Goal: Task Accomplishment & Management: Manage account settings

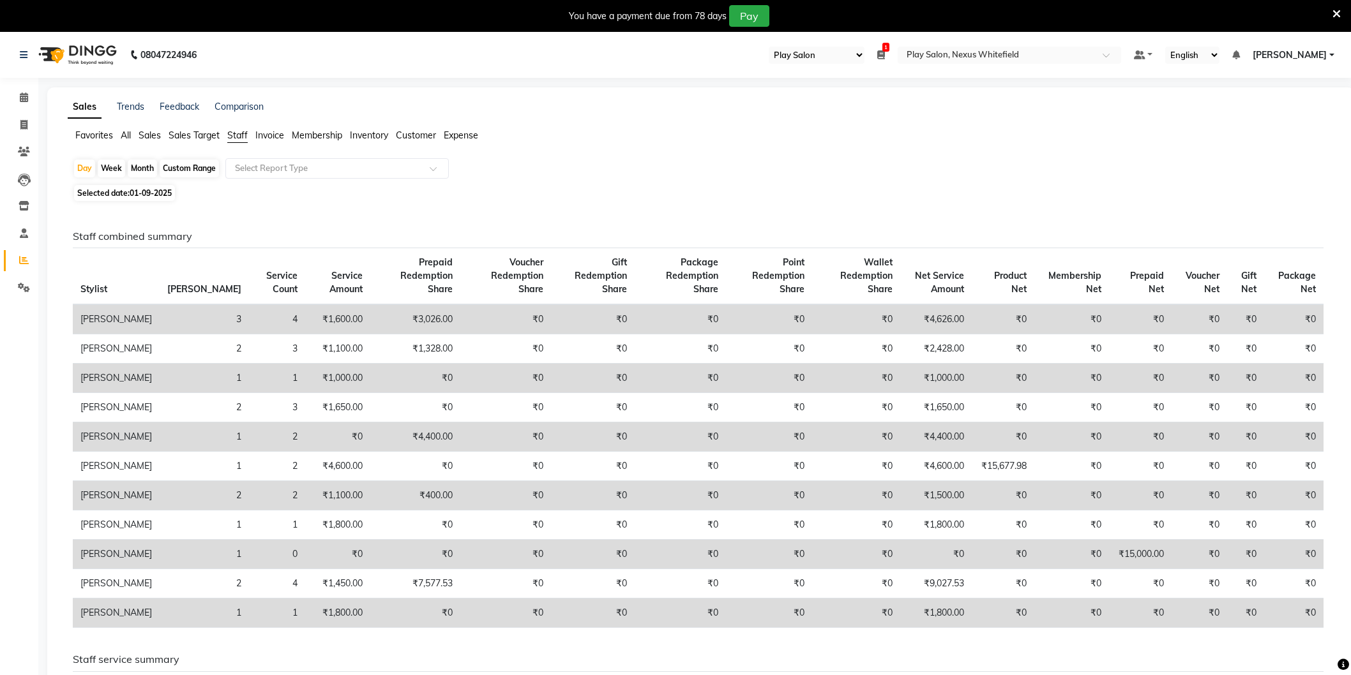
select select "104"
click at [23, 100] on icon at bounding box center [24, 98] width 8 height 10
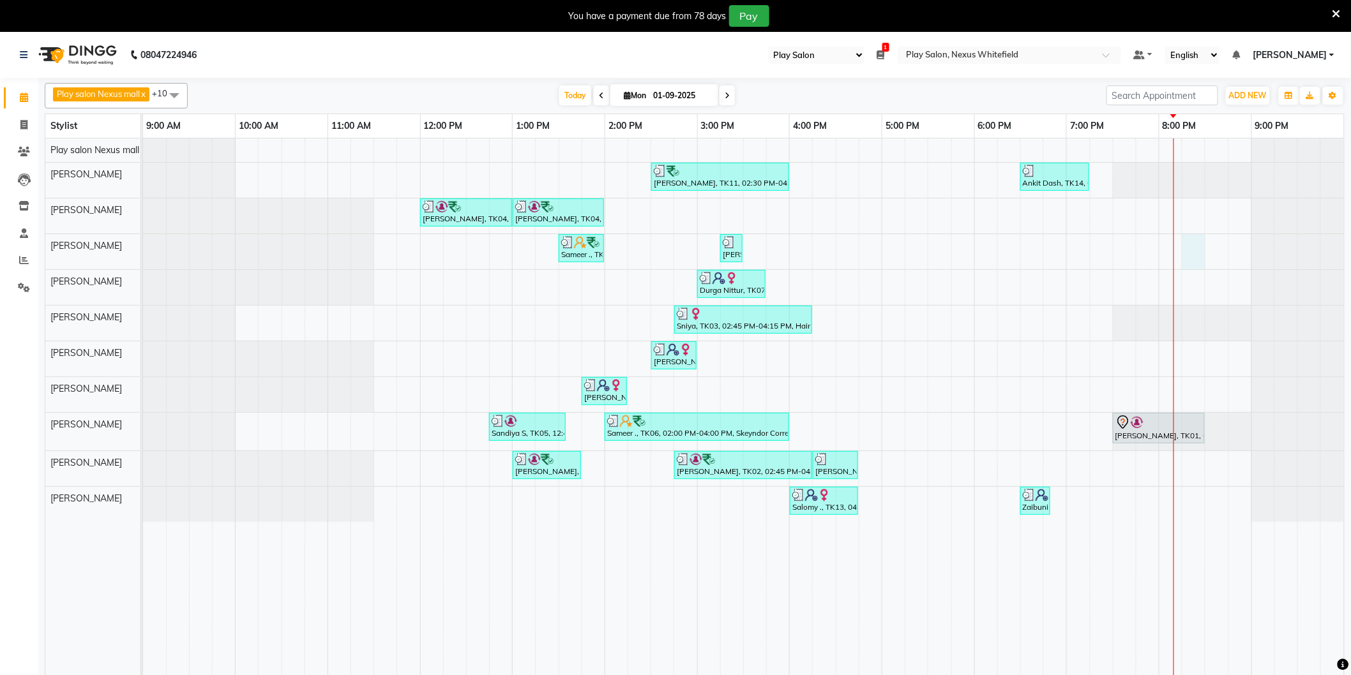
click at [1185, 250] on div "[PERSON_NAME], TK11, 02:30 PM-04:00 PM, [PERSON_NAME] Shaping,Hair Cut Men (Sen…" at bounding box center [743, 414] width 1201 height 553
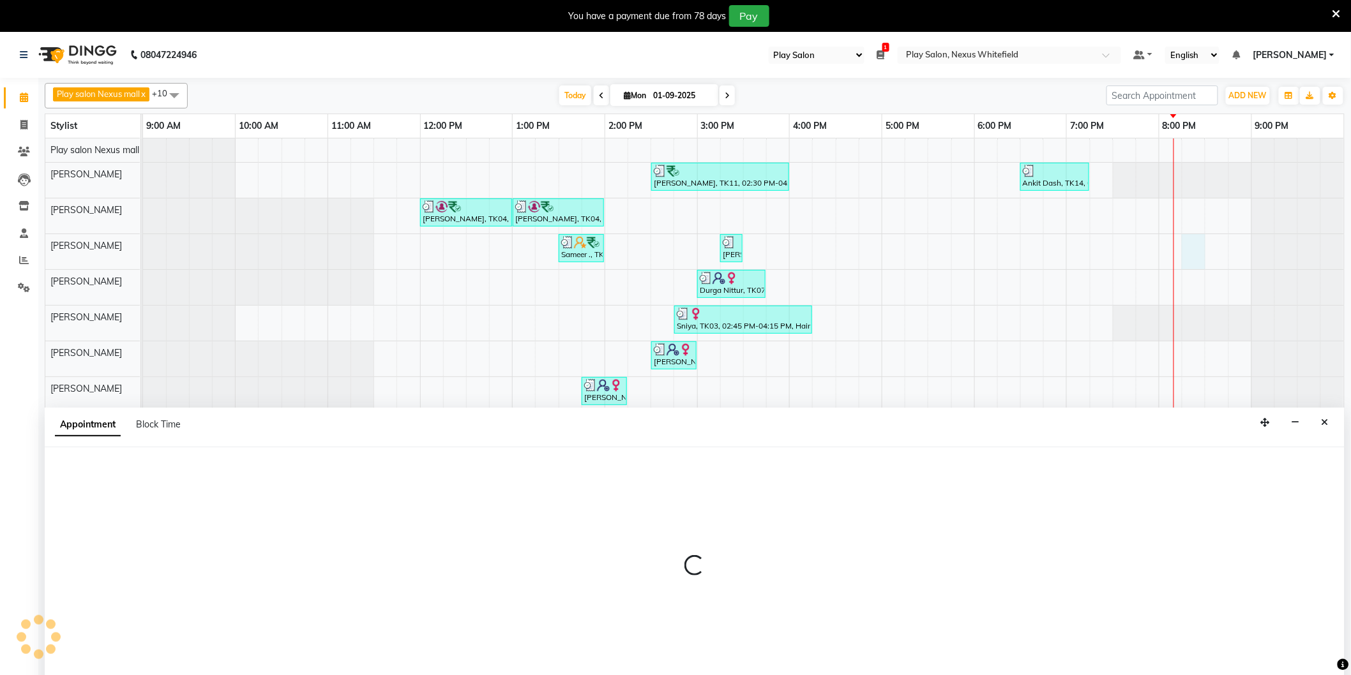
scroll to position [18, 0]
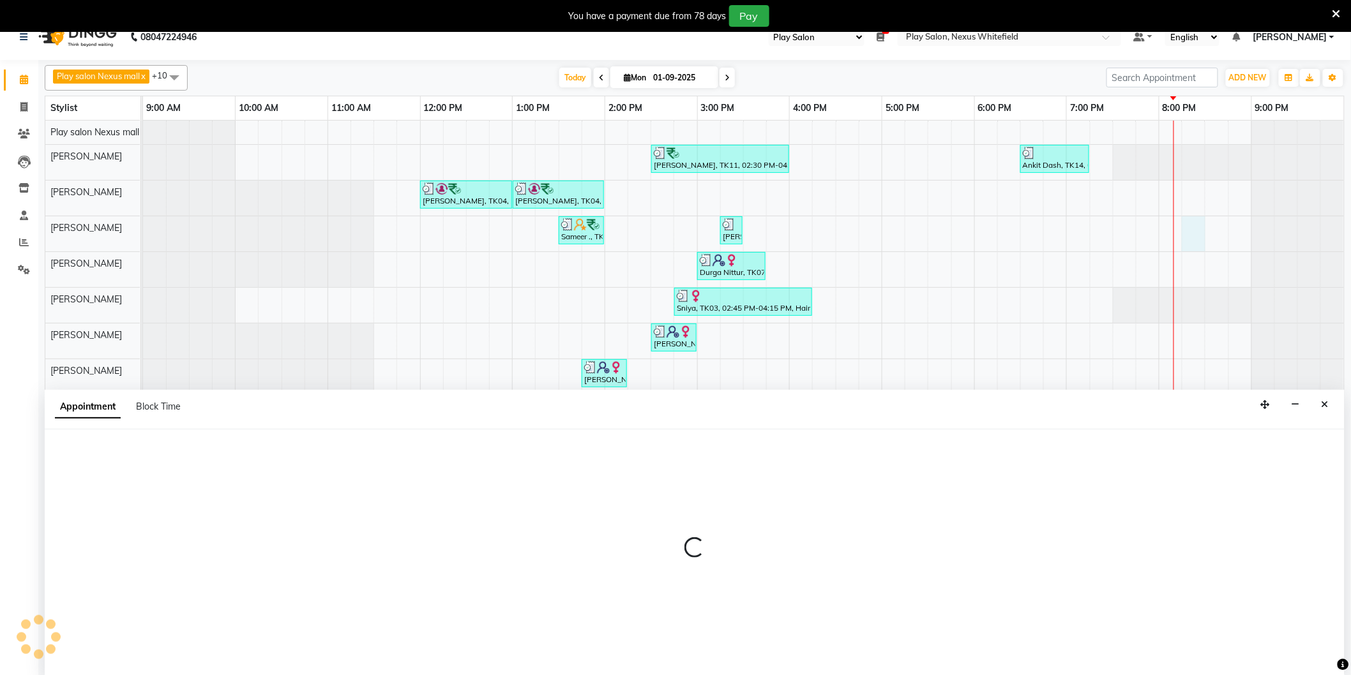
select select "81391"
select select "1215"
select select "tentative"
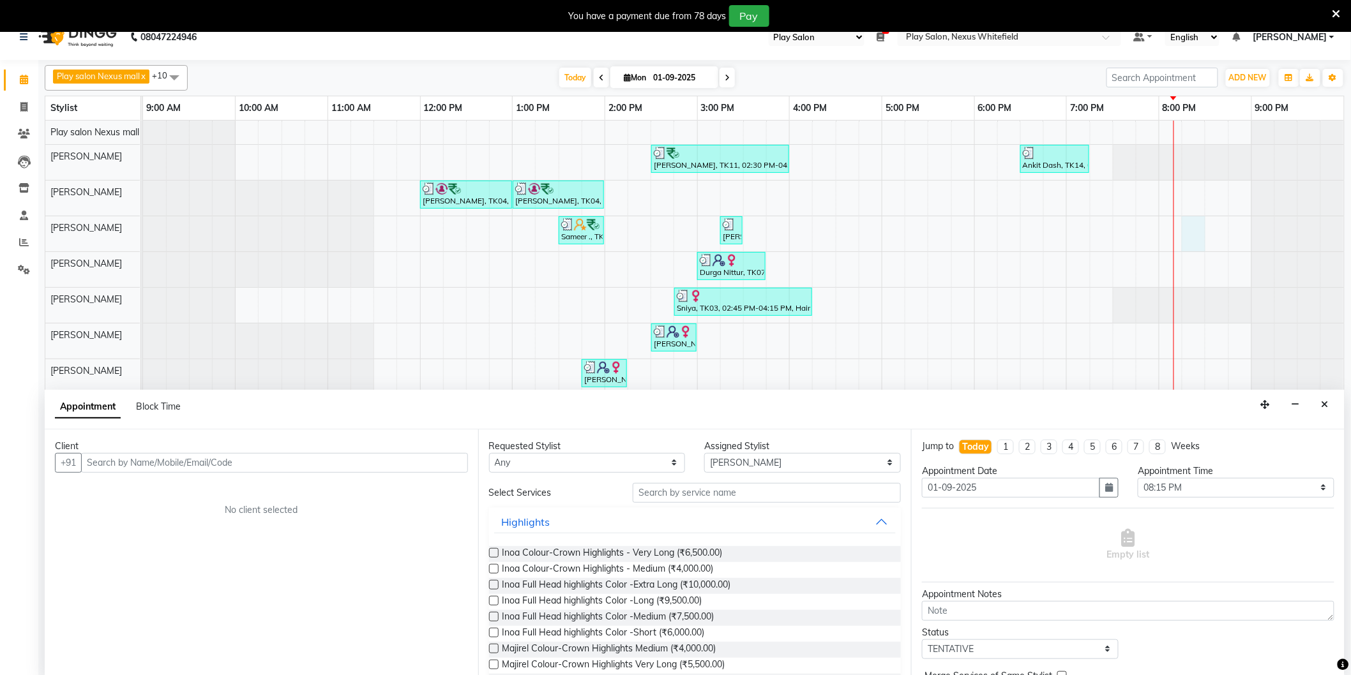
drag, startPoint x: 303, startPoint y: 460, endPoint x: 265, endPoint y: 444, distance: 41.7
click at [285, 455] on input "text" at bounding box center [274, 463] width 387 height 20
type input "9709999792"
click at [692, 490] on input "text" at bounding box center [766, 493] width 268 height 20
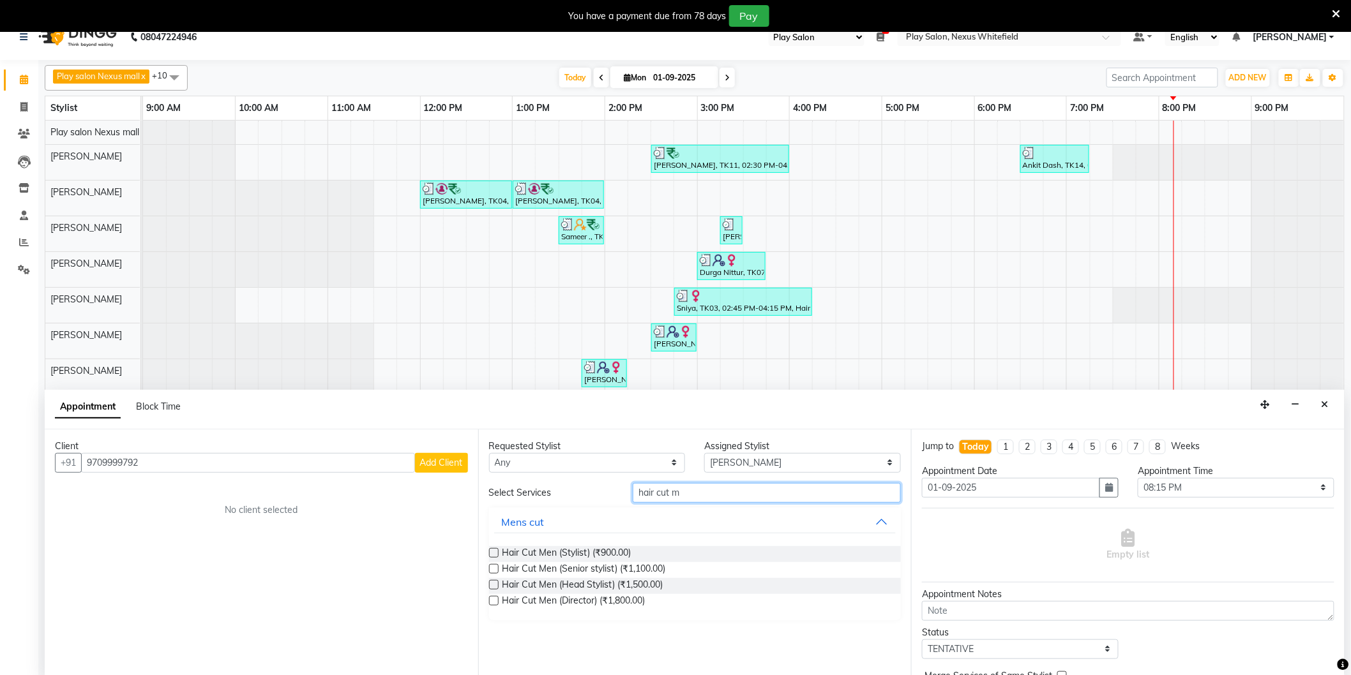
type input "hair cut m"
click at [442, 463] on span "Add Client" at bounding box center [441, 462] width 43 height 11
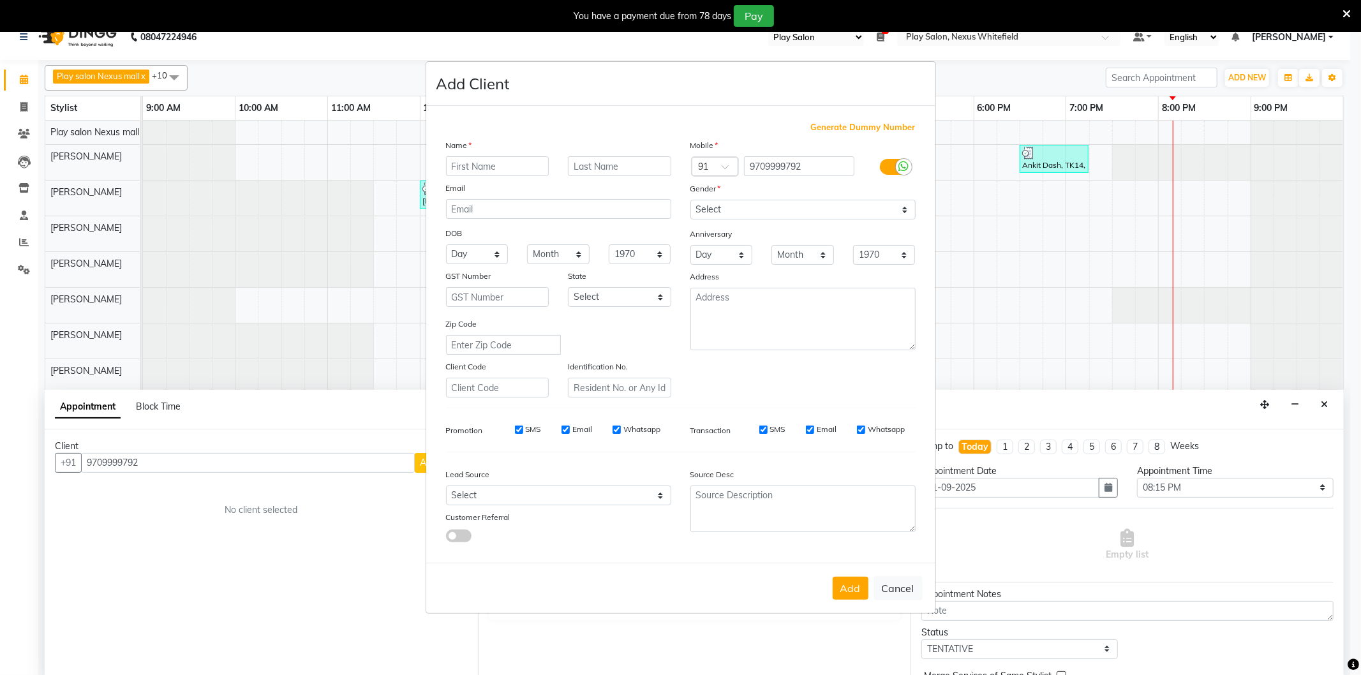
click at [467, 166] on input "text" at bounding box center [497, 166] width 103 height 20
type input "[PERSON_NAME]"
click at [713, 211] on select "Select [DEMOGRAPHIC_DATA] [DEMOGRAPHIC_DATA] Other Prefer Not To Say" at bounding box center [803, 210] width 225 height 20
select select "[DEMOGRAPHIC_DATA]"
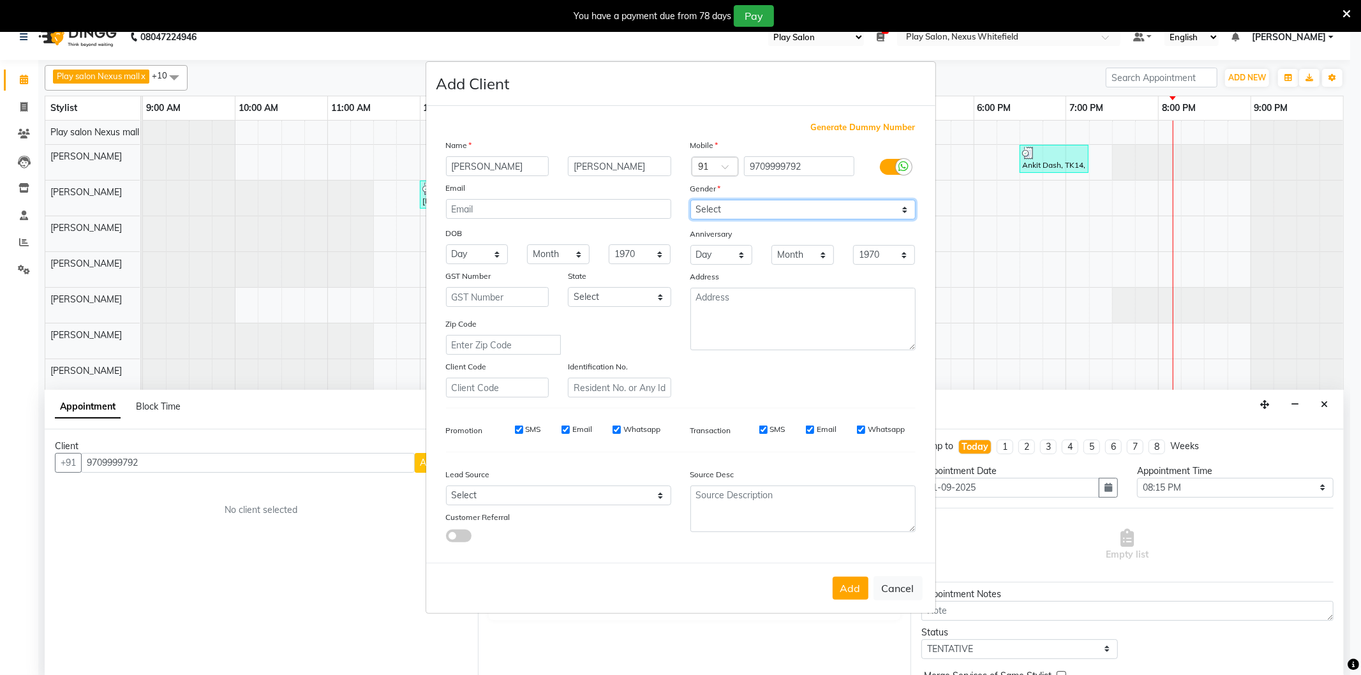
click at [691, 200] on select "Select [DEMOGRAPHIC_DATA] [DEMOGRAPHIC_DATA] Other Prefer Not To Say" at bounding box center [803, 210] width 225 height 20
click at [487, 495] on select "Select Walk-in Referral Internet Friend Word of Mouth Advertisement Facebook Ju…" at bounding box center [558, 496] width 225 height 20
select select "54912"
click at [446, 486] on select "Select Walk-in Referral Internet Friend Word of Mouth Advertisement Facebook Ju…" at bounding box center [558, 496] width 225 height 20
drag, startPoint x: 852, startPoint y: 589, endPoint x: 822, endPoint y: 530, distance: 65.9
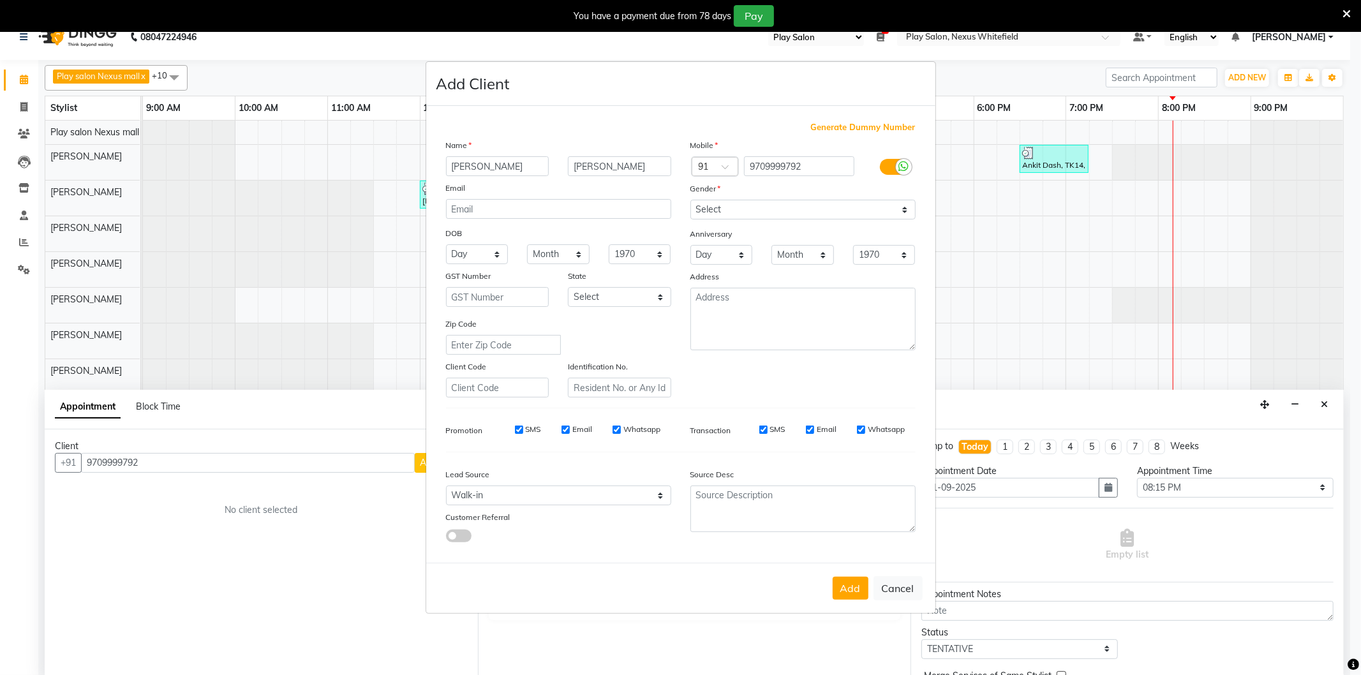
click at [853, 586] on button "Add" at bounding box center [851, 588] width 36 height 23
select select
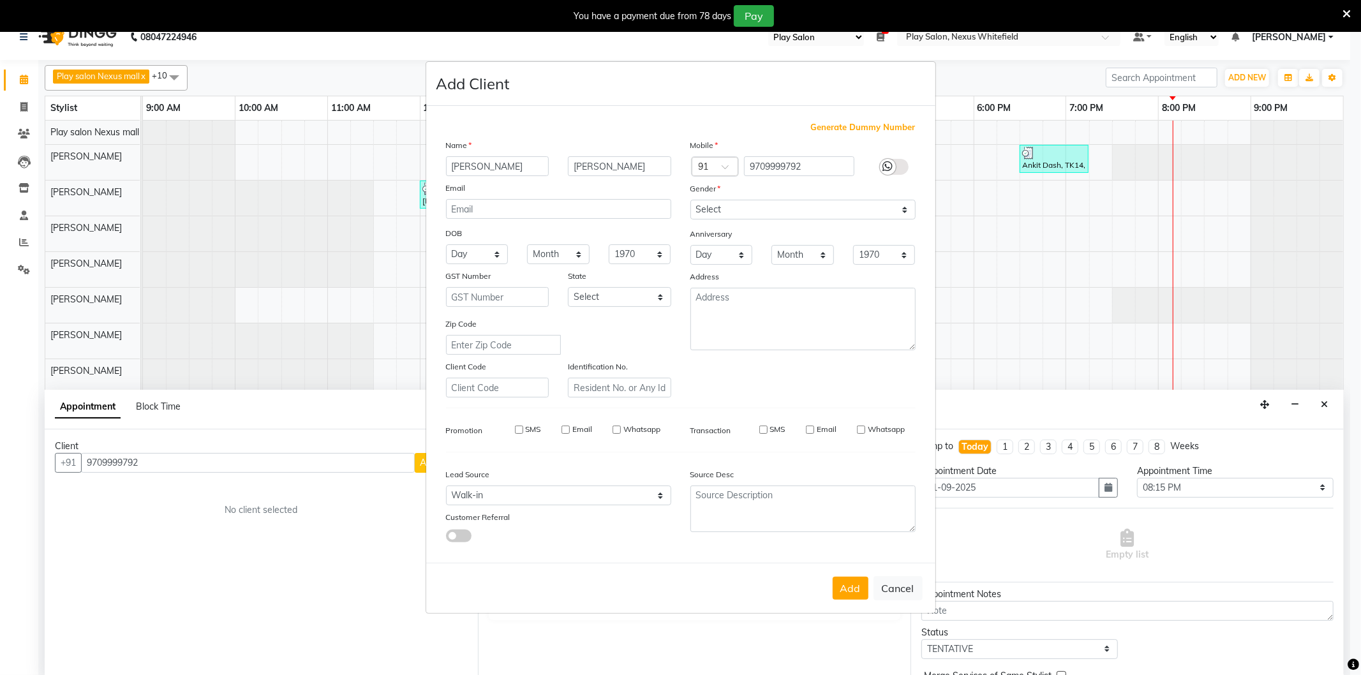
select select
checkbox input "false"
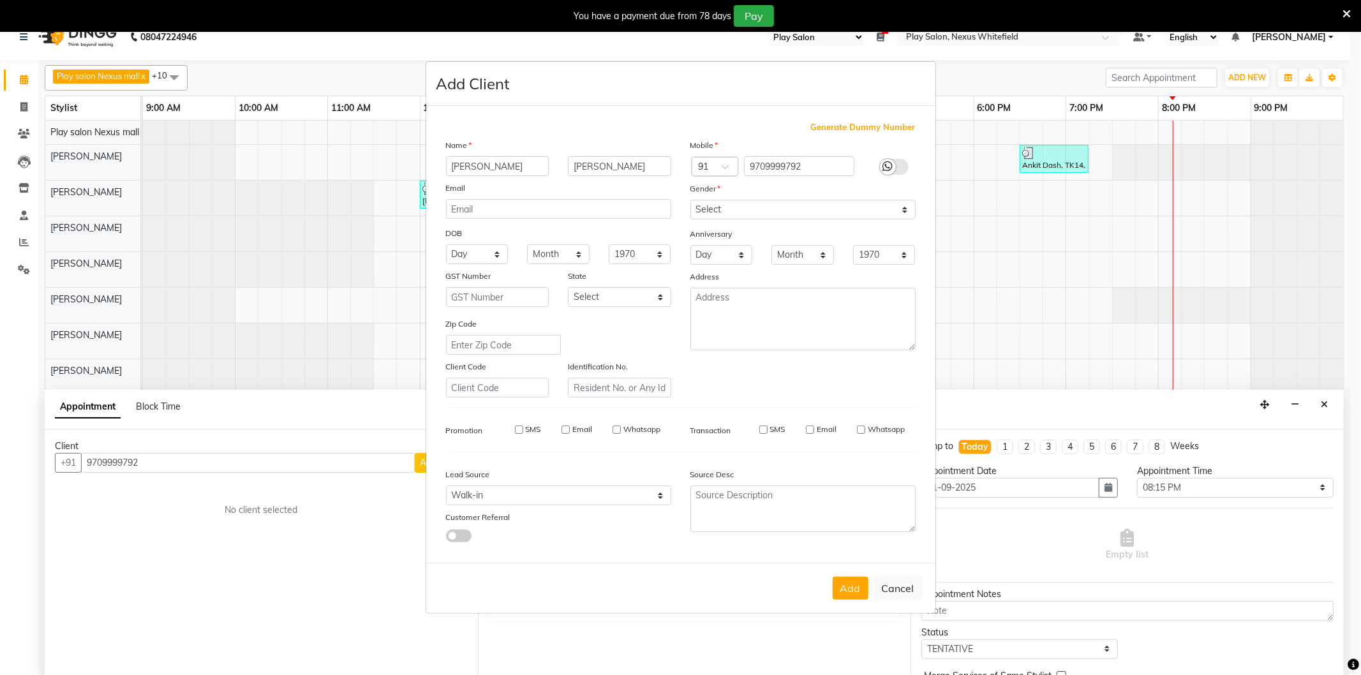
checkbox input "false"
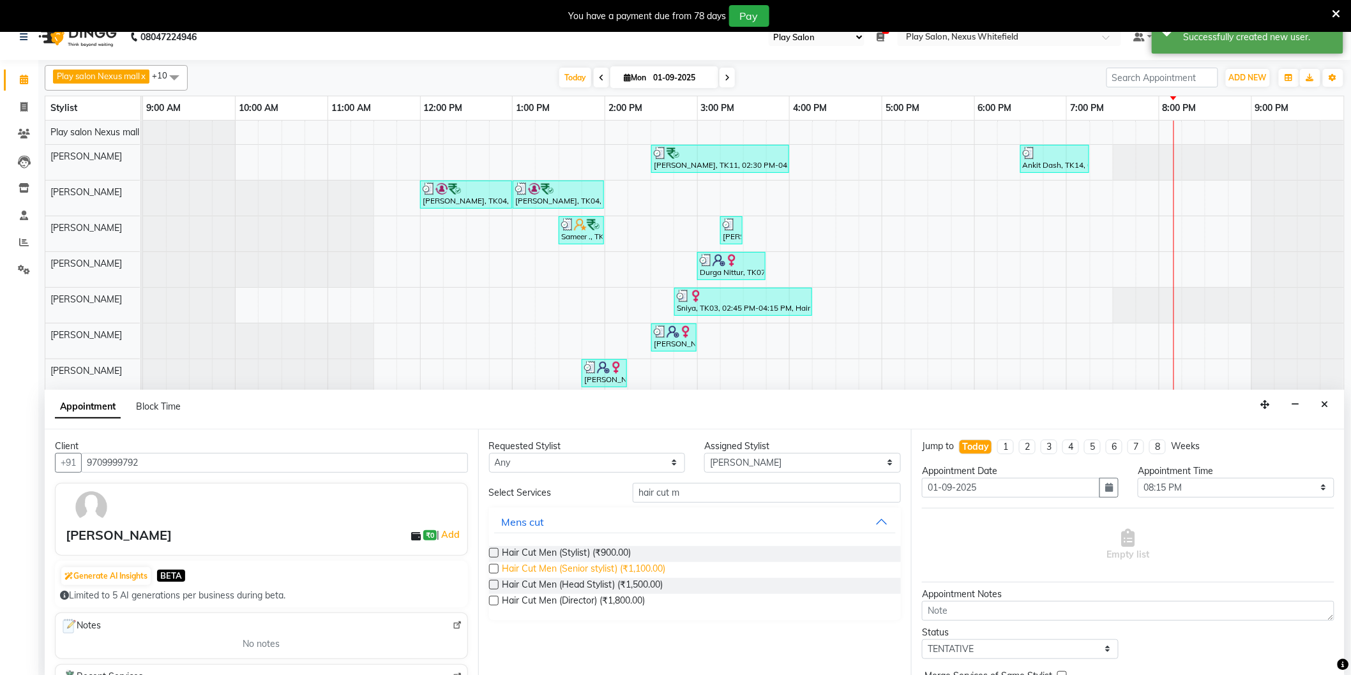
drag, startPoint x: 608, startPoint y: 571, endPoint x: 640, endPoint y: 569, distance: 32.0
click at [611, 569] on span "Hair Cut Men (Senior stylist) (₹1,100.00)" at bounding box center [583, 570] width 163 height 16
checkbox input "false"
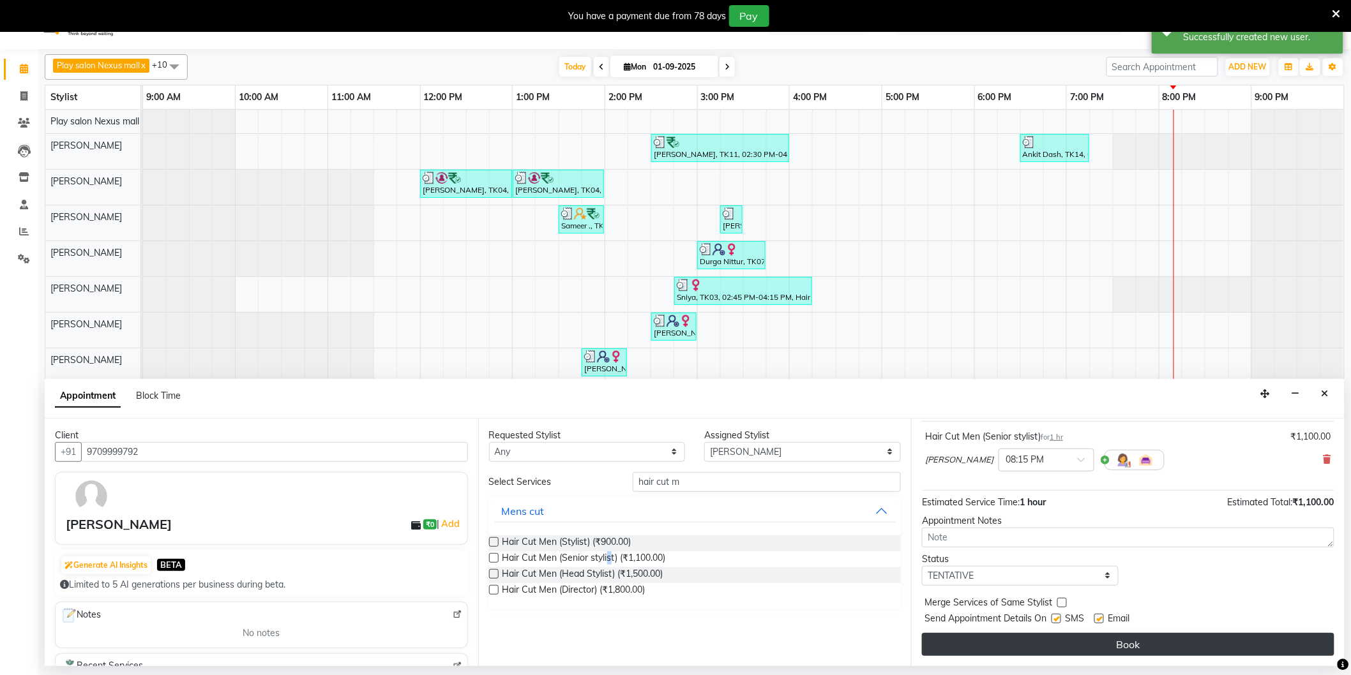
scroll to position [32, 0]
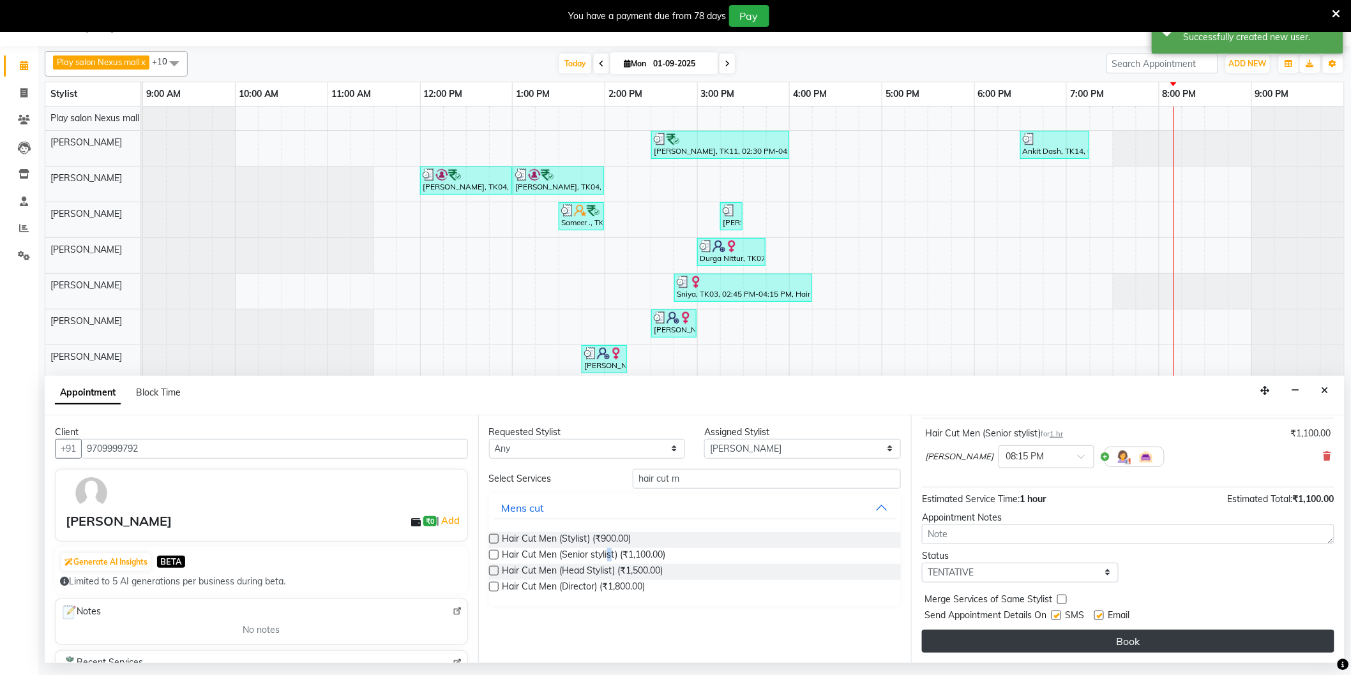
drag, startPoint x: 1151, startPoint y: 641, endPoint x: 1153, endPoint y: 629, distance: 11.8
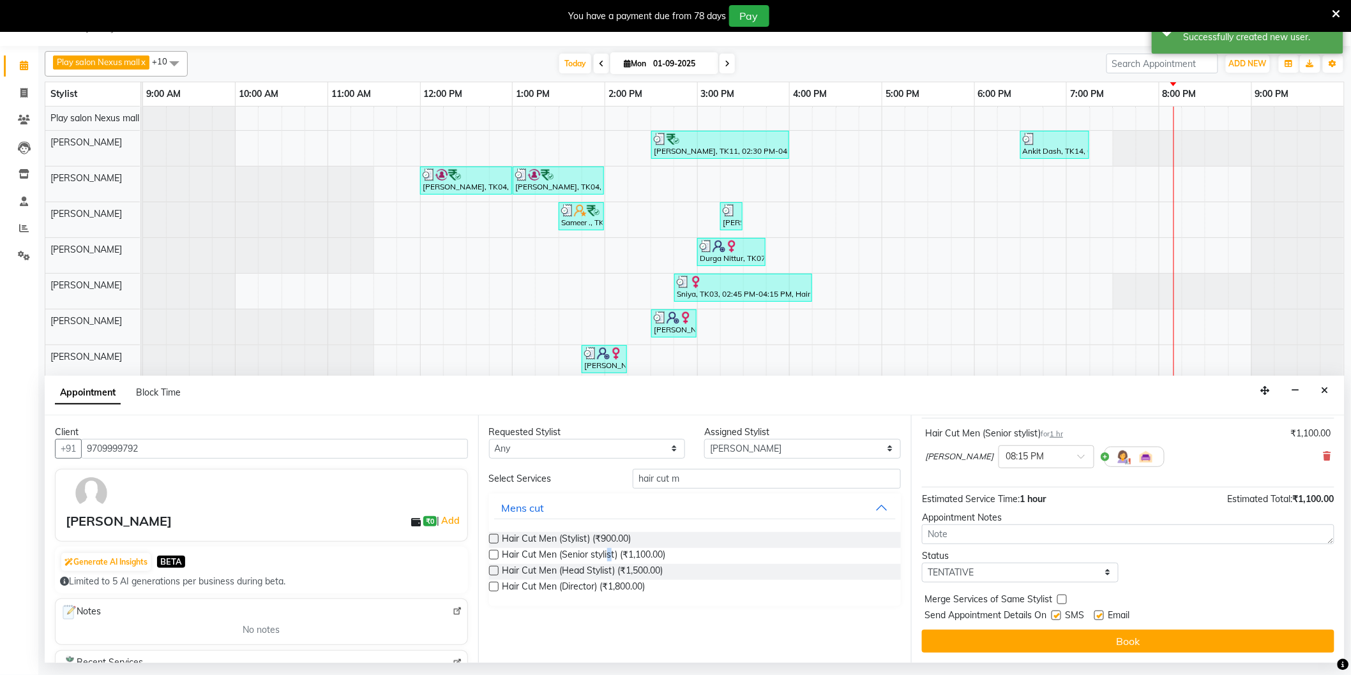
click at [1151, 638] on button "Book" at bounding box center [1128, 641] width 412 height 23
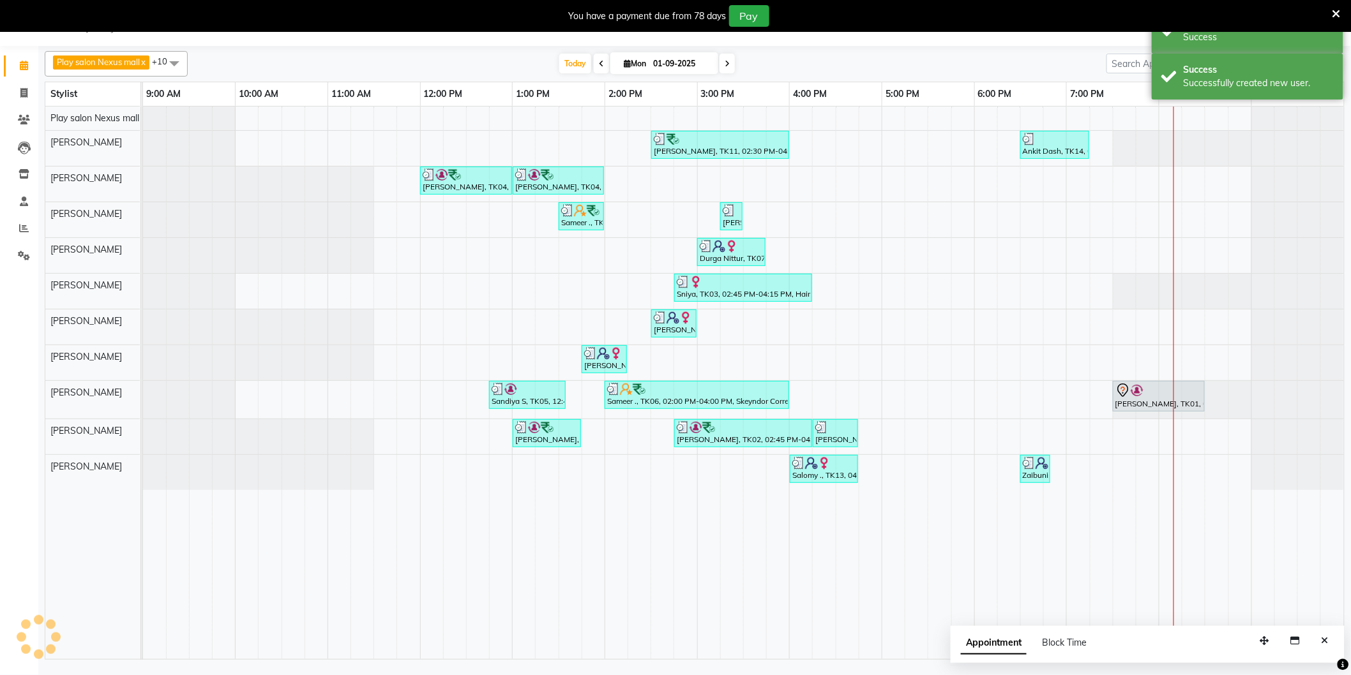
scroll to position [0, 0]
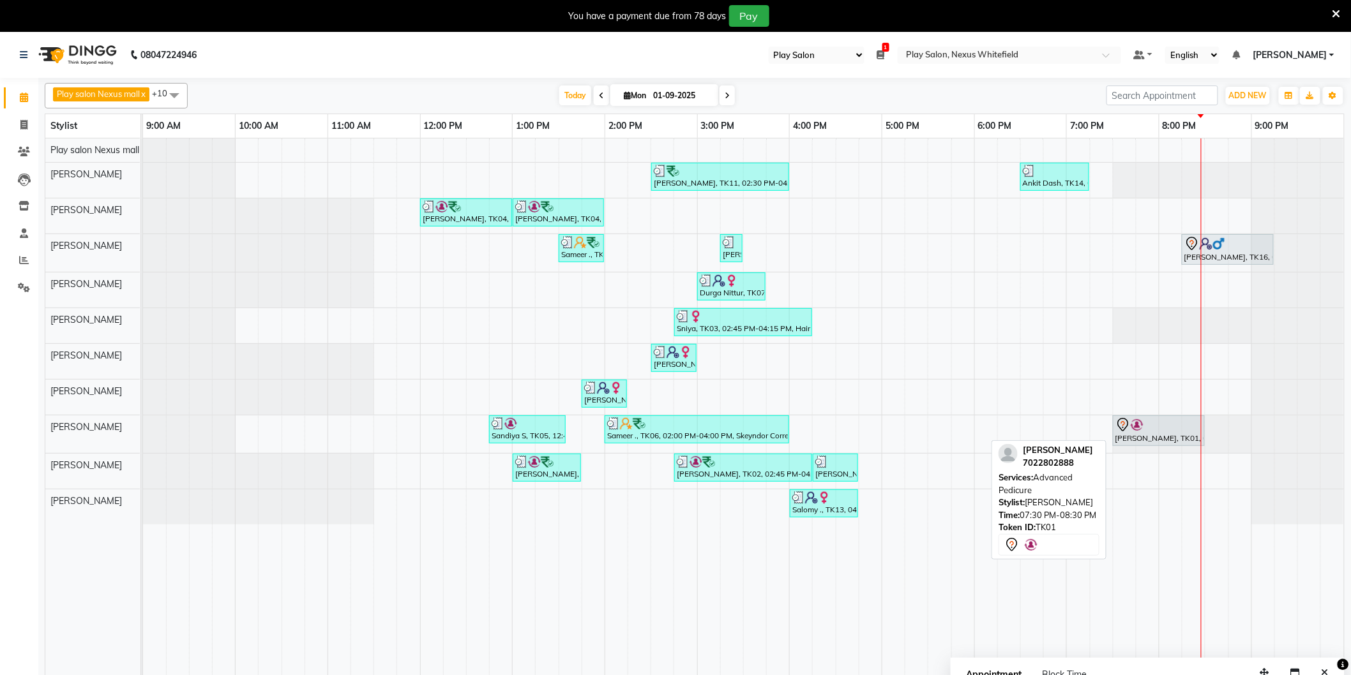
click at [1125, 428] on icon at bounding box center [1122, 424] width 15 height 15
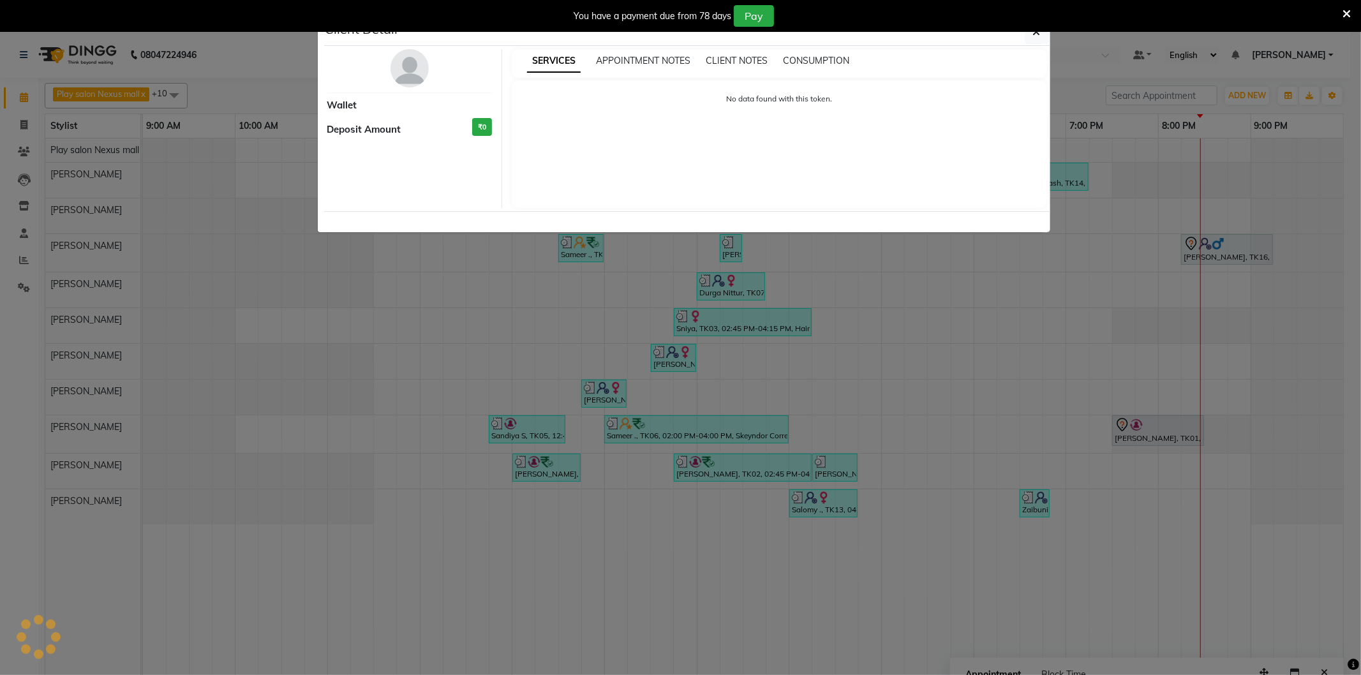
select select "7"
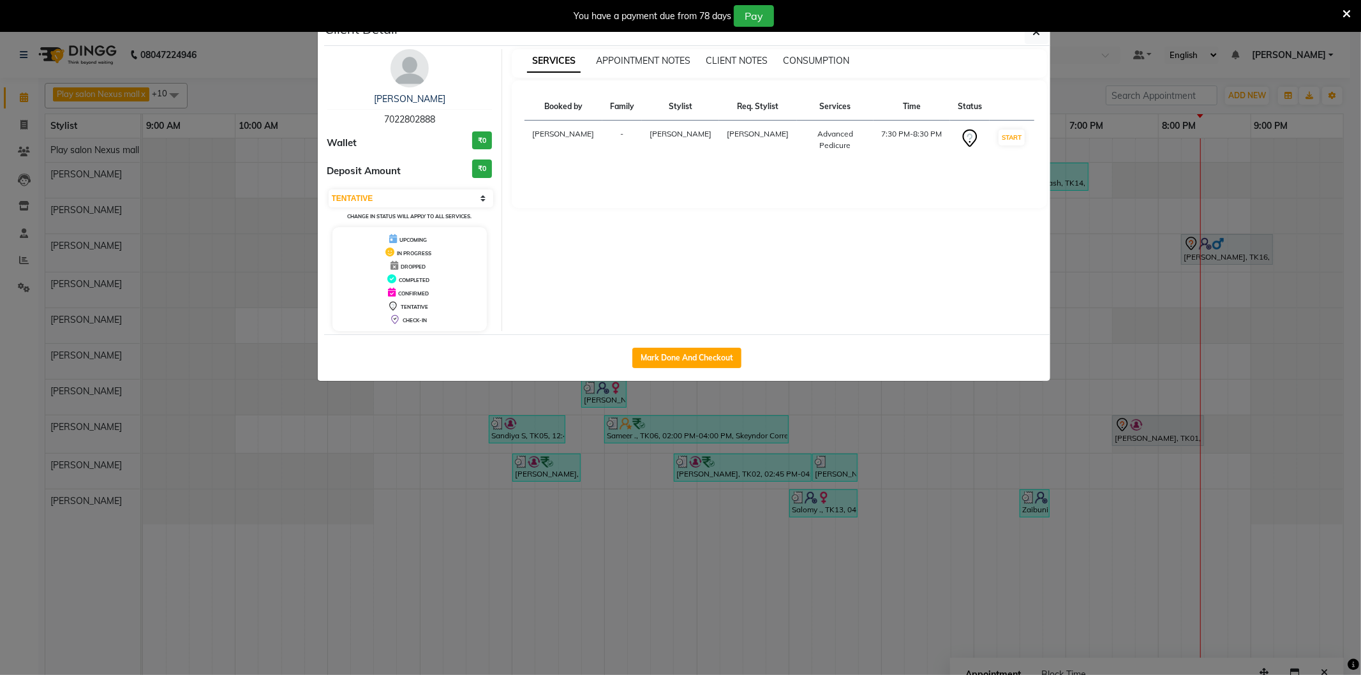
click at [1035, 33] on icon "button" at bounding box center [1037, 32] width 8 height 10
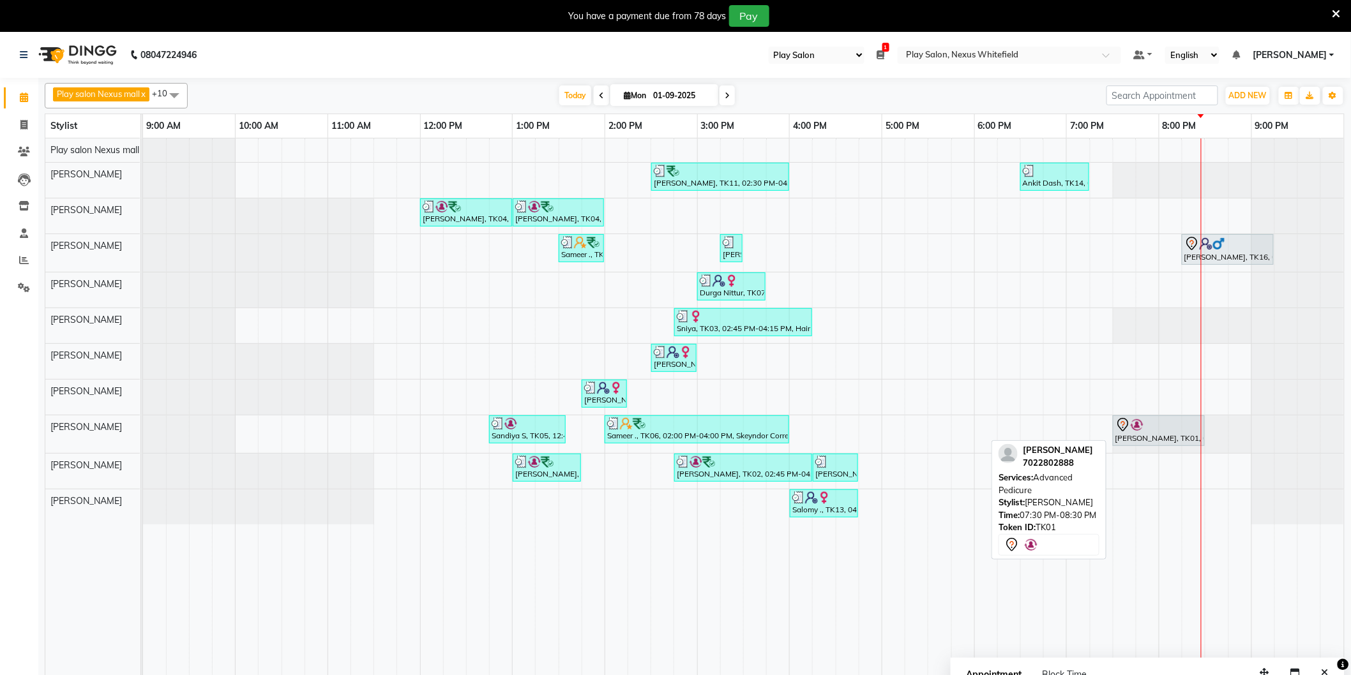
click at [1140, 429] on img at bounding box center [1136, 425] width 13 height 13
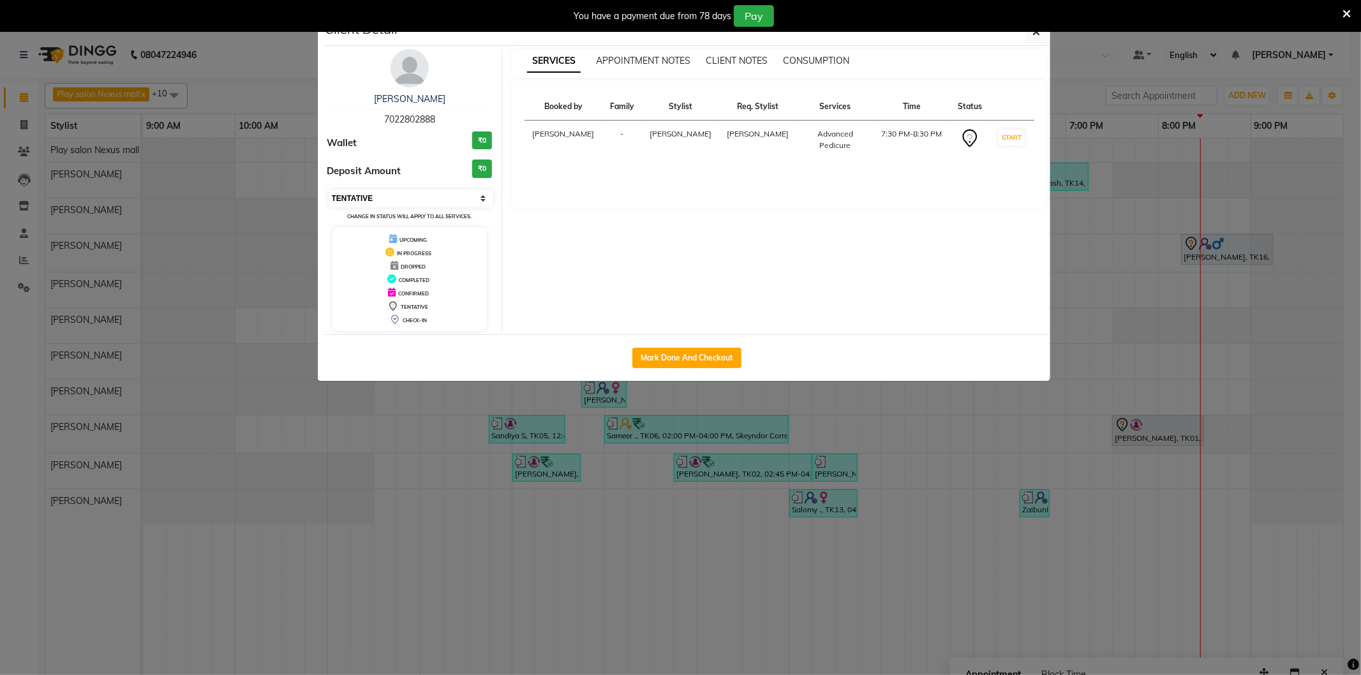
drag, startPoint x: 423, startPoint y: 197, endPoint x: 412, endPoint y: 200, distance: 11.3
click at [423, 197] on select "Select IN SERVICE CONFIRMED TENTATIVE CHECK IN MARK DONE DROPPED UPCOMING" at bounding box center [411, 199] width 165 height 18
select select "2"
click at [329, 190] on select "Select IN SERVICE CONFIRMED TENTATIVE CHECK IN MARK DONE DROPPED UPCOMING" at bounding box center [411, 199] width 165 height 18
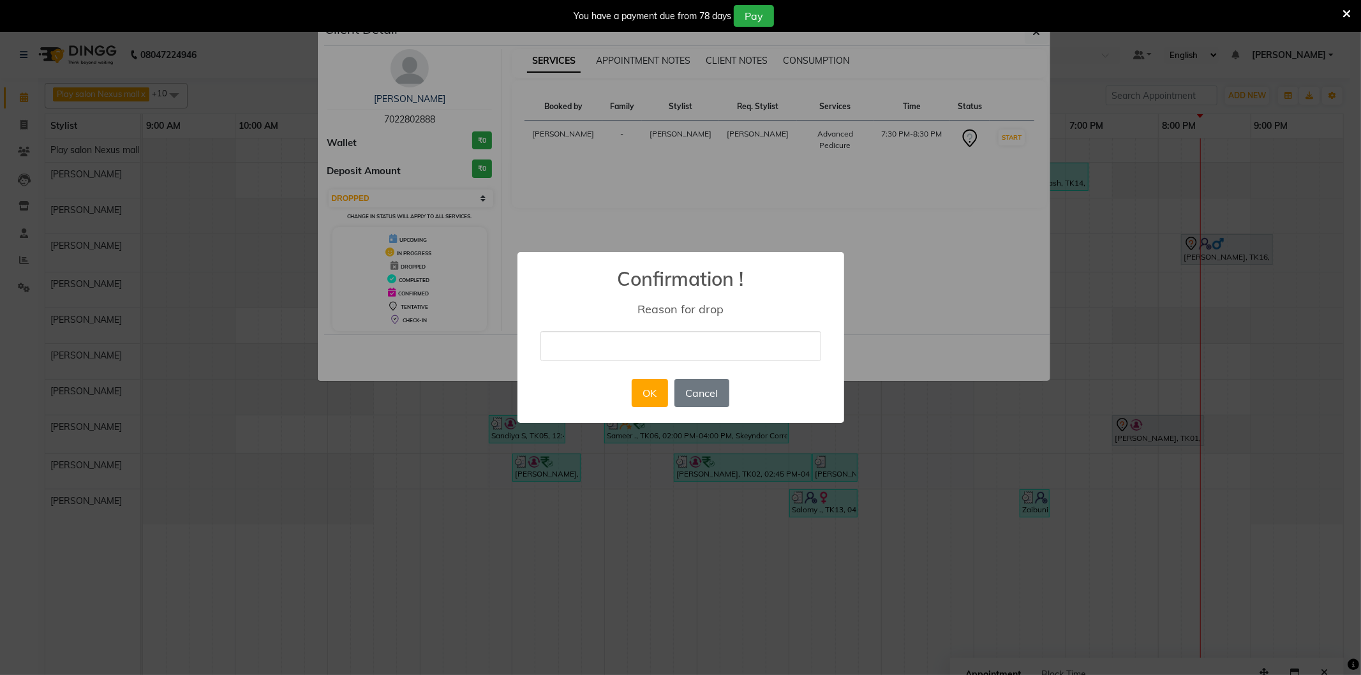
click at [581, 339] on input "text" at bounding box center [681, 346] width 281 height 30
type input "busy at work will call back to book appointment on weekends"
click at [657, 391] on button "OK" at bounding box center [650, 393] width 36 height 28
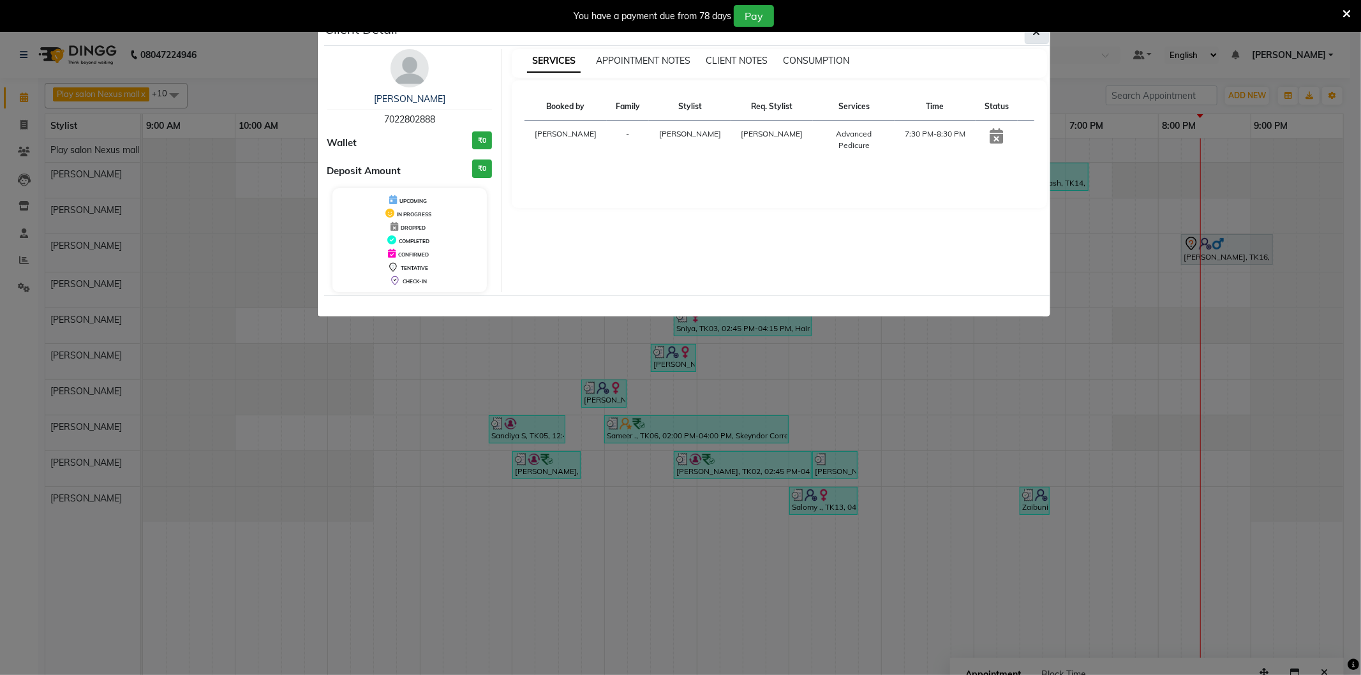
click at [1030, 34] on button "button" at bounding box center [1037, 32] width 24 height 24
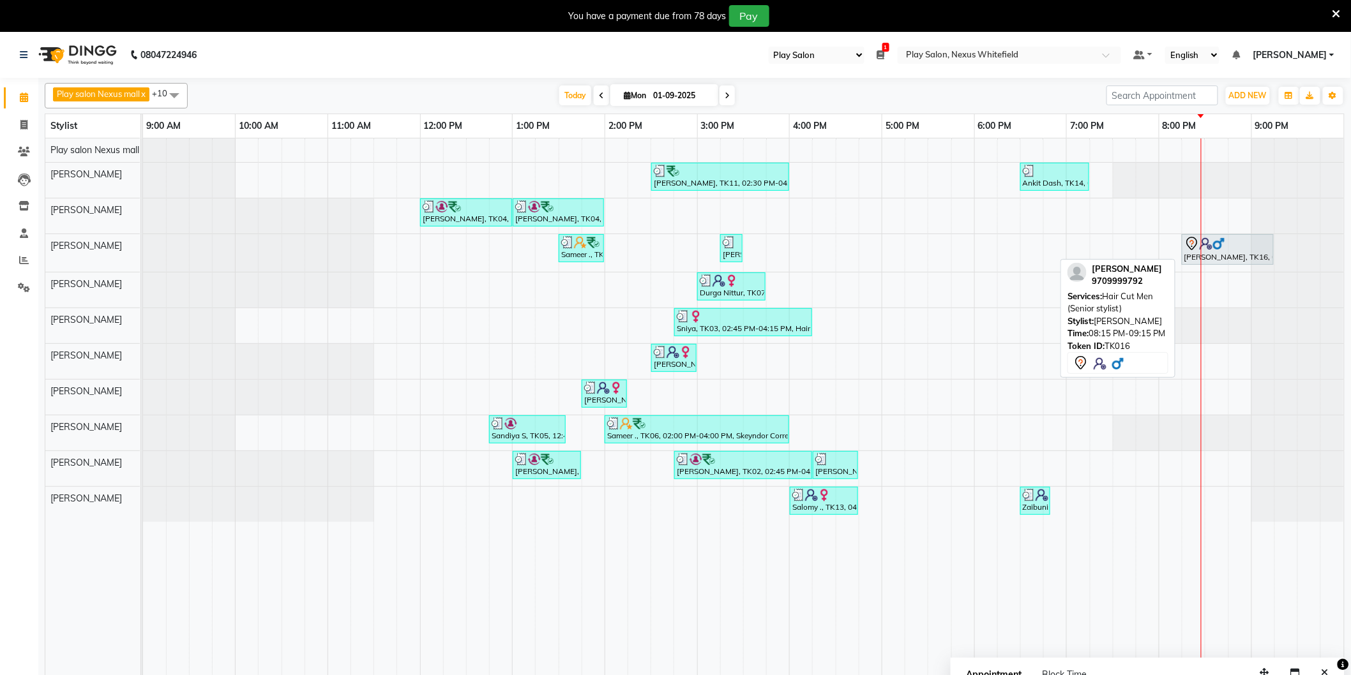
click at [1214, 253] on div "[PERSON_NAME], TK16, 08:15 PM-09:15 PM, Hair Cut Men (Senior stylist)" at bounding box center [1227, 249] width 89 height 27
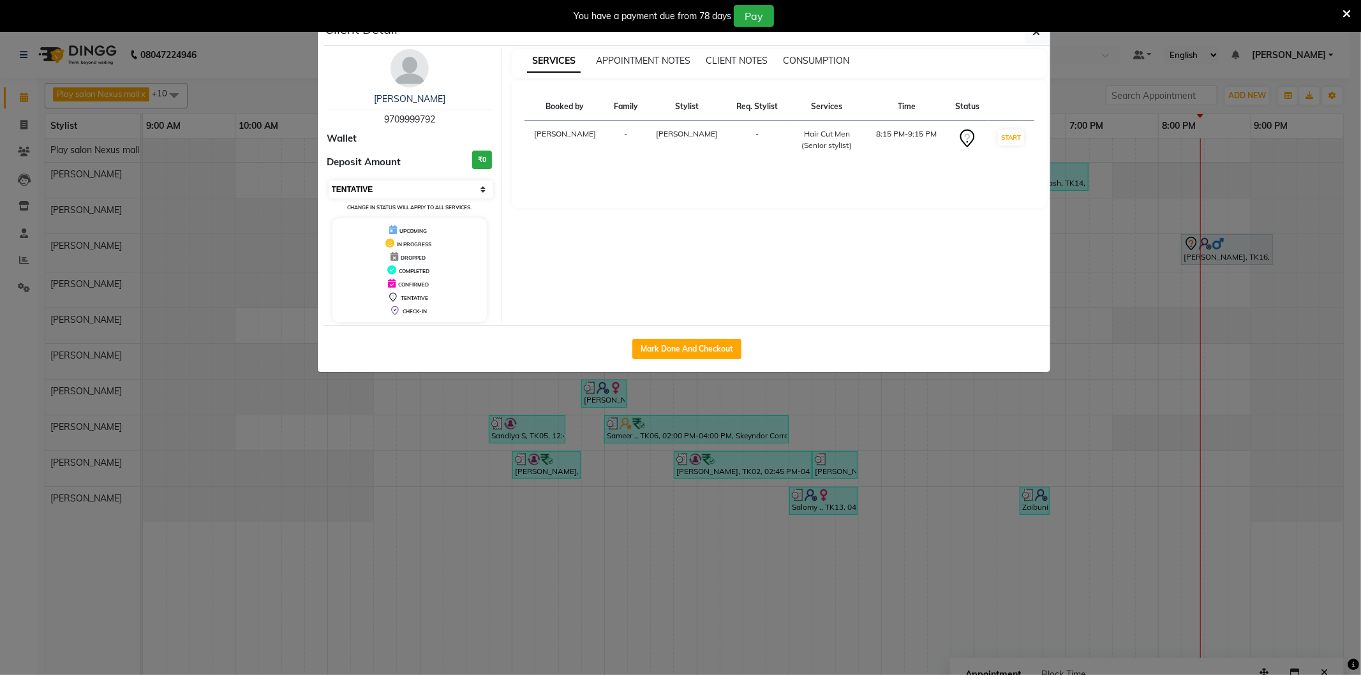
click at [419, 190] on select "Select IN SERVICE CONFIRMED TENTATIVE CHECK IN MARK DONE DROPPED UPCOMING" at bounding box center [411, 190] width 165 height 18
select select "8"
click at [329, 181] on select "Select IN SERVICE CONFIRMED TENTATIVE CHECK IN MARK DONE DROPPED UPCOMING" at bounding box center [411, 190] width 165 height 18
drag, startPoint x: 1039, startPoint y: 34, endPoint x: 1009, endPoint y: 45, distance: 31.9
click at [1038, 34] on icon "button" at bounding box center [1037, 32] width 8 height 10
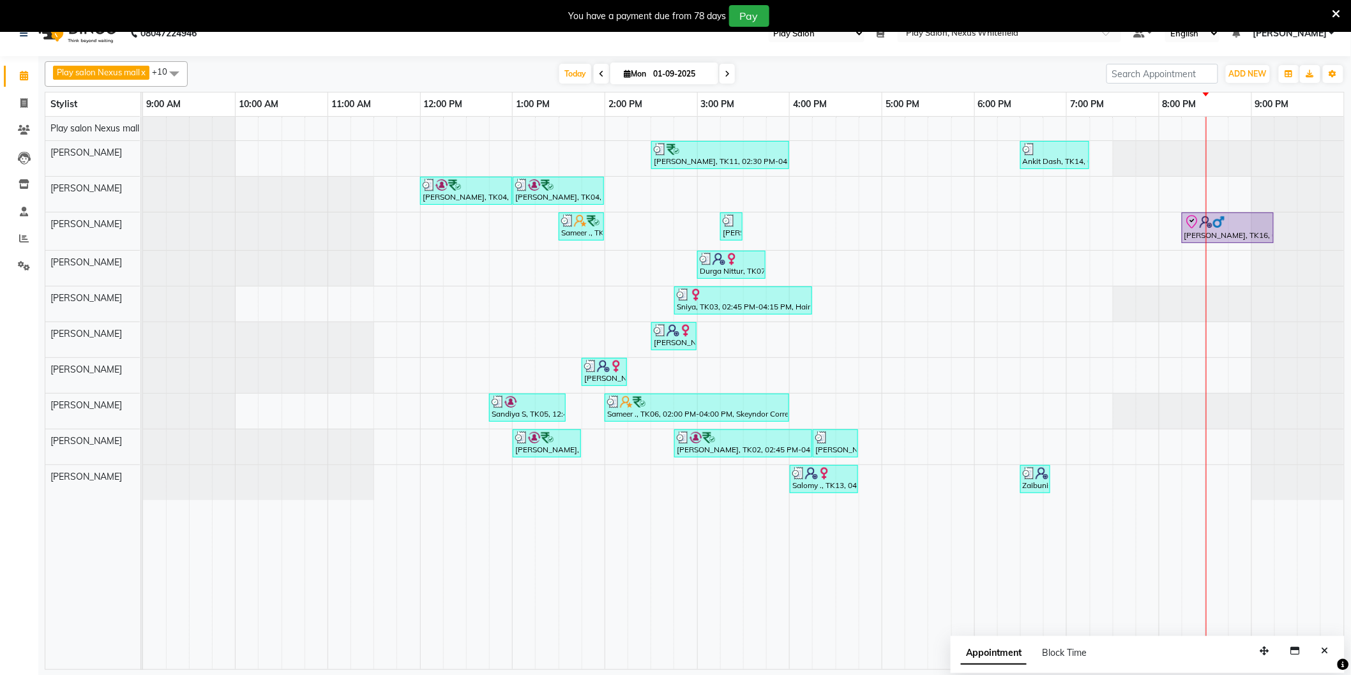
scroll to position [32, 0]
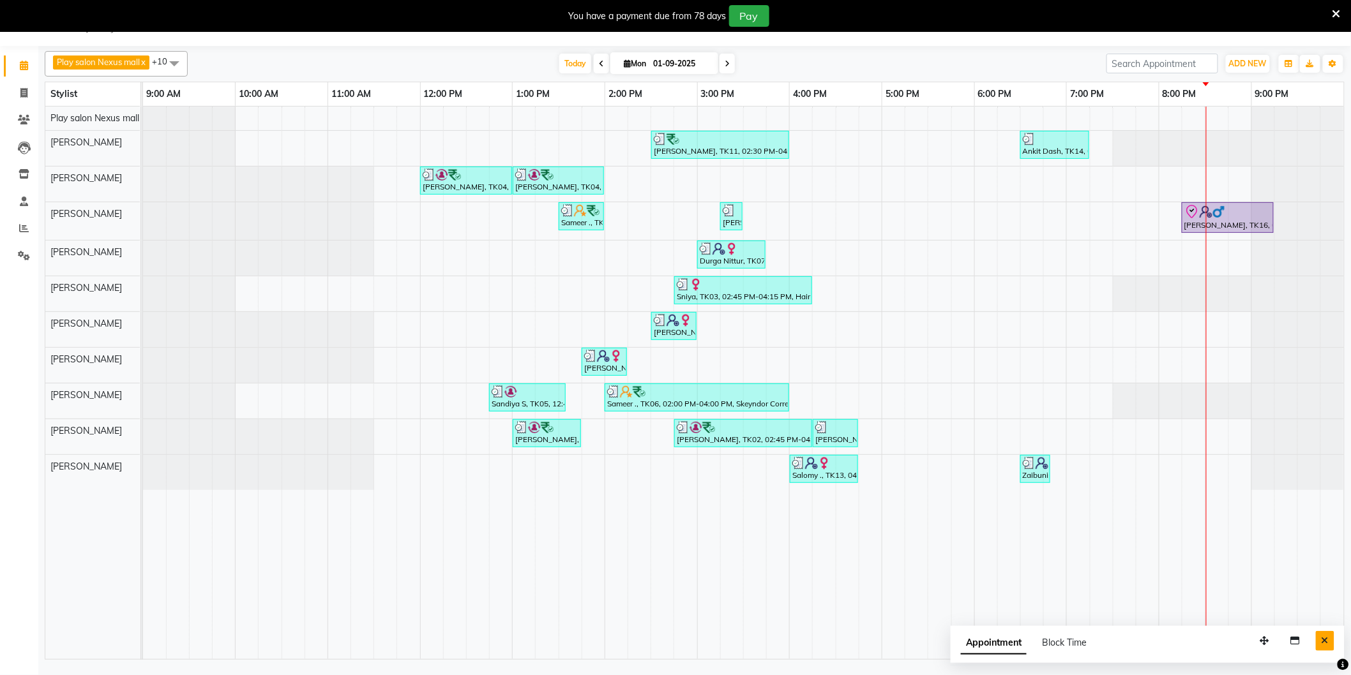
click at [1330, 640] on button "Close" at bounding box center [1324, 641] width 19 height 20
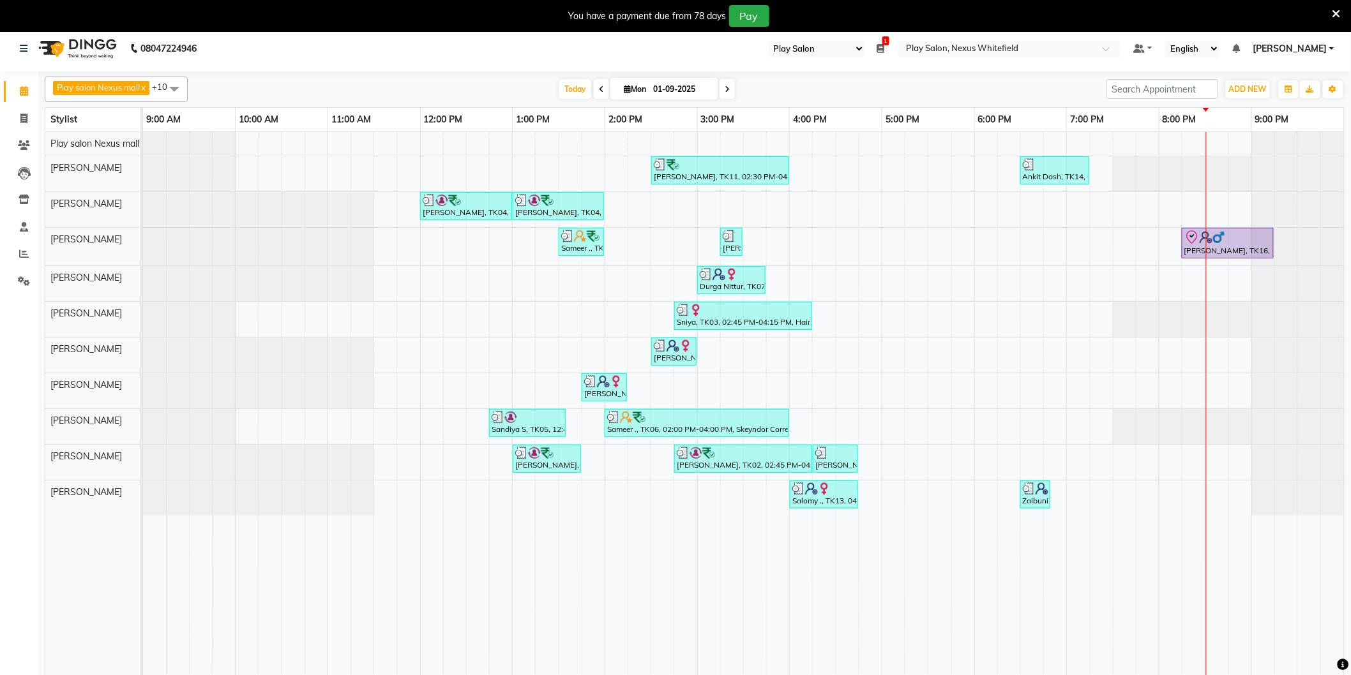
scroll to position [0, 0]
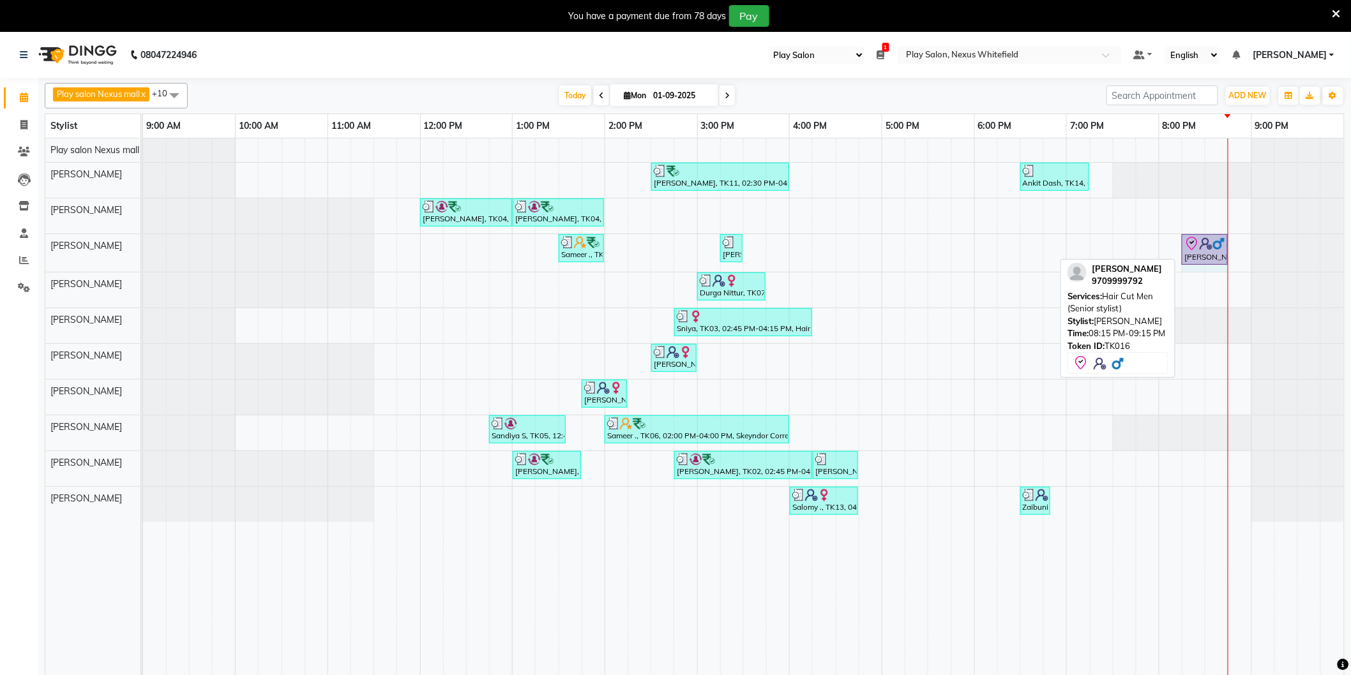
drag, startPoint x: 1270, startPoint y: 243, endPoint x: 1224, endPoint y: 246, distance: 46.7
click at [143, 246] on div "Sameer ., TK06, 01:30 PM-02:00 PM, [PERSON_NAME] Shaping [PERSON_NAME], TK12, 0…" at bounding box center [143, 253] width 0 height 38
click at [1206, 256] on div "[PERSON_NAME], TK16, 08:15 PM-09:15 PM, Hair Cut Men (Senior stylist)" at bounding box center [1204, 249] width 43 height 27
select select "8"
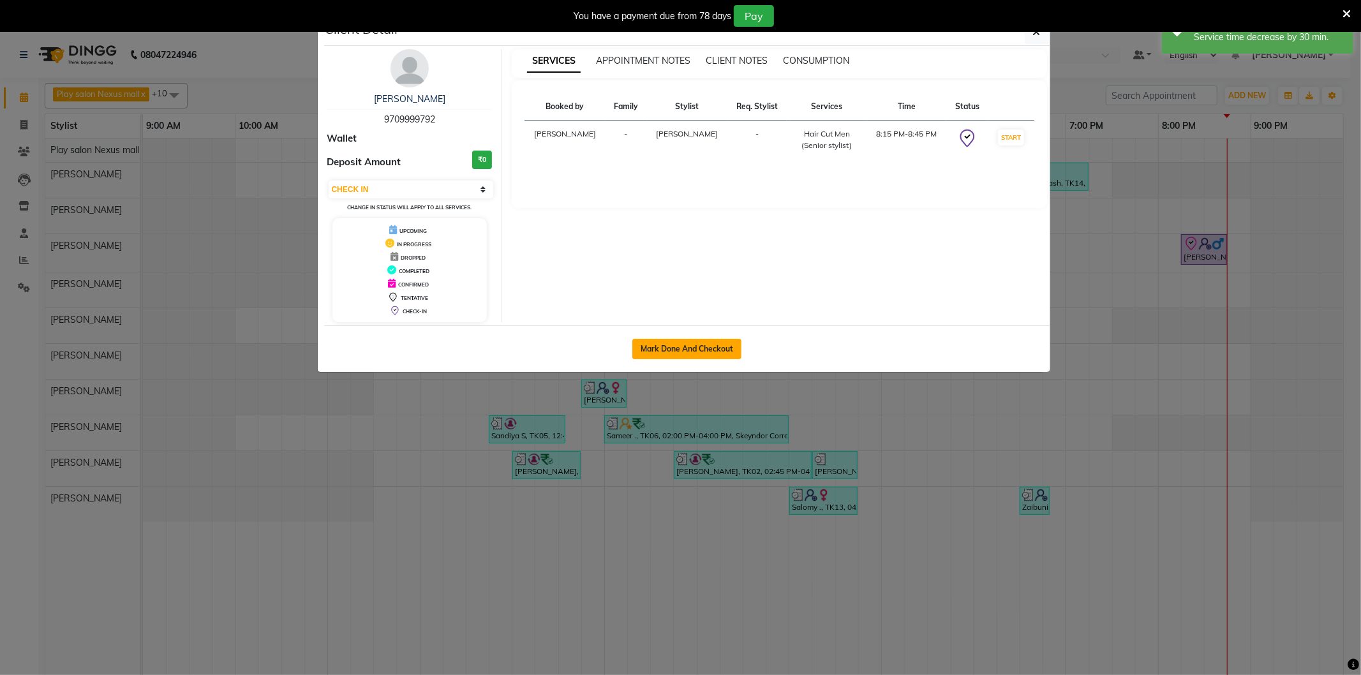
drag, startPoint x: 707, startPoint y: 346, endPoint x: 721, endPoint y: 343, distance: 15.0
click at [708, 346] on button "Mark Done And Checkout" at bounding box center [686, 349] width 109 height 20
select select "service"
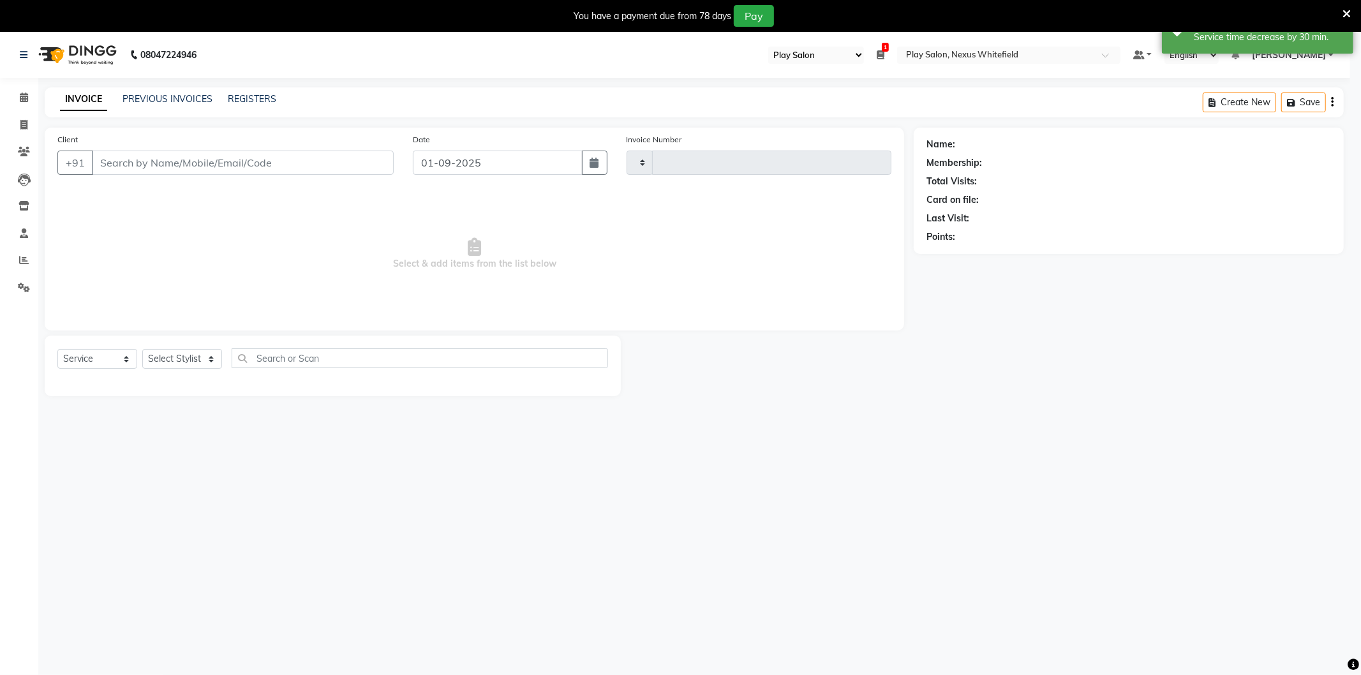
type input "3176"
select select "8356"
type input "9709999792"
select select "81391"
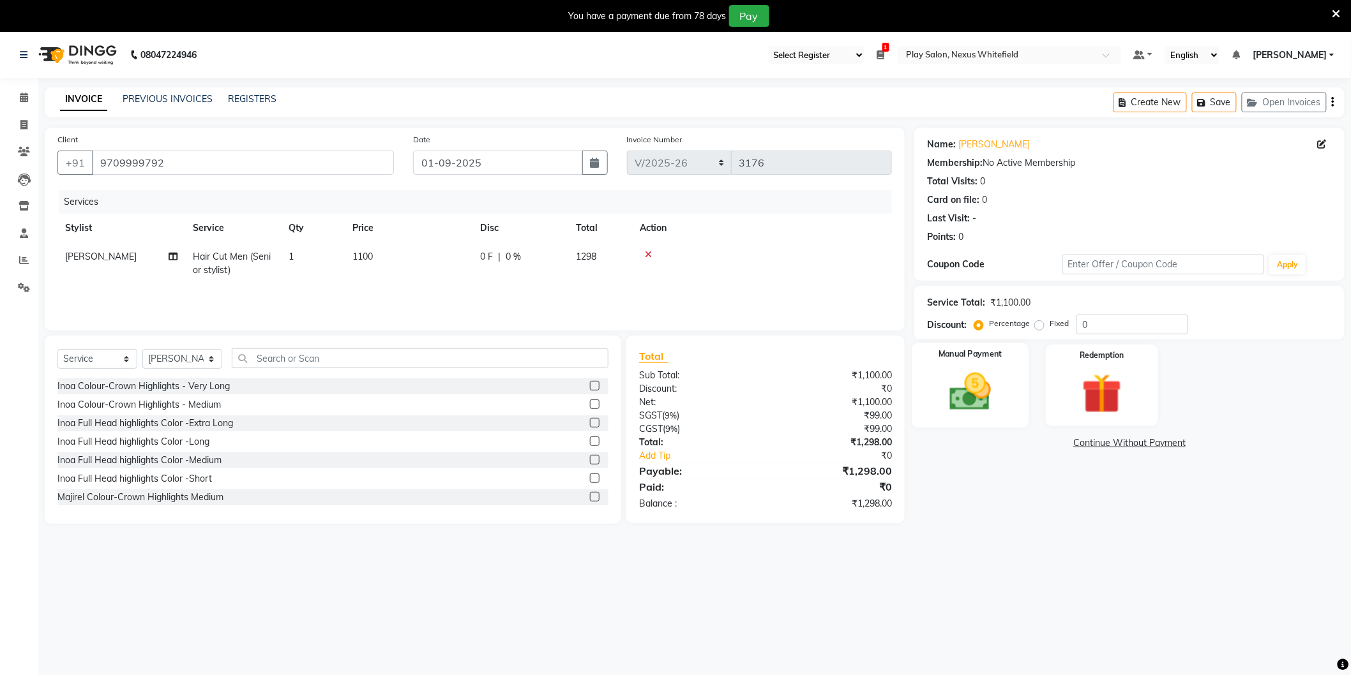
click at [975, 380] on img at bounding box center [970, 392] width 68 height 48
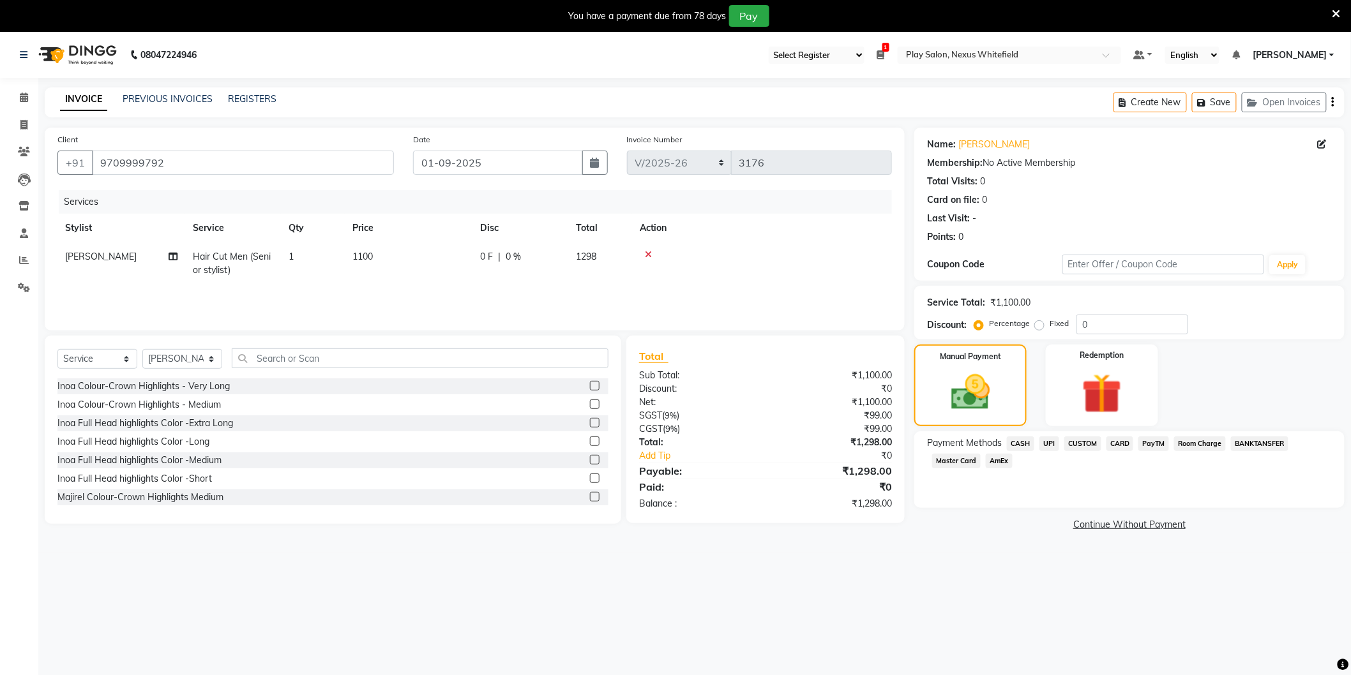
click at [1077, 448] on span "CUSTOM" at bounding box center [1082, 444] width 37 height 15
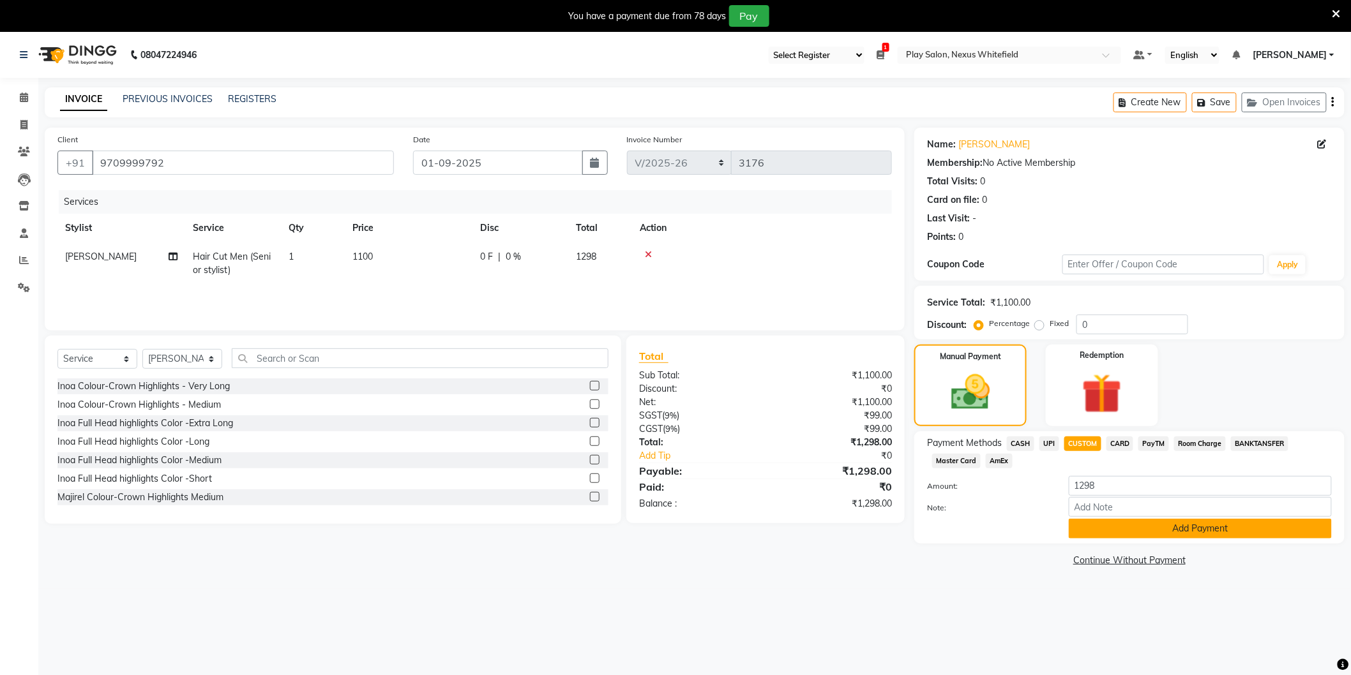
click at [1174, 530] on button "Add Payment" at bounding box center [1199, 529] width 263 height 20
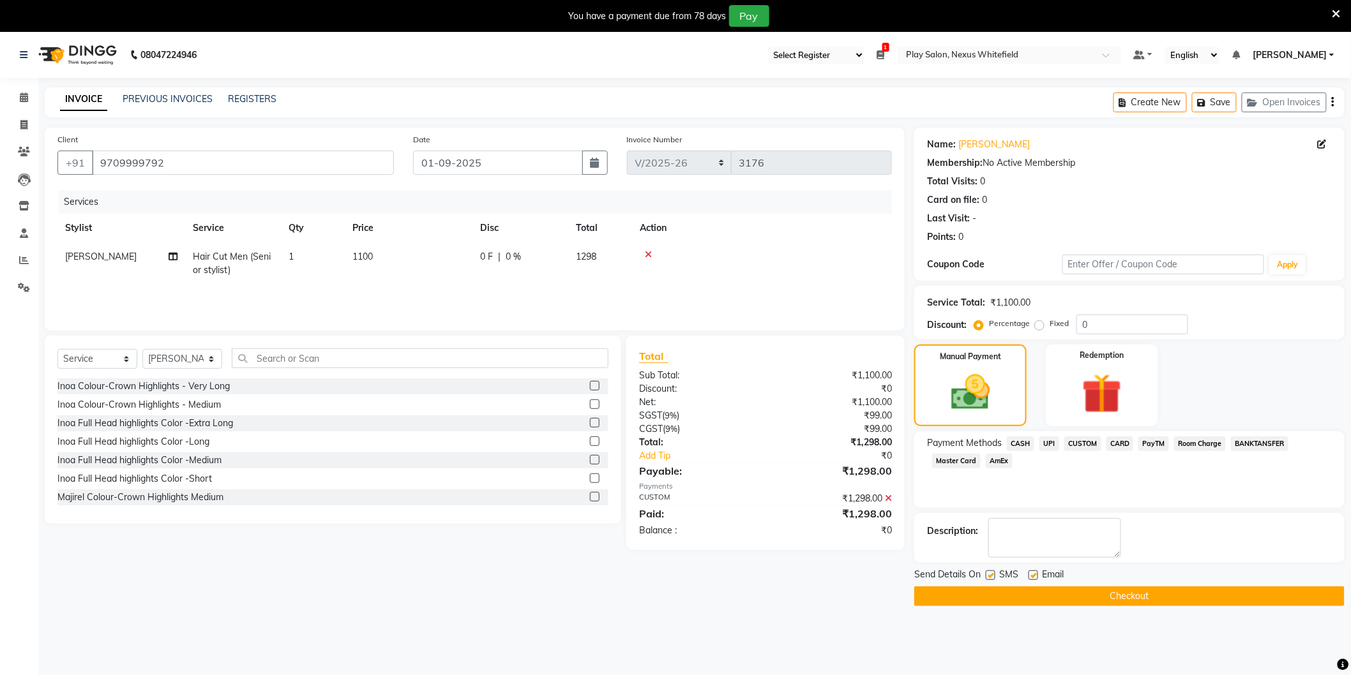
click at [1121, 596] on button "Checkout" at bounding box center [1129, 597] width 430 height 20
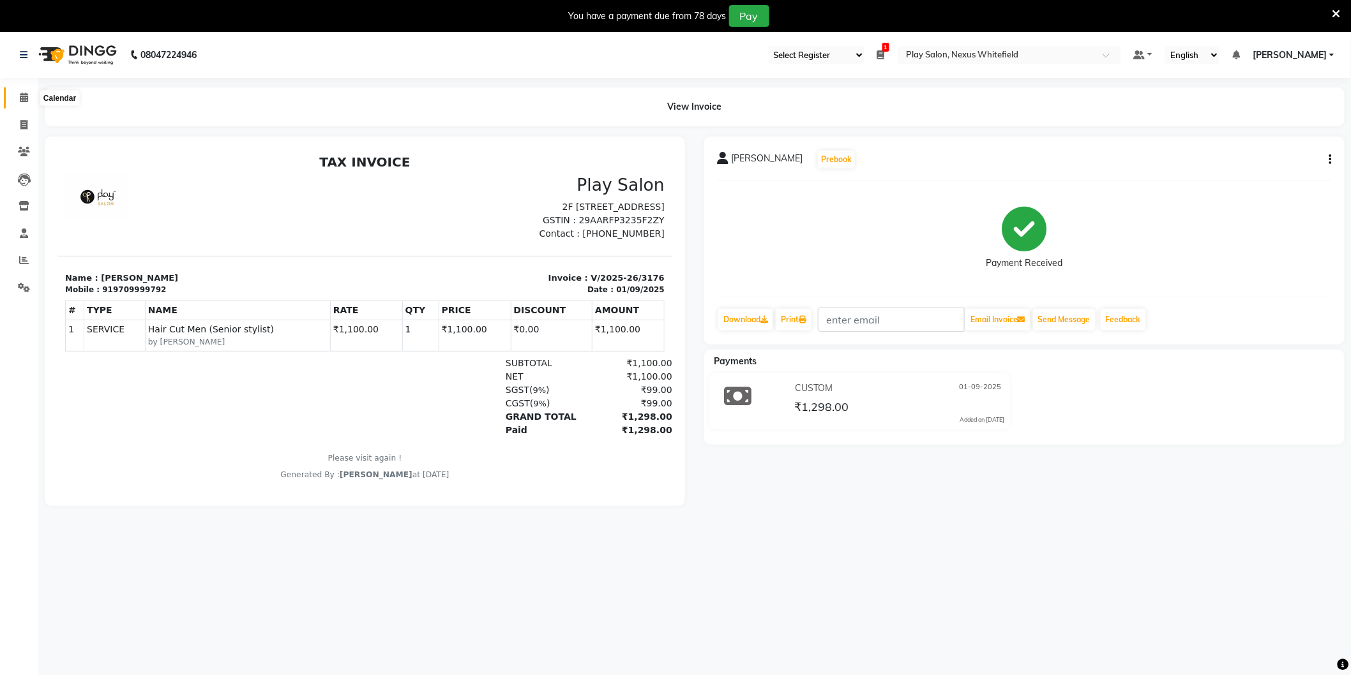
click at [26, 97] on icon at bounding box center [24, 98] width 8 height 10
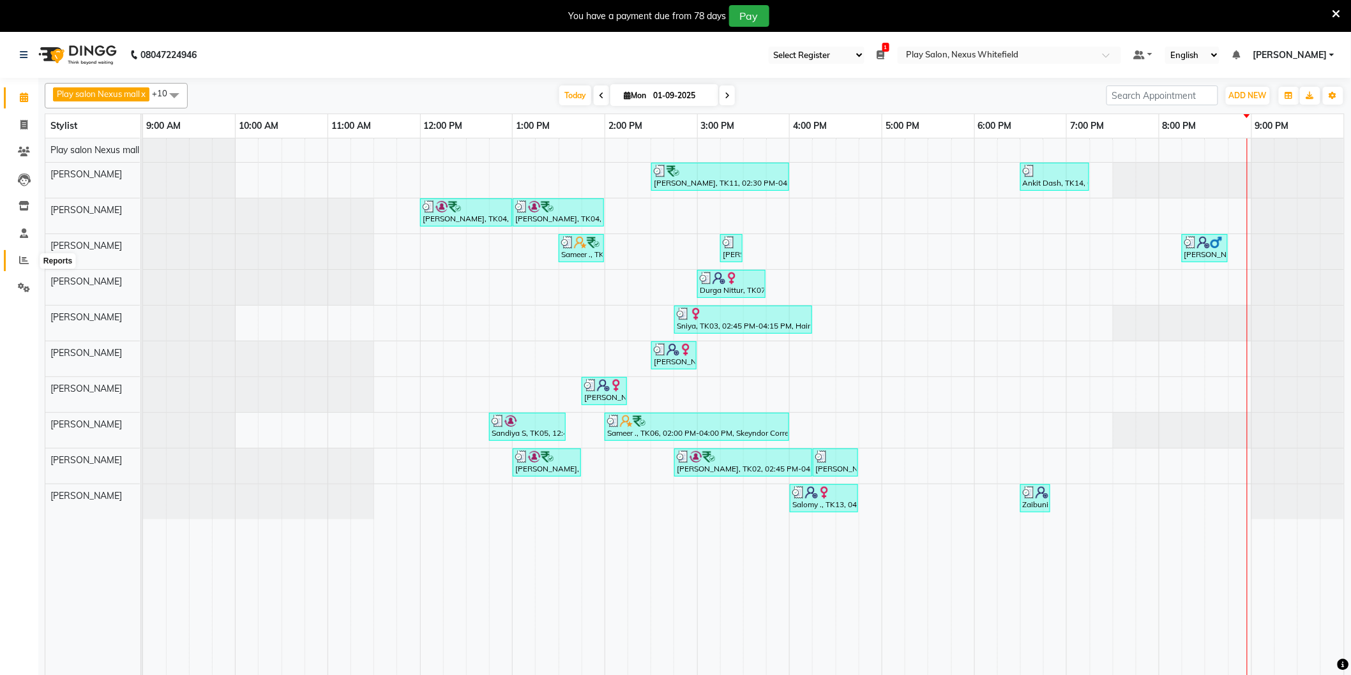
click at [23, 262] on icon at bounding box center [24, 260] width 10 height 10
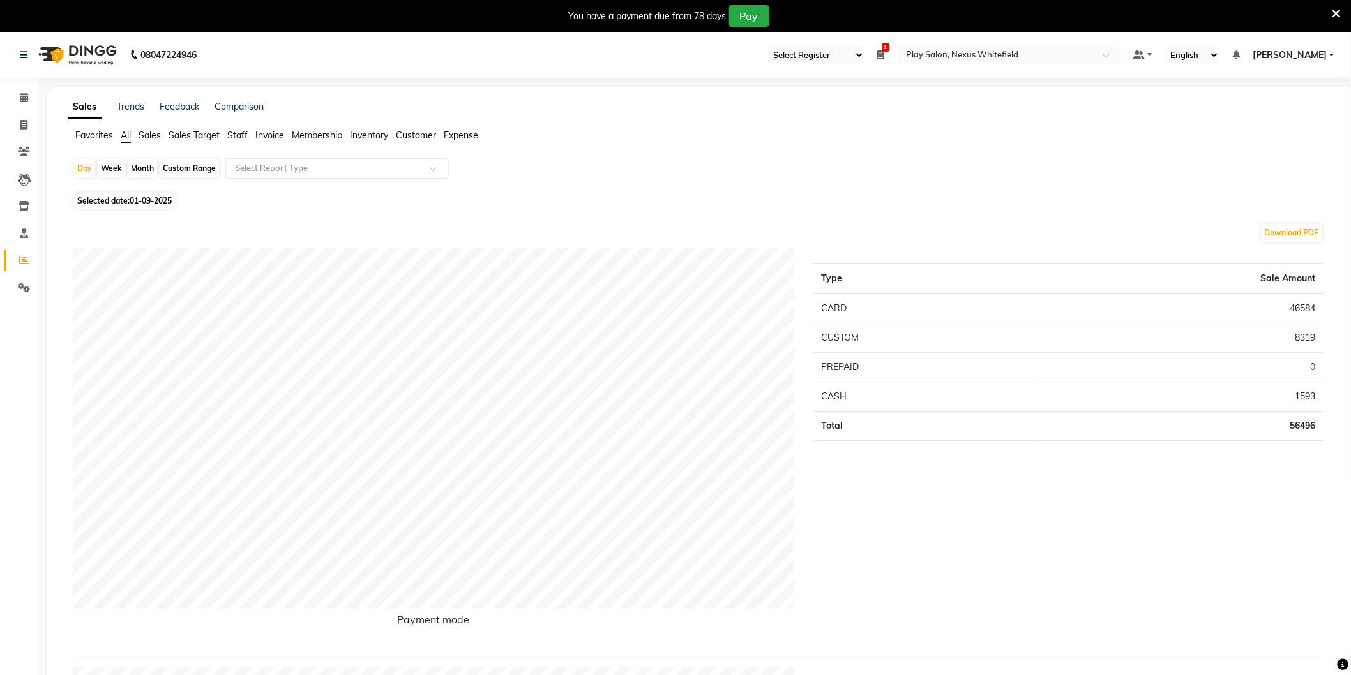
click at [232, 131] on span "Staff" at bounding box center [237, 135] width 20 height 11
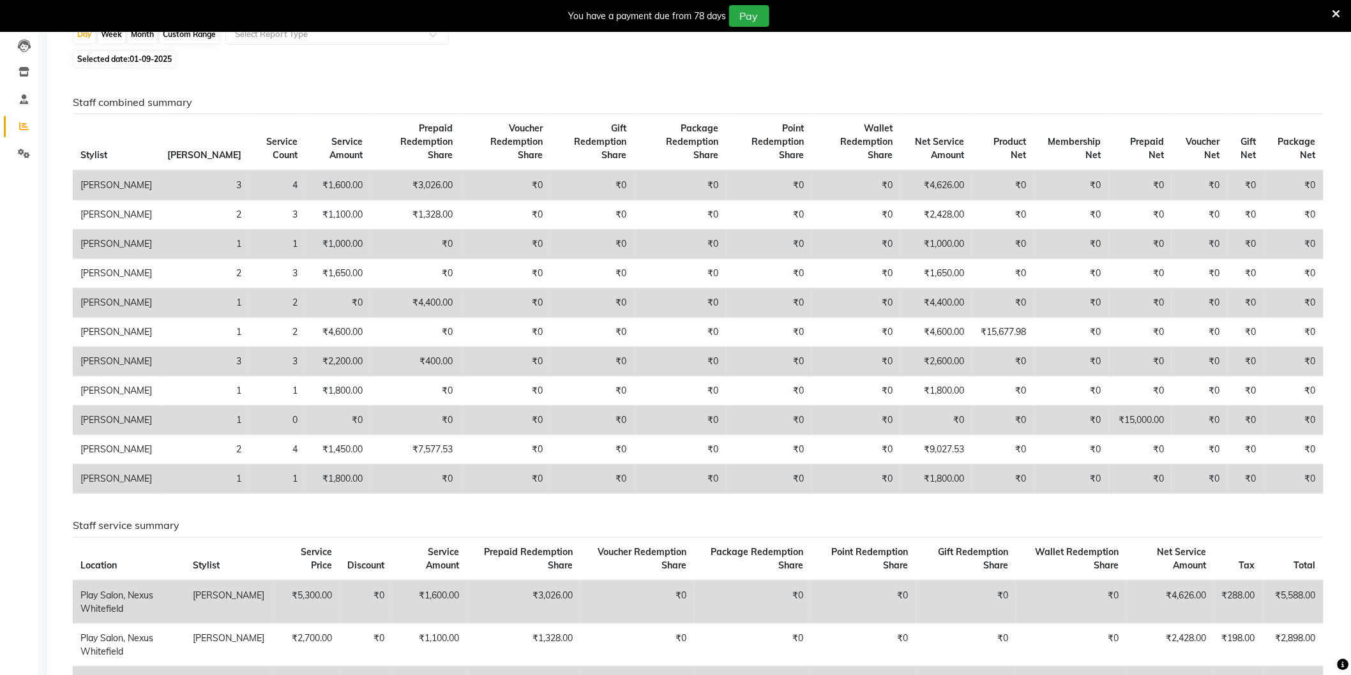
scroll to position [142, 0]
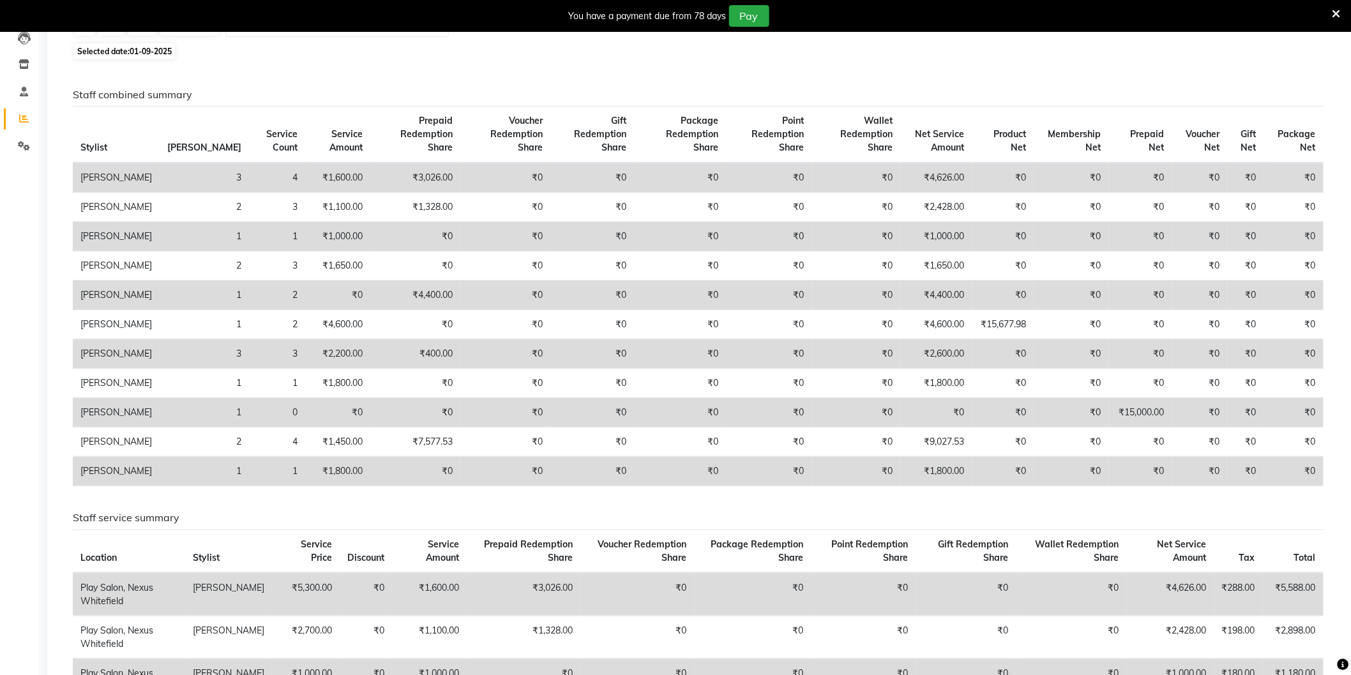
click at [266, 68] on div "Staff combined summary Stylist Bill Count Service Count Service Amount Prepaid …" at bounding box center [698, 668] width 1271 height 1210
click at [256, 100] on div "Staff combined summary Stylist Bill Count Service Count Service Amount Prepaid …" at bounding box center [697, 293] width 1269 height 408
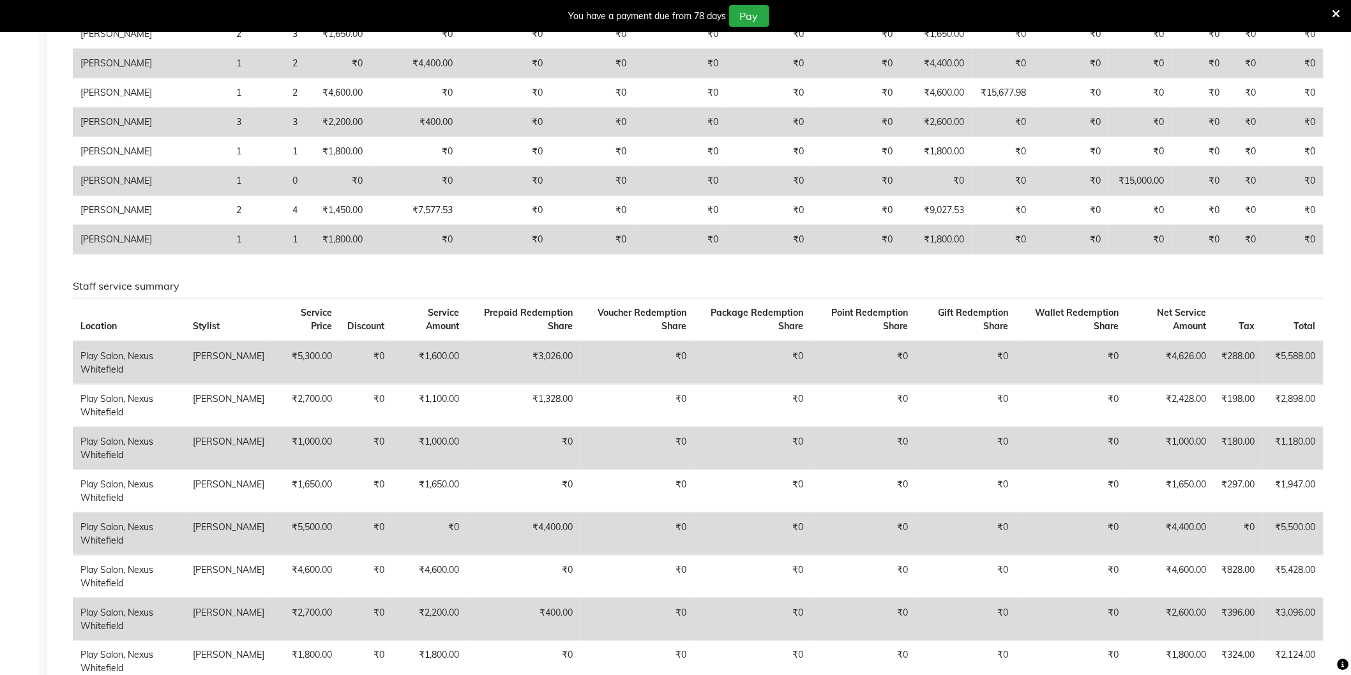
scroll to position [0, 0]
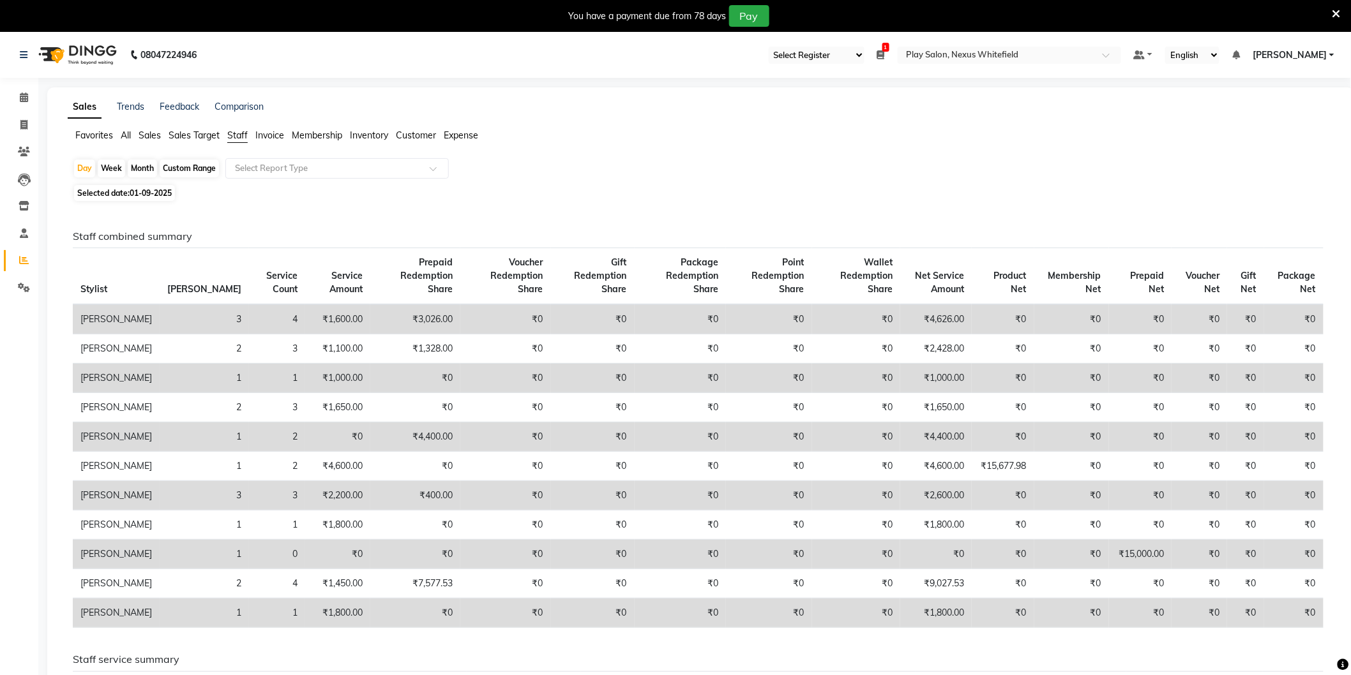
click at [121, 137] on span "All" at bounding box center [126, 135] width 10 height 11
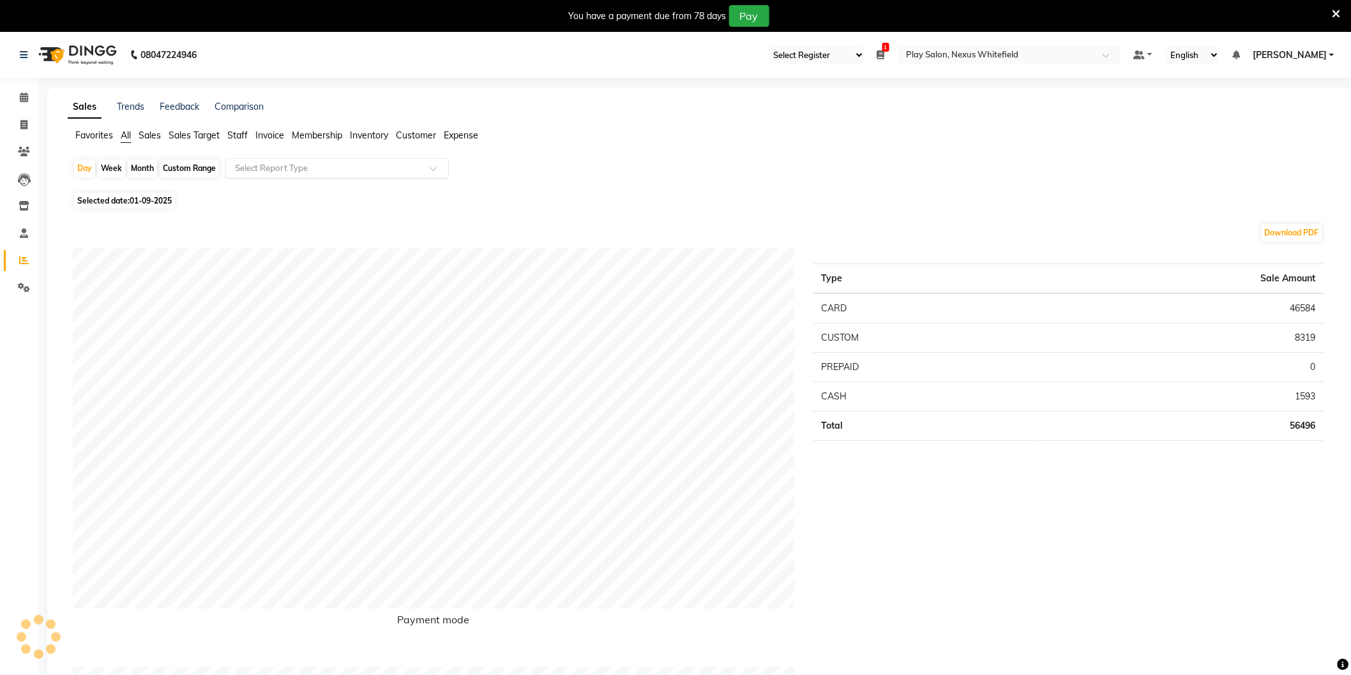
click at [269, 160] on div "Select Report Type" at bounding box center [336, 168] width 223 height 20
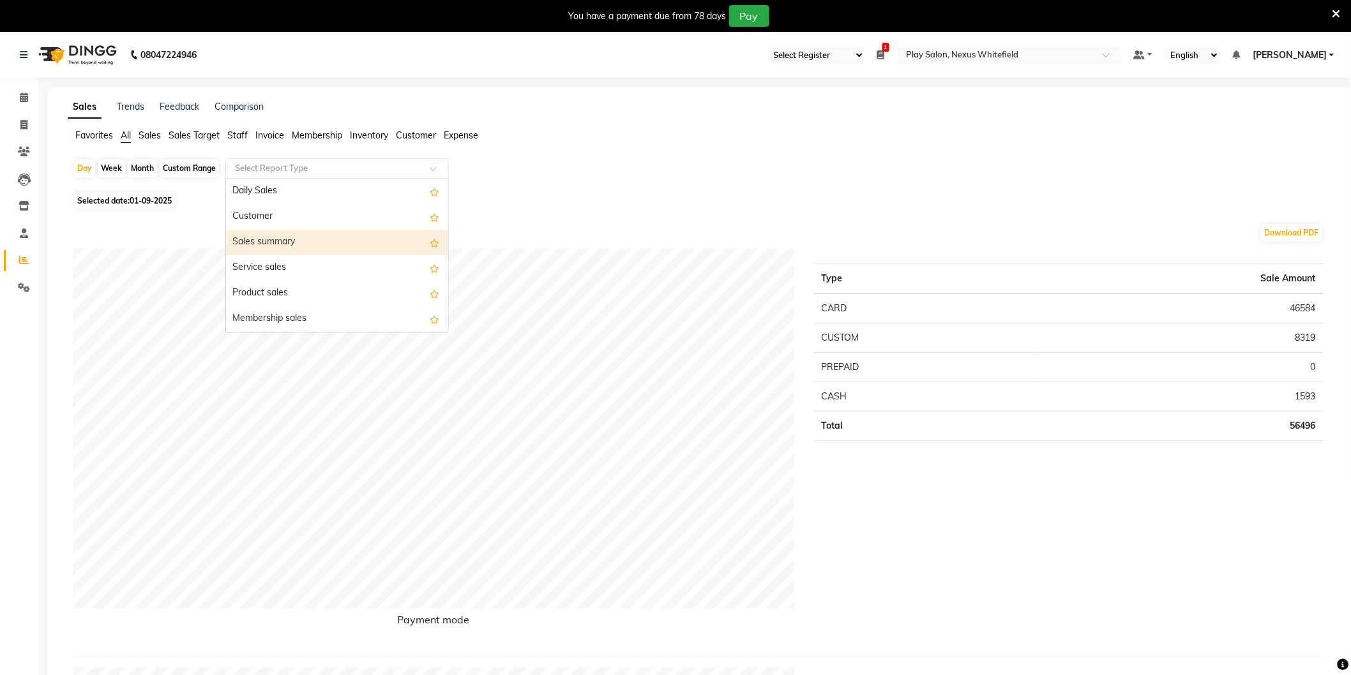
click at [252, 239] on div "Sales summary" at bounding box center [337, 243] width 222 height 26
select select "full_report"
select select "csv"
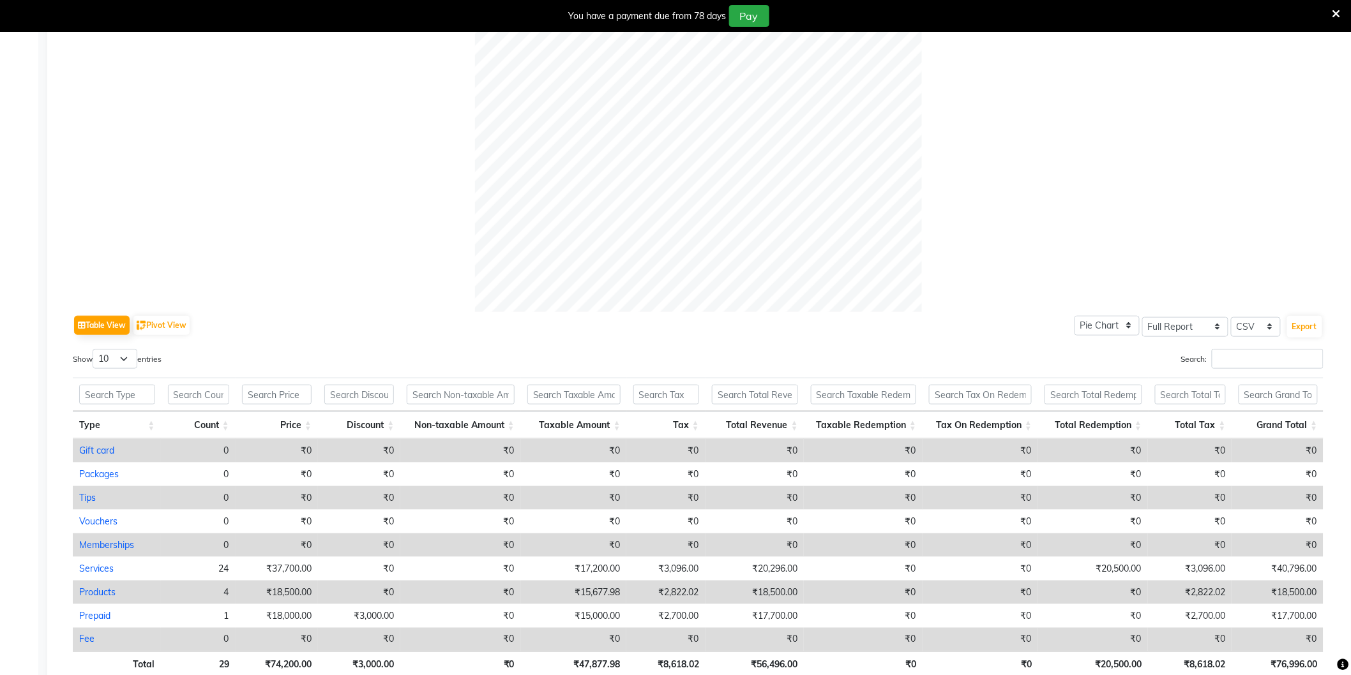
scroll to position [456, 0]
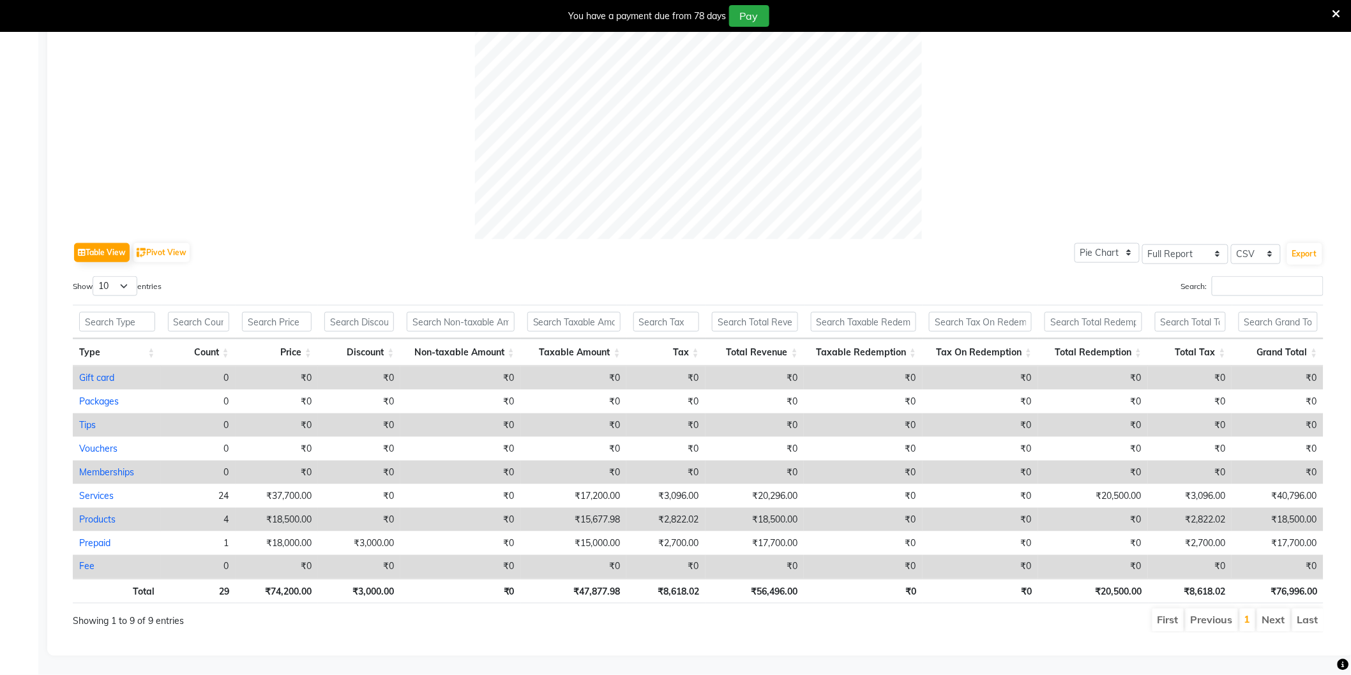
drag, startPoint x: 322, startPoint y: 177, endPoint x: 301, endPoint y: 181, distance: 21.4
click at [322, 177] on div at bounding box center [698, 16] width 1250 height 447
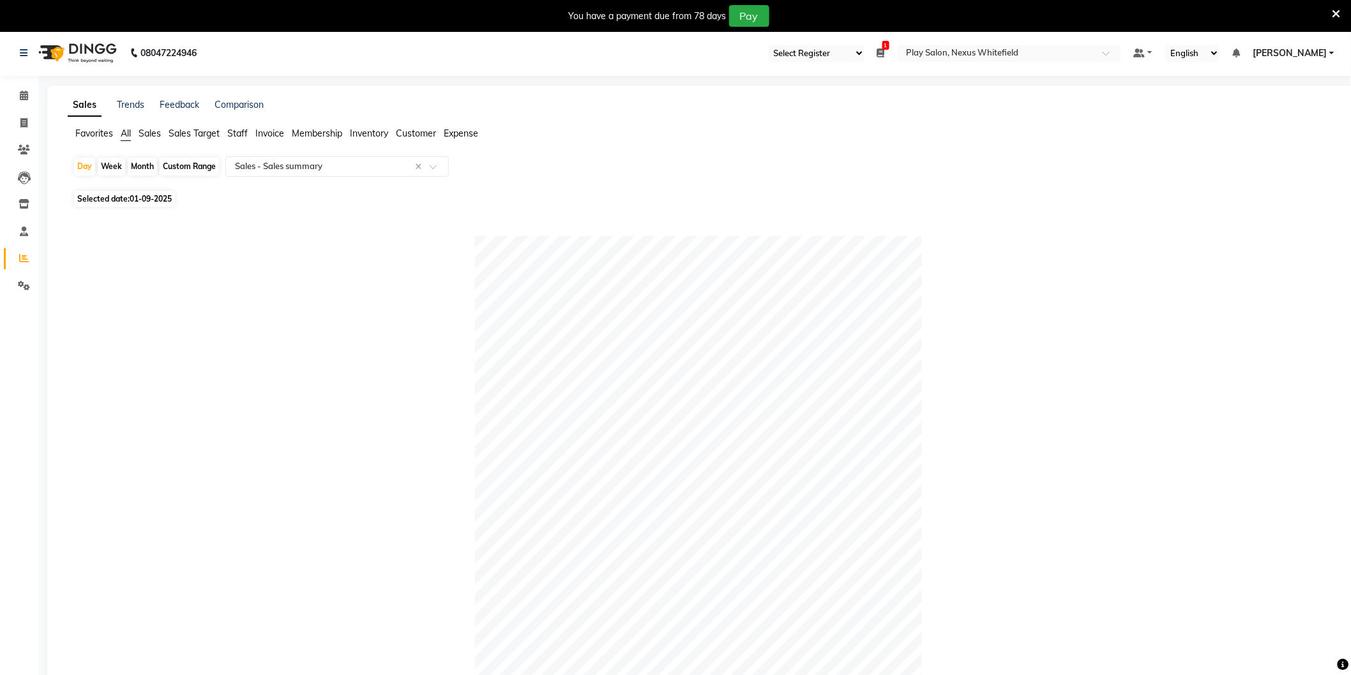
scroll to position [0, 0]
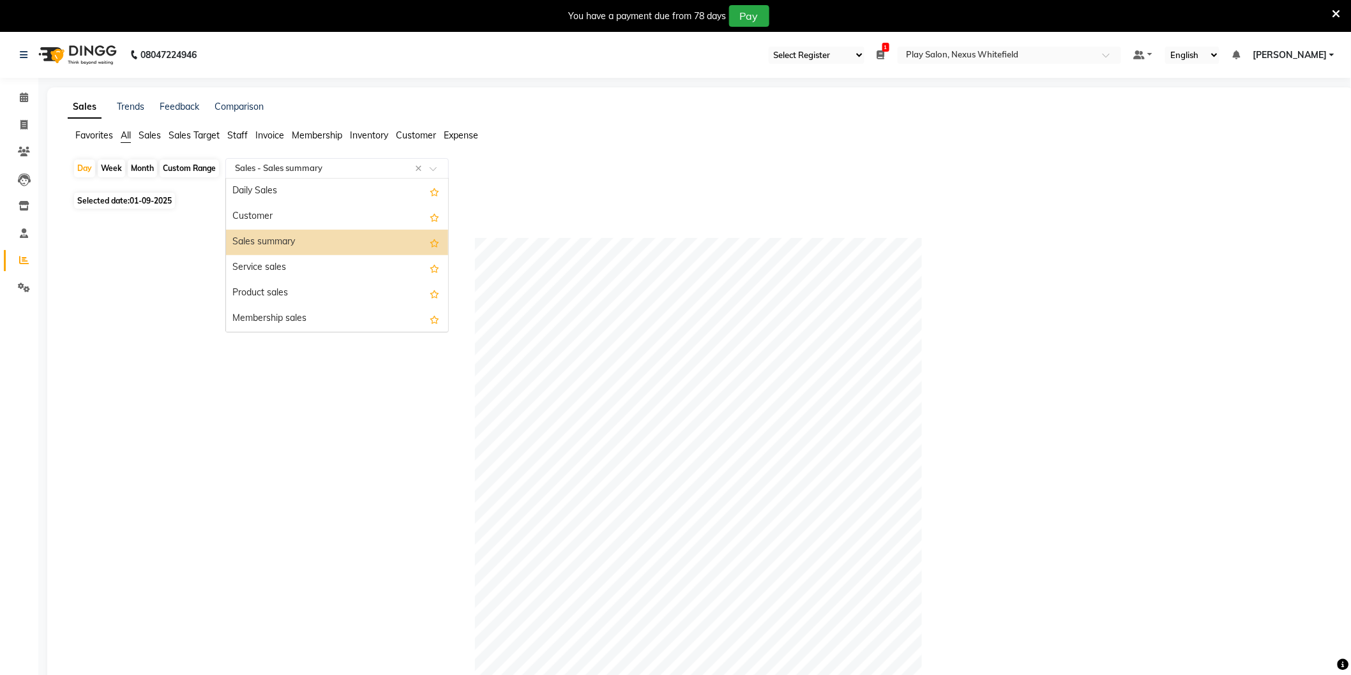
click at [266, 174] on input "text" at bounding box center [324, 168] width 184 height 13
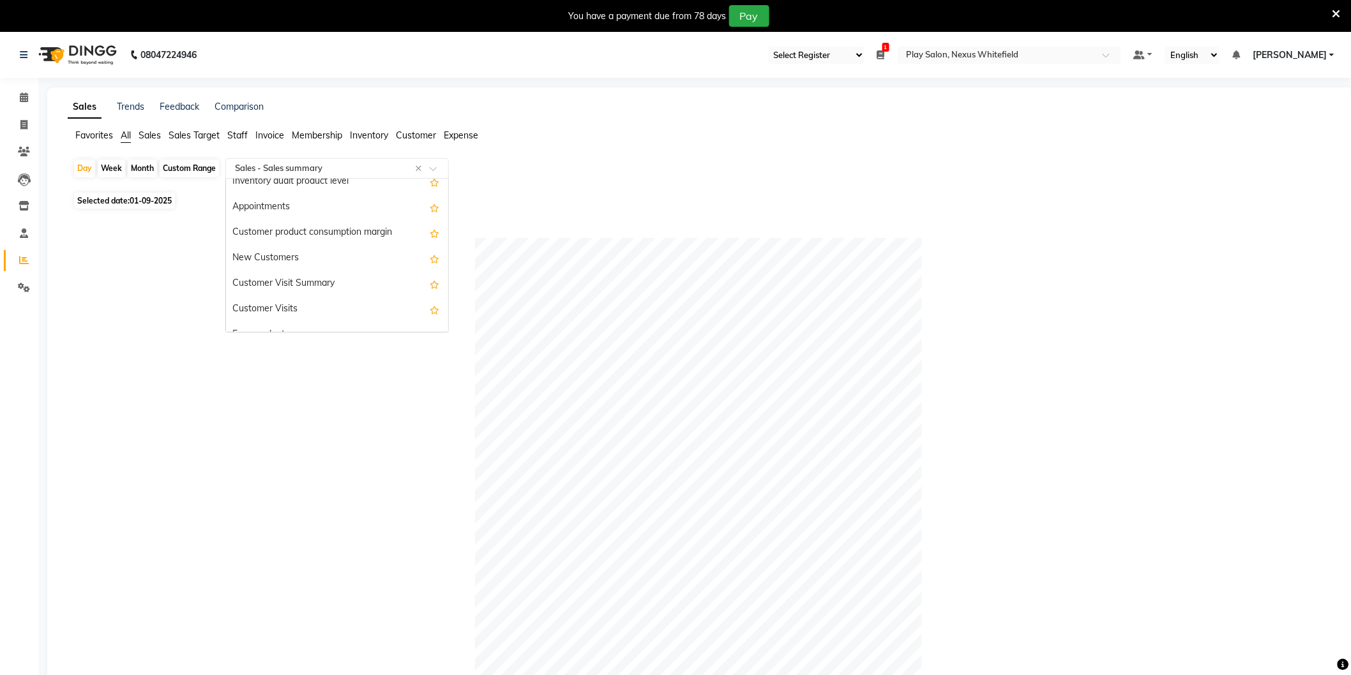
scroll to position [1301, 0]
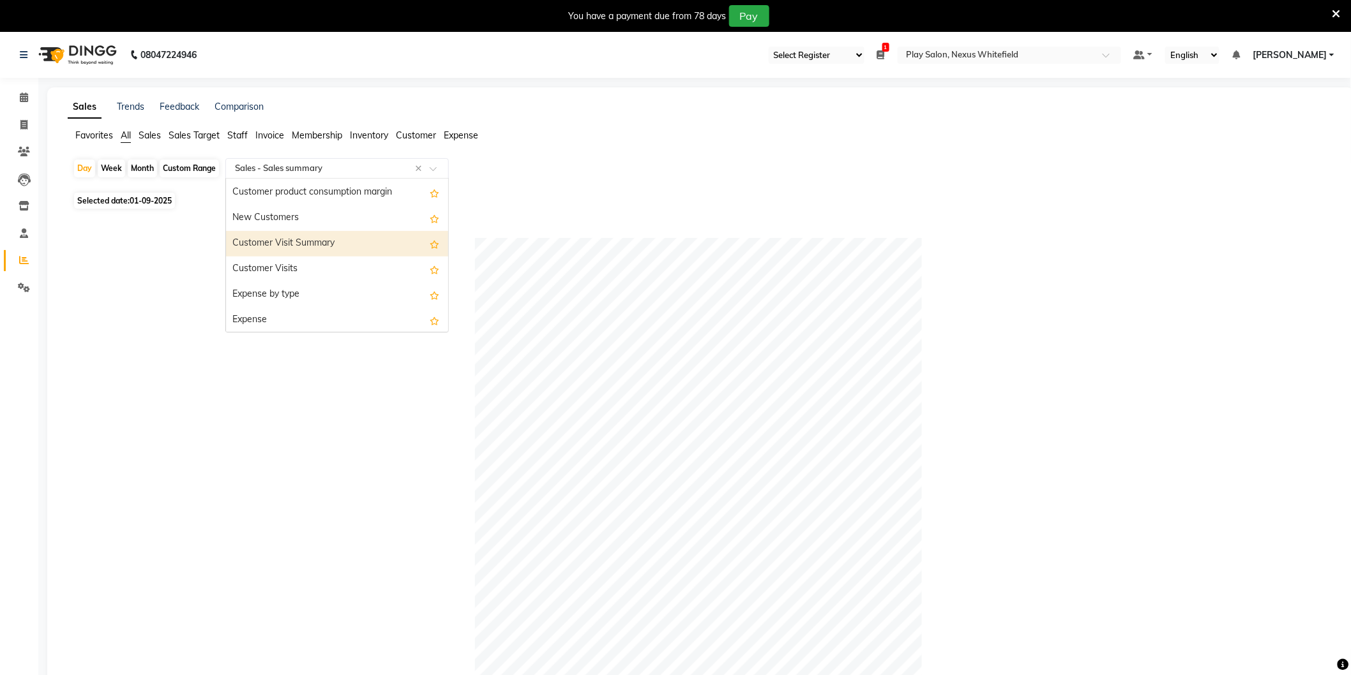
click at [291, 243] on div "Customer Visit Summary" at bounding box center [337, 244] width 222 height 26
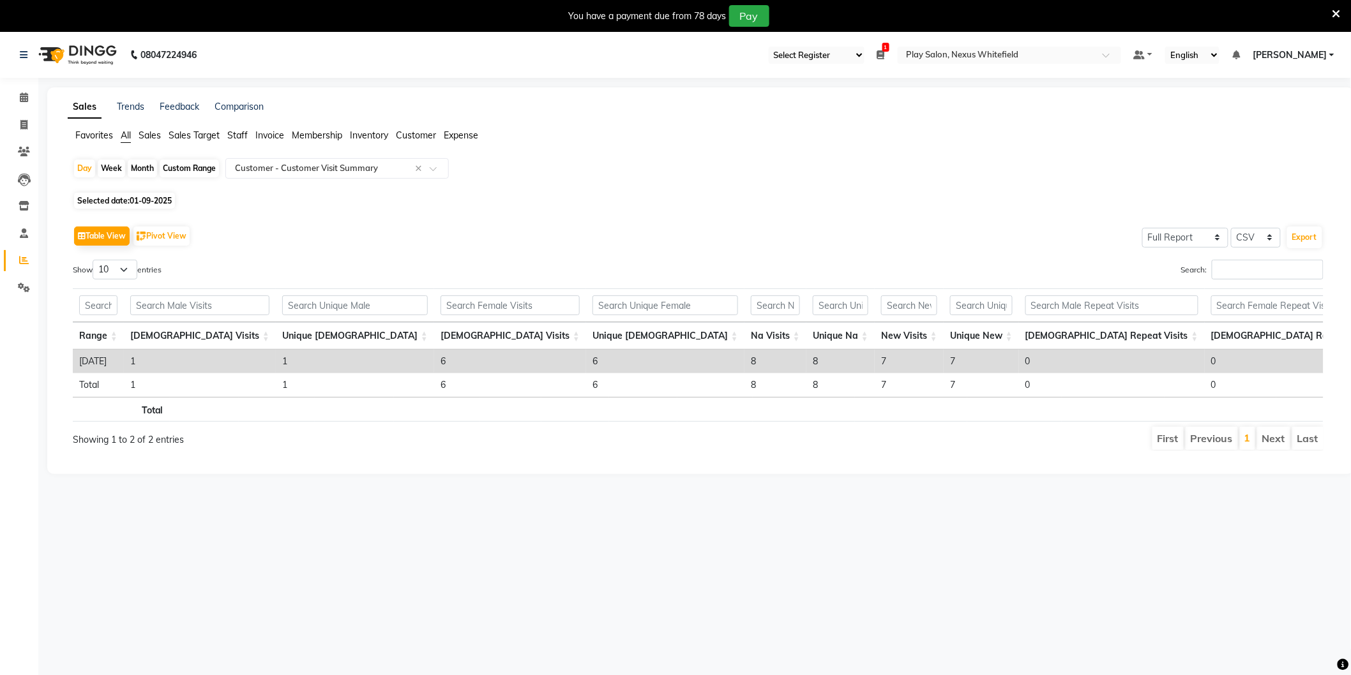
click at [378, 237] on div "Table View Pivot View Select Full Report Filtered Report Select CSV PDF Export" at bounding box center [698, 236] width 1250 height 27
drag, startPoint x: 313, startPoint y: 165, endPoint x: 294, endPoint y: 200, distance: 40.0
click at [308, 166] on input "text" at bounding box center [324, 168] width 184 height 13
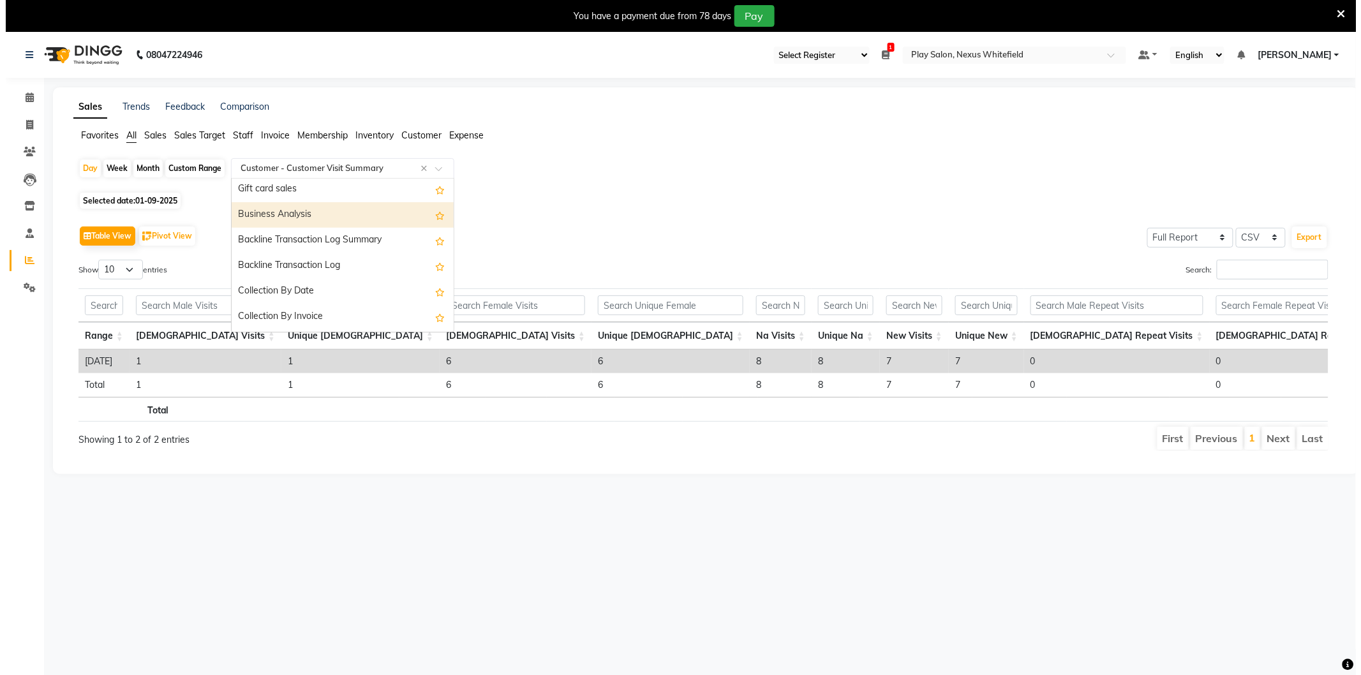
scroll to position [0, 0]
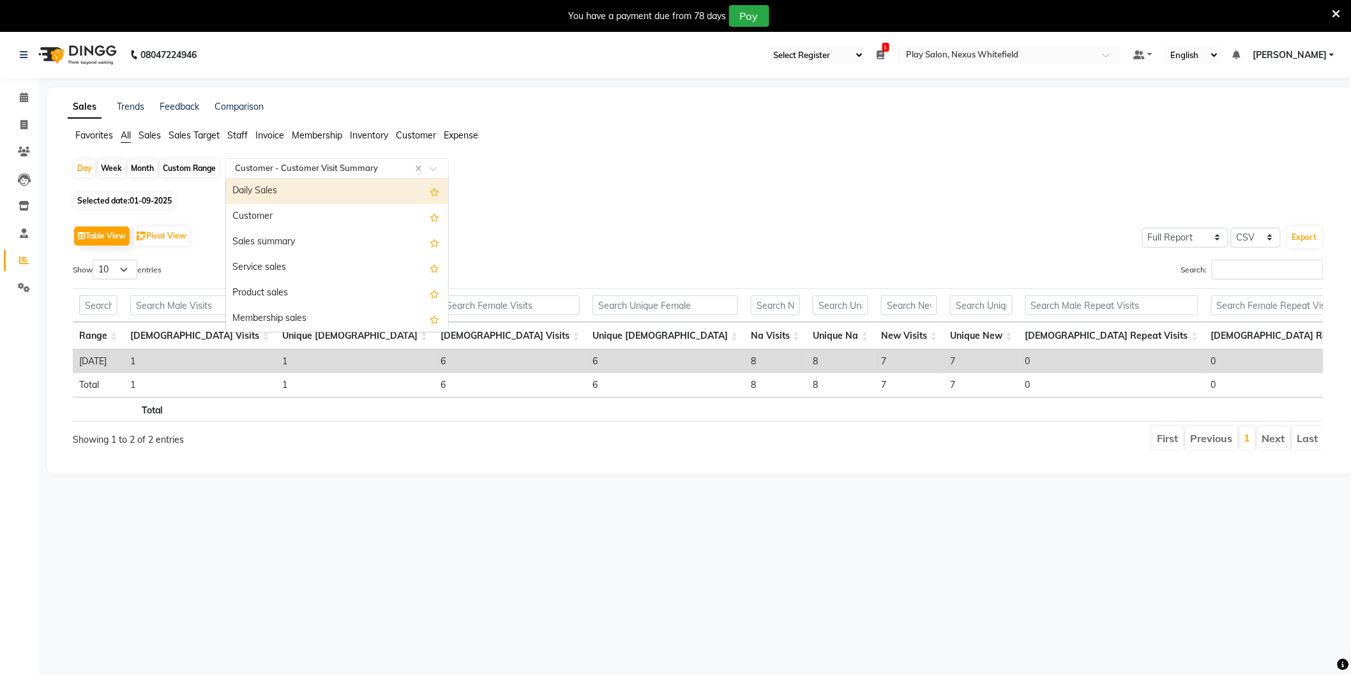
click at [284, 195] on div "Daily Sales" at bounding box center [337, 192] width 222 height 26
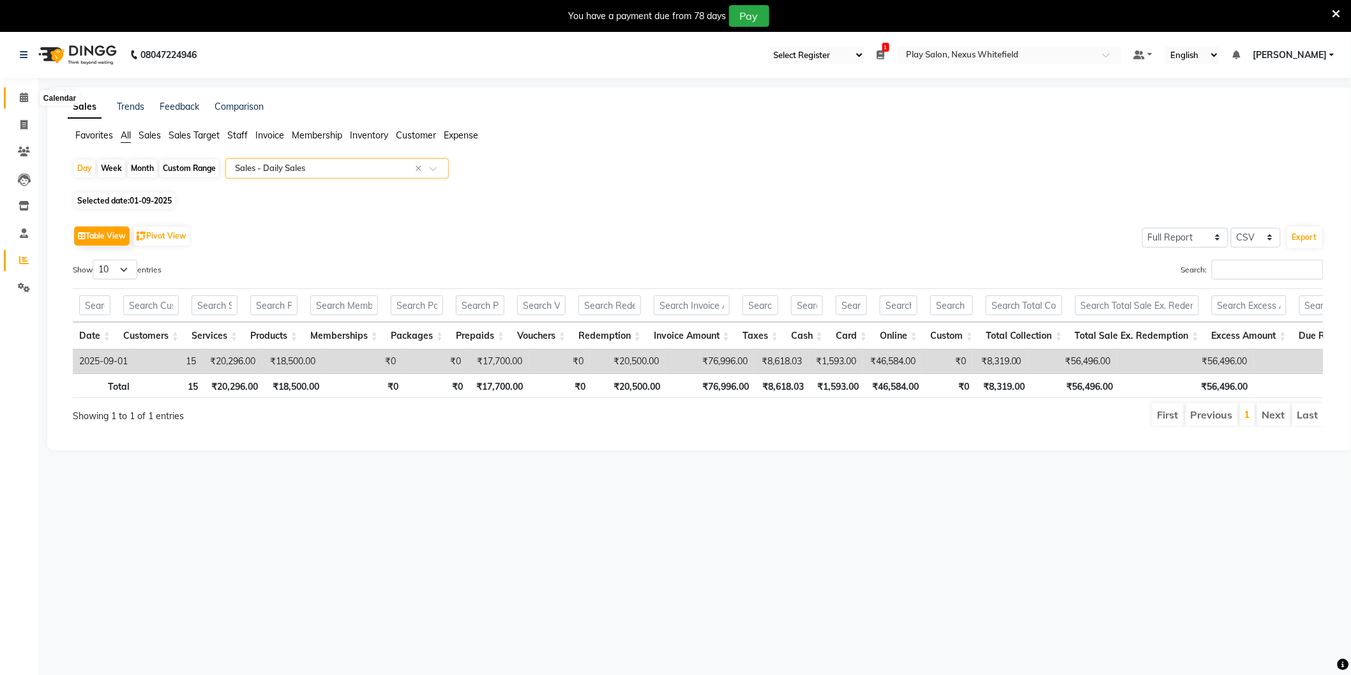
click at [22, 101] on icon at bounding box center [24, 98] width 8 height 10
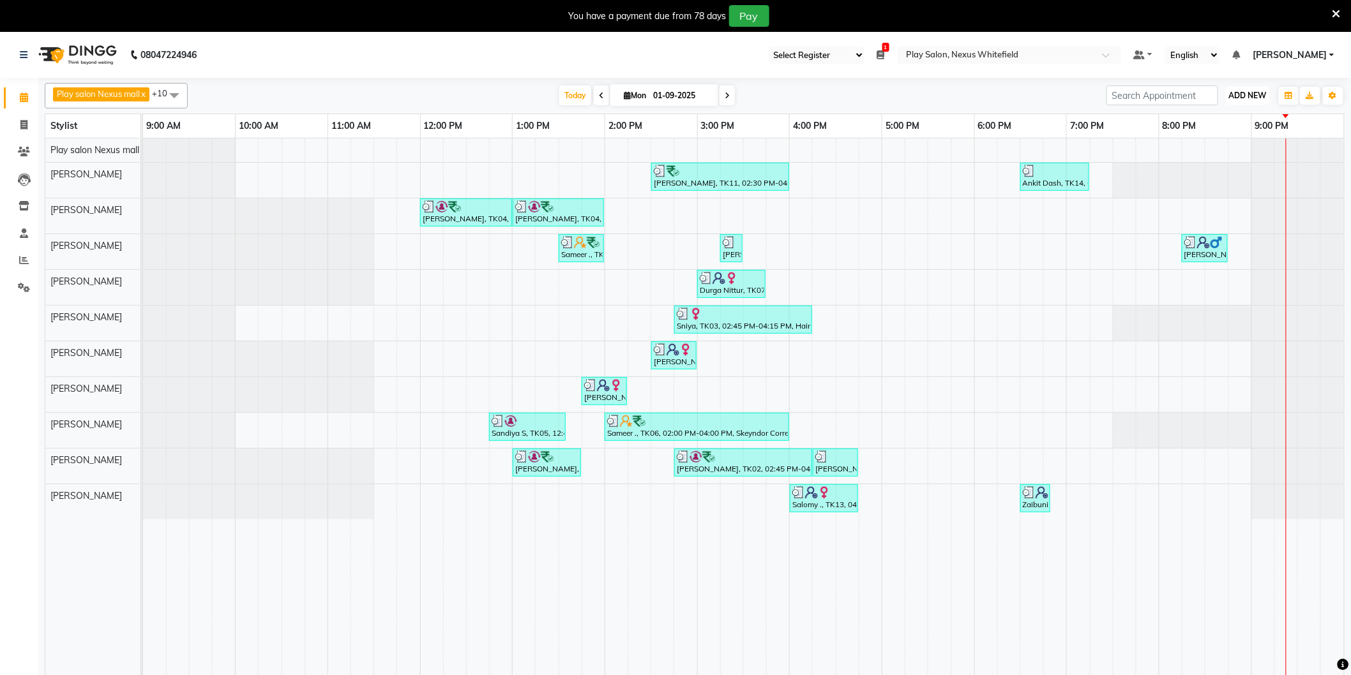
click at [1240, 98] on span "ADD NEW" at bounding box center [1248, 96] width 38 height 10
click at [1202, 154] on link "Add Expense" at bounding box center [1219, 153] width 101 height 17
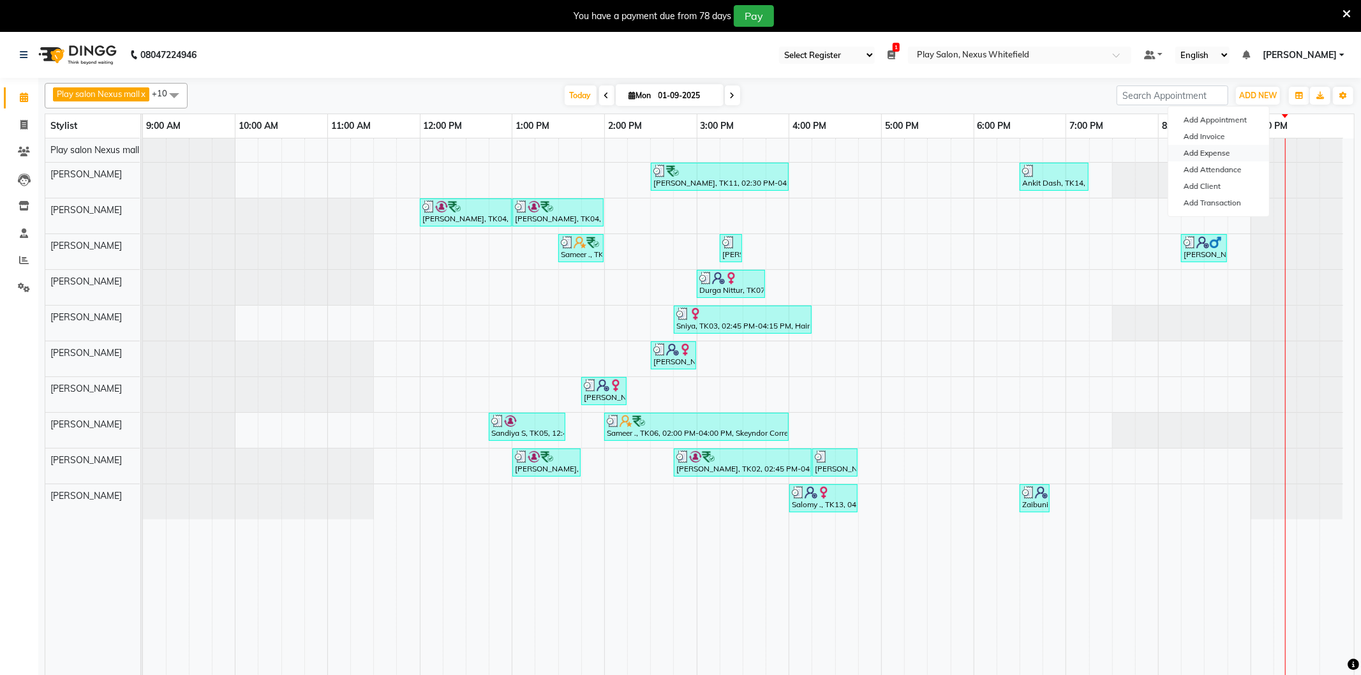
select select "1"
select select "7478"
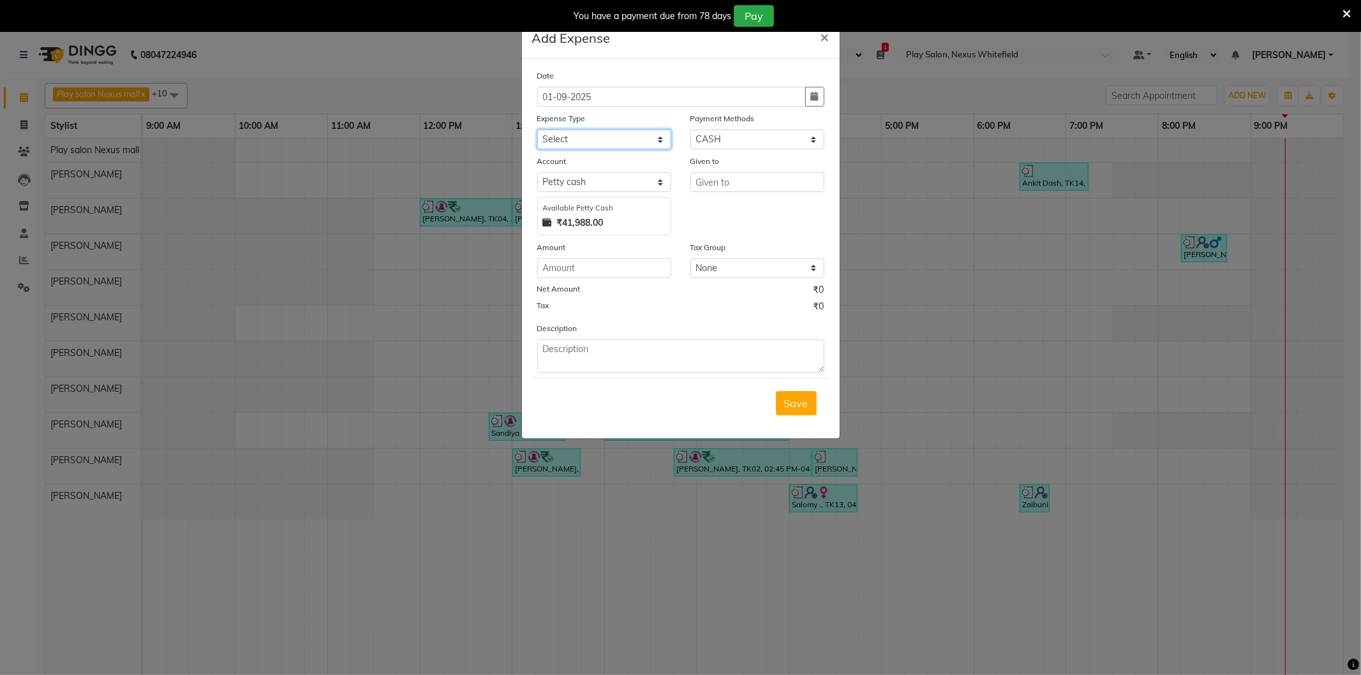
click at [566, 137] on select "Select Advance Salary Cash transfer to bank Cash transfer to hub Client Snacks …" at bounding box center [604, 140] width 134 height 20
select select "22511"
click at [537, 130] on select "Select Advance Salary Cash transfer to bank Cash transfer to hub Client Snacks …" at bounding box center [604, 140] width 134 height 20
click at [571, 268] on input "number" at bounding box center [604, 268] width 134 height 20
type input "433"
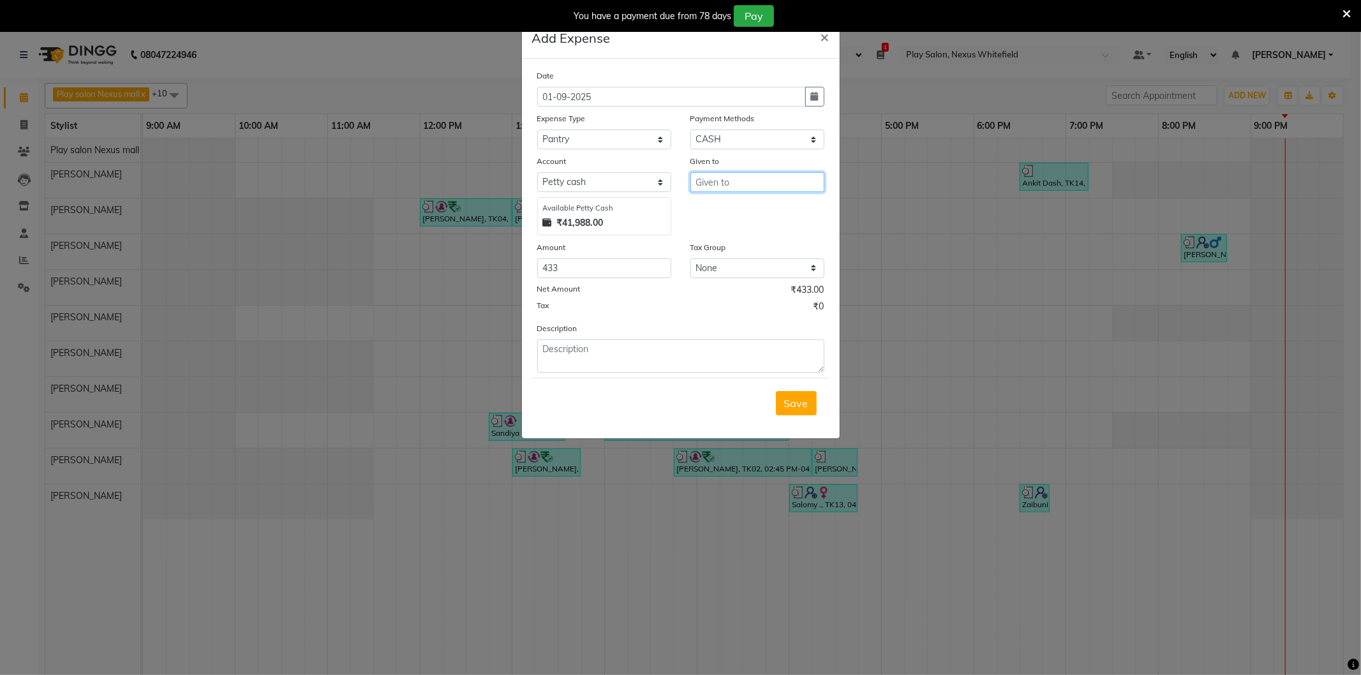
drag, startPoint x: 736, startPoint y: 181, endPoint x: 722, endPoint y: 183, distance: 13.5
click at [734, 181] on input "text" at bounding box center [758, 182] width 134 height 20
drag, startPoint x: 730, startPoint y: 209, endPoint x: 671, endPoint y: 265, distance: 80.4
click at [728, 209] on ngb-highlight "Guk ul [PERSON_NAME]" at bounding box center [762, 209] width 113 height 13
type input "[PERSON_NAME]"
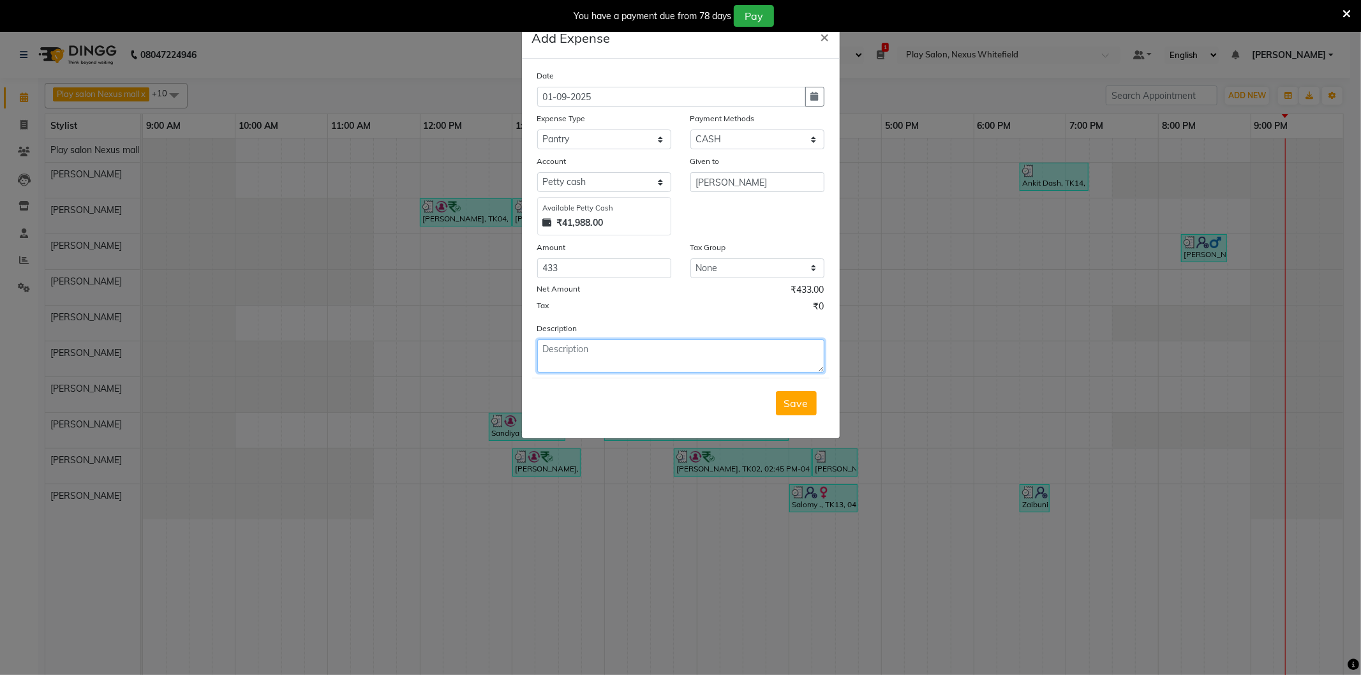
drag, startPoint x: 614, startPoint y: 364, endPoint x: 608, endPoint y: 361, distance: 6.6
click at [608, 361] on textarea at bounding box center [680, 356] width 287 height 33
type textarea "Milk powder, Sugar, Water bottles"
click at [798, 405] on span "Save" at bounding box center [796, 403] width 24 height 13
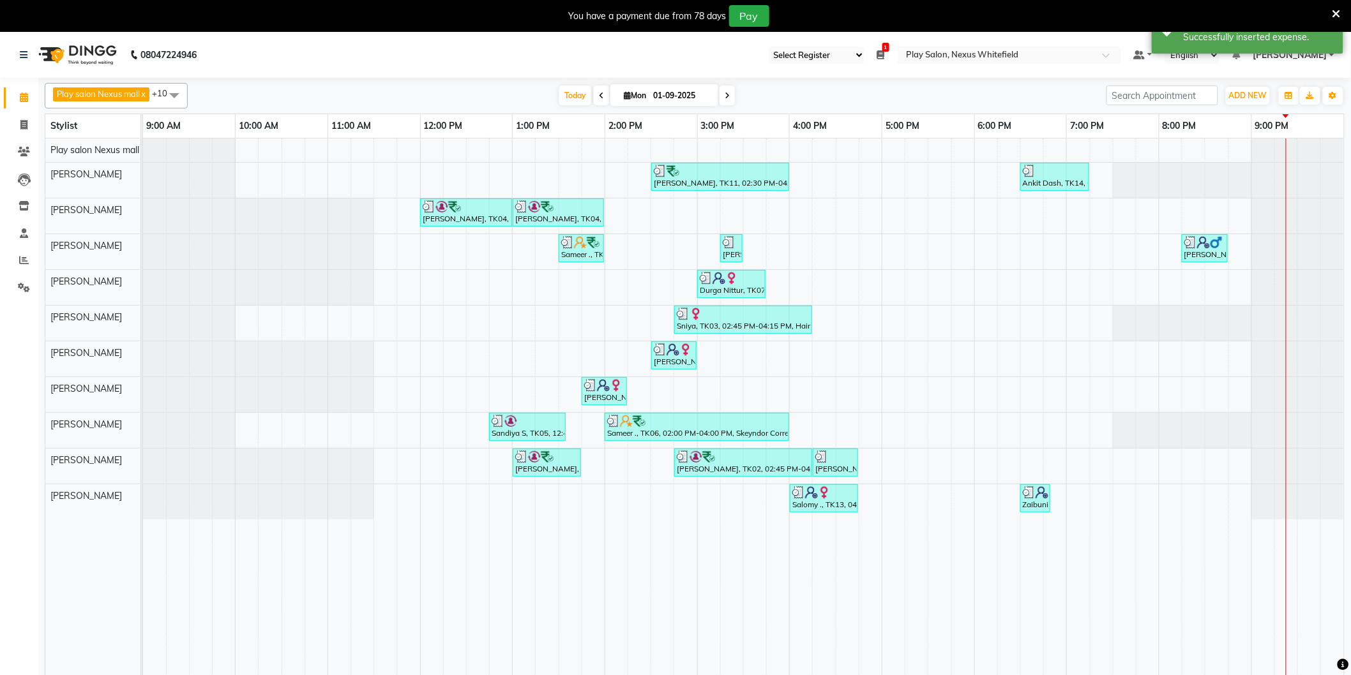
click at [1338, 11] on icon at bounding box center [1336, 13] width 8 height 11
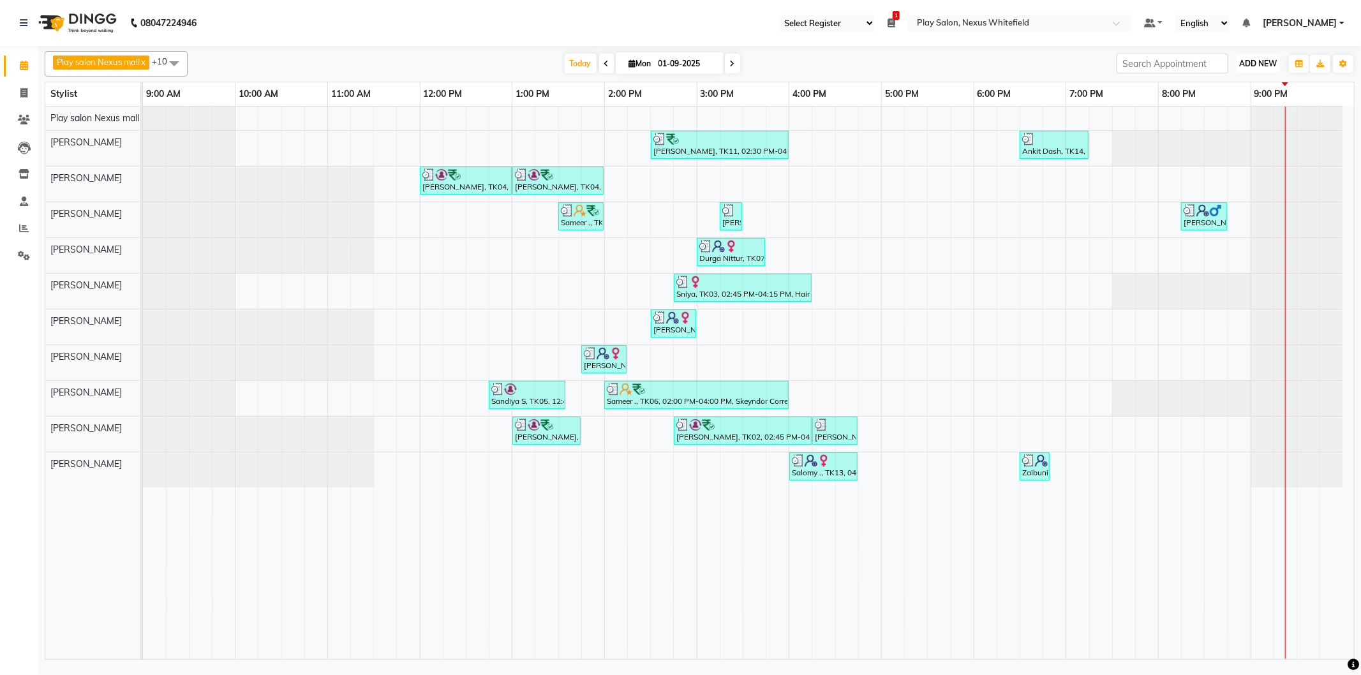
click at [1262, 56] on button "ADD NEW Toggle Dropdown" at bounding box center [1258, 64] width 44 height 18
click at [1221, 118] on link "Add Expense" at bounding box center [1229, 121] width 101 height 17
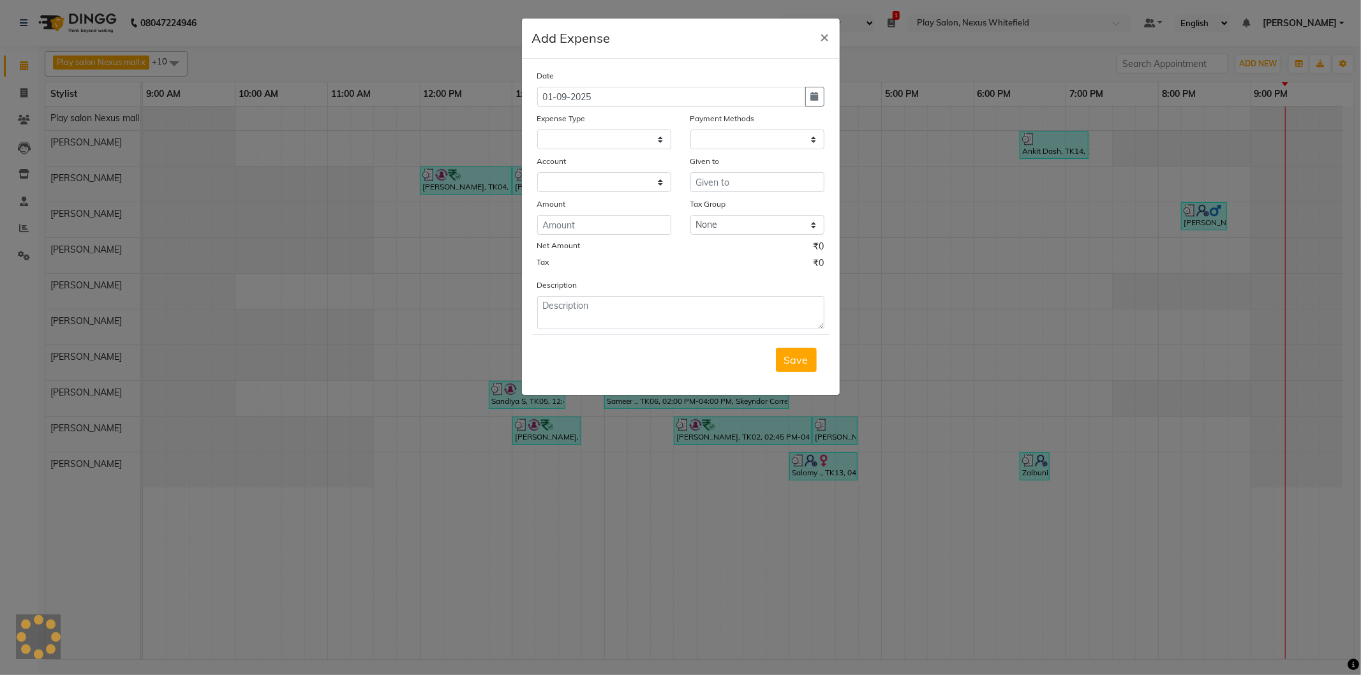
select select
select select "1"
select select "7478"
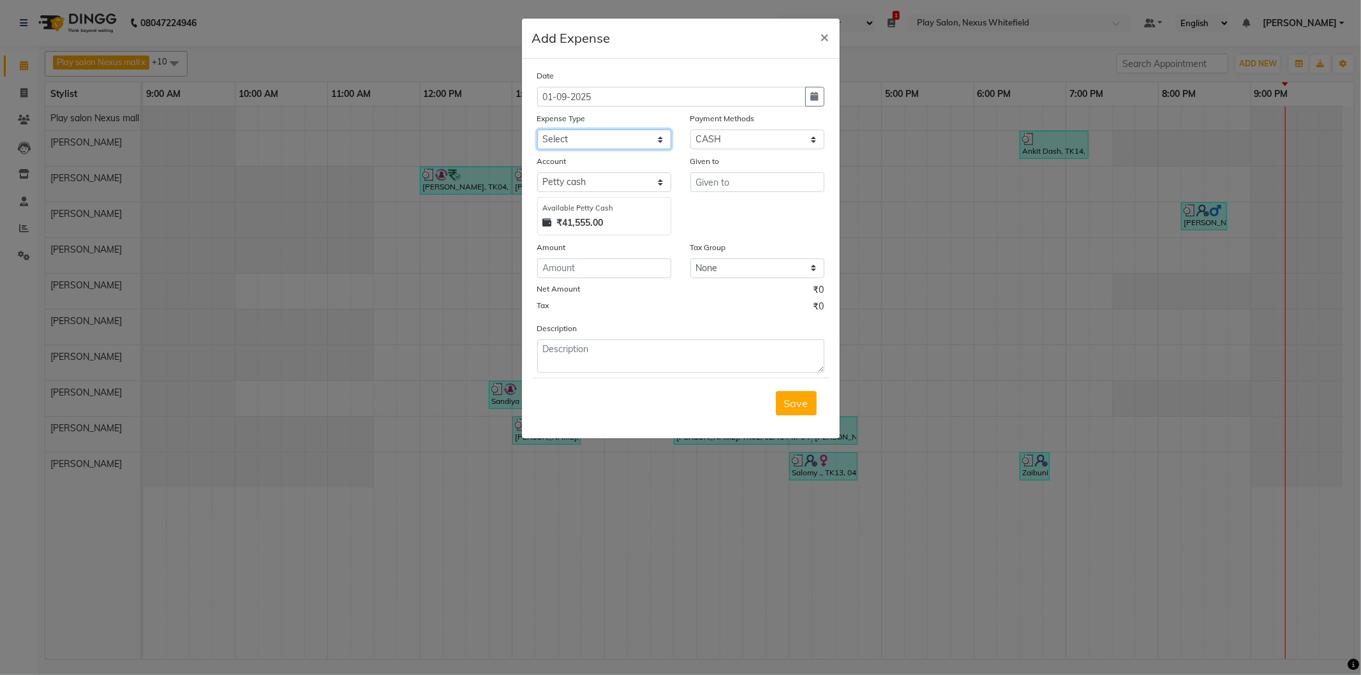
click at [562, 137] on select "Select Advance Salary Cash transfer to bank Cash transfer to hub Client Snacks …" at bounding box center [604, 140] width 134 height 20
select select "22521"
click at [537, 130] on select "Select Advance Salary Cash transfer to bank Cash transfer to hub Client Snacks …" at bounding box center [604, 140] width 134 height 20
click at [717, 139] on select "Select CASH Prepaid UPI CUSTOM CARD Package Wallet PayTM Room Charge BANKTANSFE…" at bounding box center [758, 140] width 134 height 20
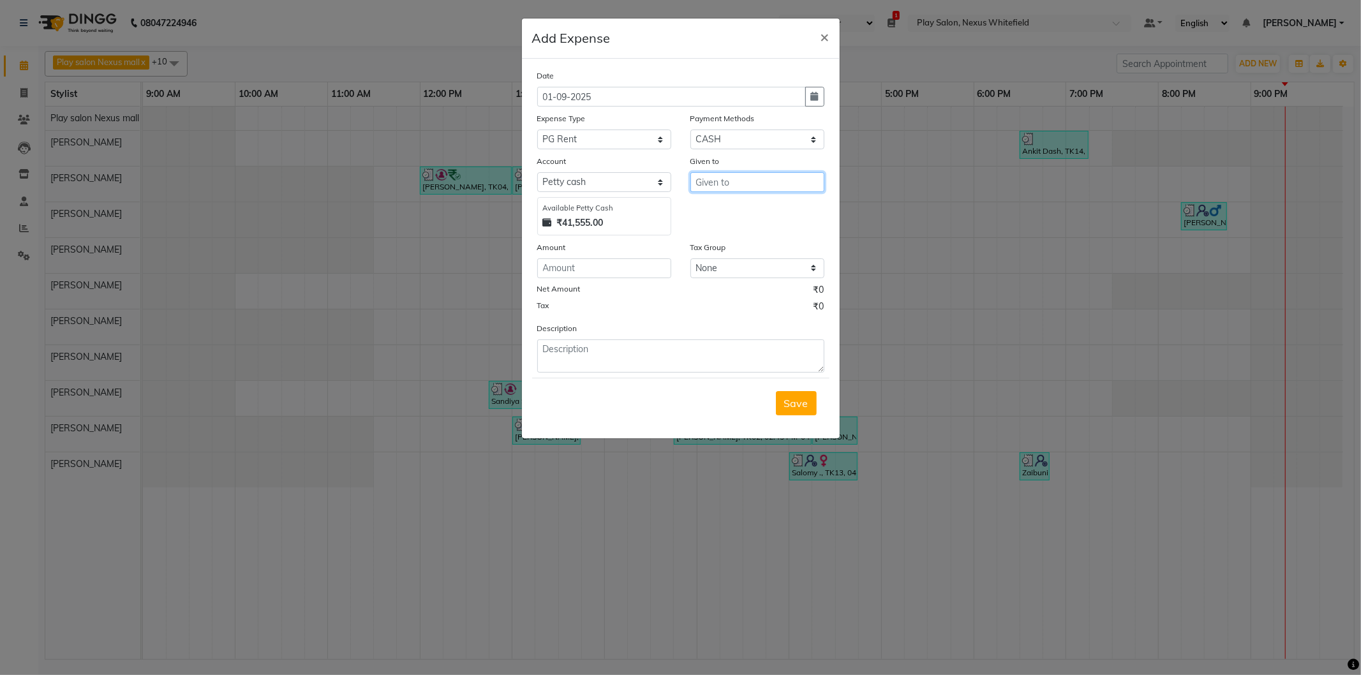
click at [716, 186] on input "text" at bounding box center [758, 182] width 134 height 20
drag, startPoint x: 725, startPoint y: 209, endPoint x: 681, endPoint y: 202, distance: 44.7
click at [722, 208] on ngb-highlight "[PERSON_NAME]" at bounding box center [756, 209] width 101 height 13
type input "[PERSON_NAME]"
click at [555, 269] on input "number" at bounding box center [604, 268] width 134 height 20
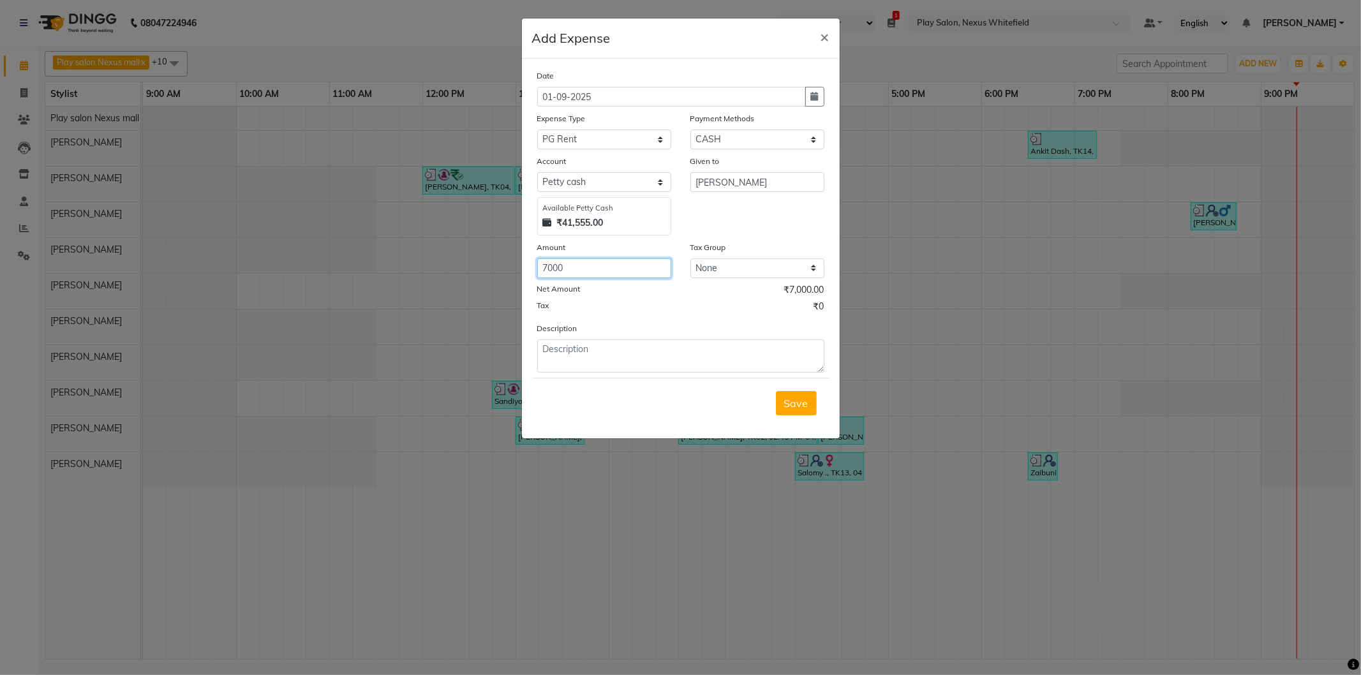
type input "7000"
click at [604, 356] on textarea at bounding box center [680, 356] width 287 height 33
type textarea "PG rent paid to [PERSON_NAME]"
click at [797, 405] on span "Save" at bounding box center [796, 403] width 24 height 13
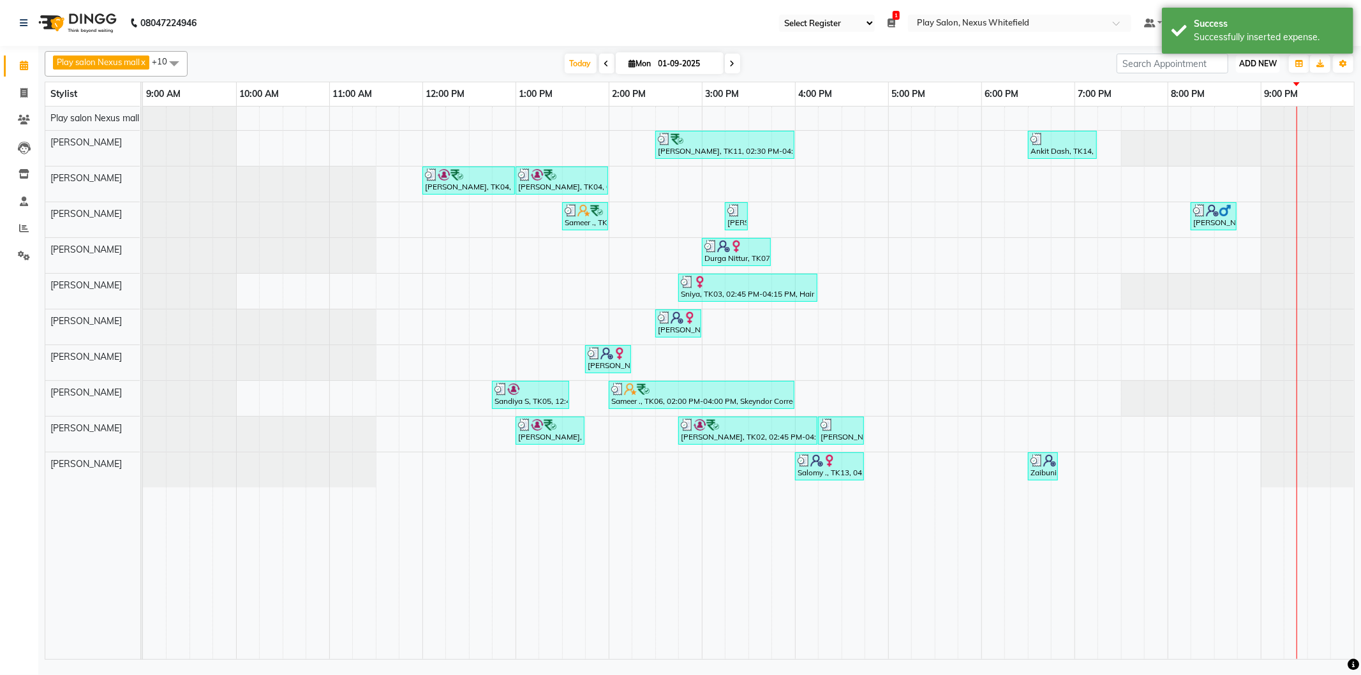
click at [1259, 64] on span "ADD NEW" at bounding box center [1258, 64] width 38 height 10
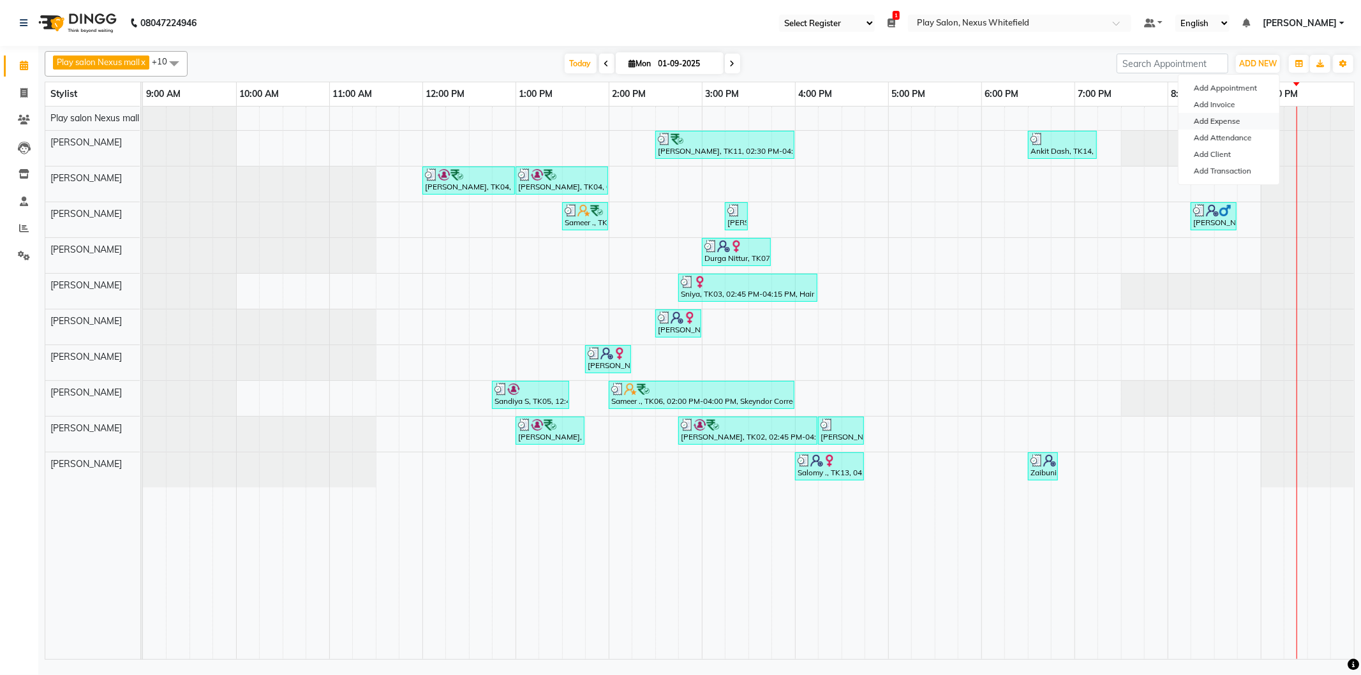
click at [1226, 122] on link "Add Expense" at bounding box center [1229, 121] width 101 height 17
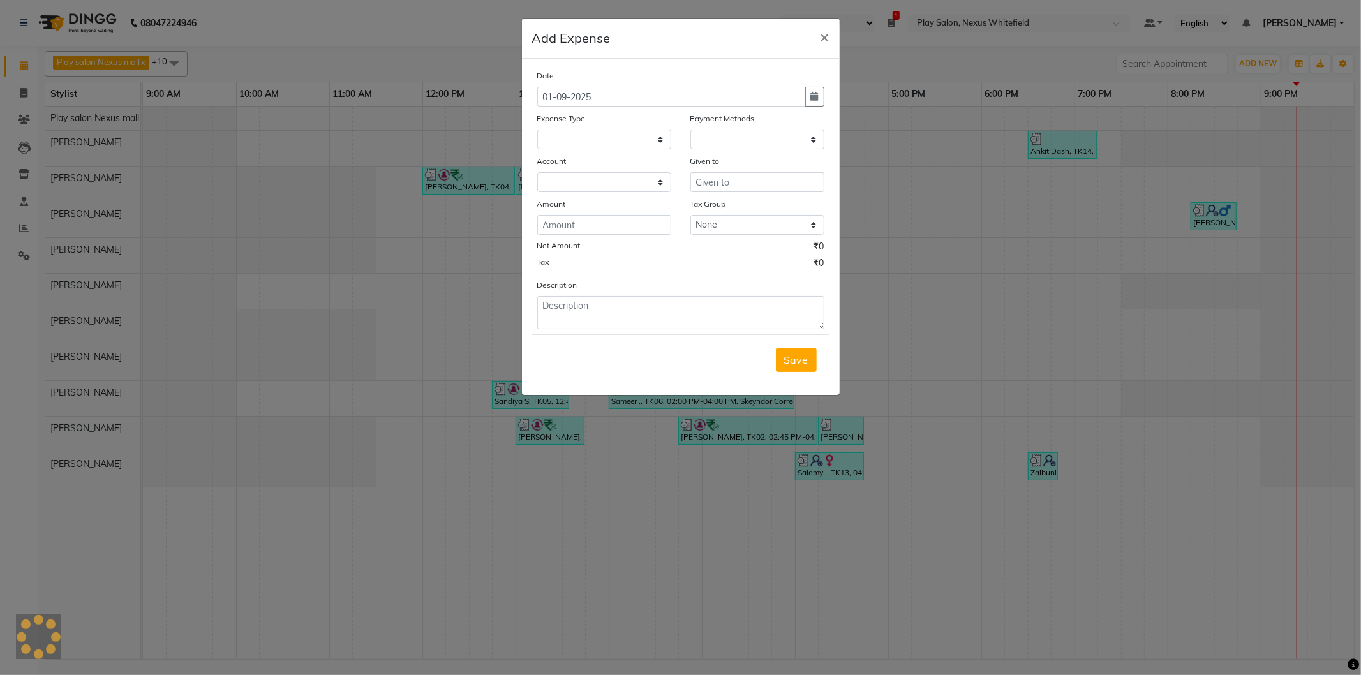
select select
select select "1"
select select "7478"
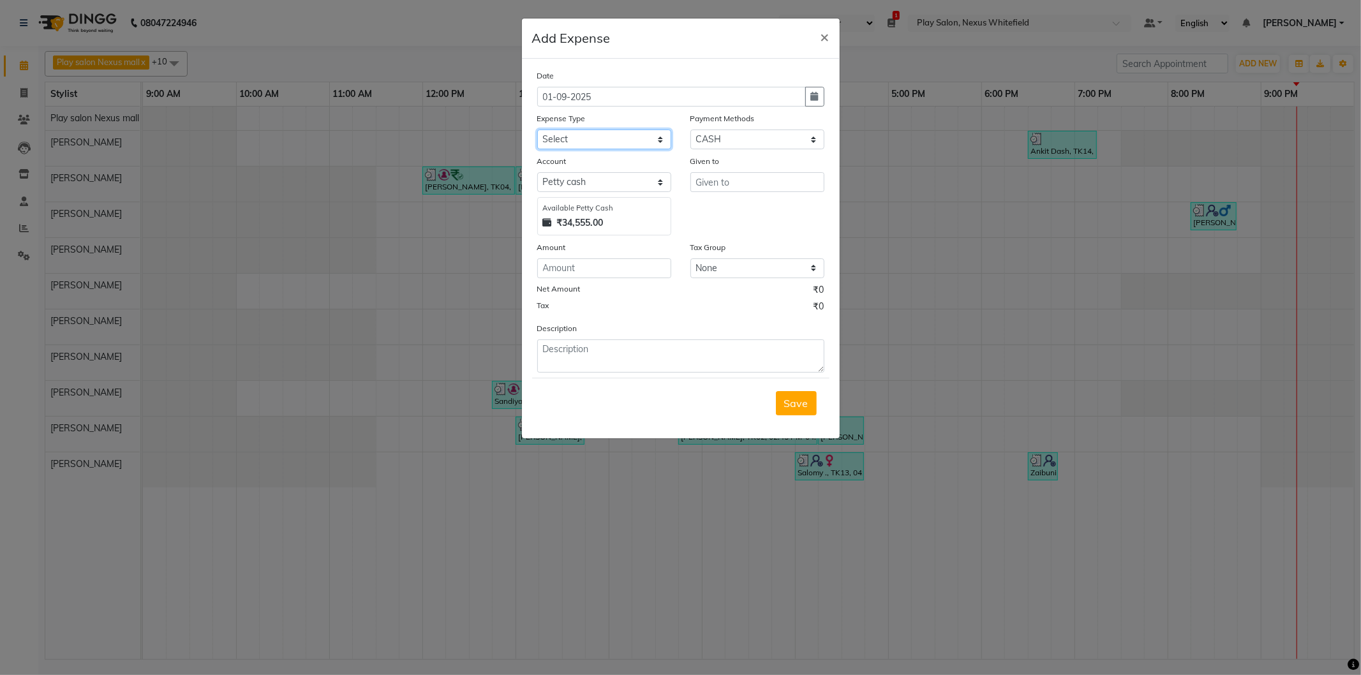
click at [564, 141] on select "Select Advance Salary Cash transfer to bank Cash transfer to hub Client Snacks …" at bounding box center [604, 140] width 134 height 20
select select "22521"
click at [537, 130] on select "Select Advance Salary Cash transfer to bank Cash transfer to hub Client Snacks …" at bounding box center [604, 140] width 134 height 20
click at [722, 137] on select "Select CASH Prepaid UPI CUSTOM CARD Package Wallet PayTM Room Charge BANKTANSFE…" at bounding box center [758, 140] width 134 height 20
click at [720, 137] on select "Select CASH Prepaid UPI CUSTOM CARD Package Wallet PayTM Room Charge BANKTANSFE…" at bounding box center [758, 140] width 134 height 20
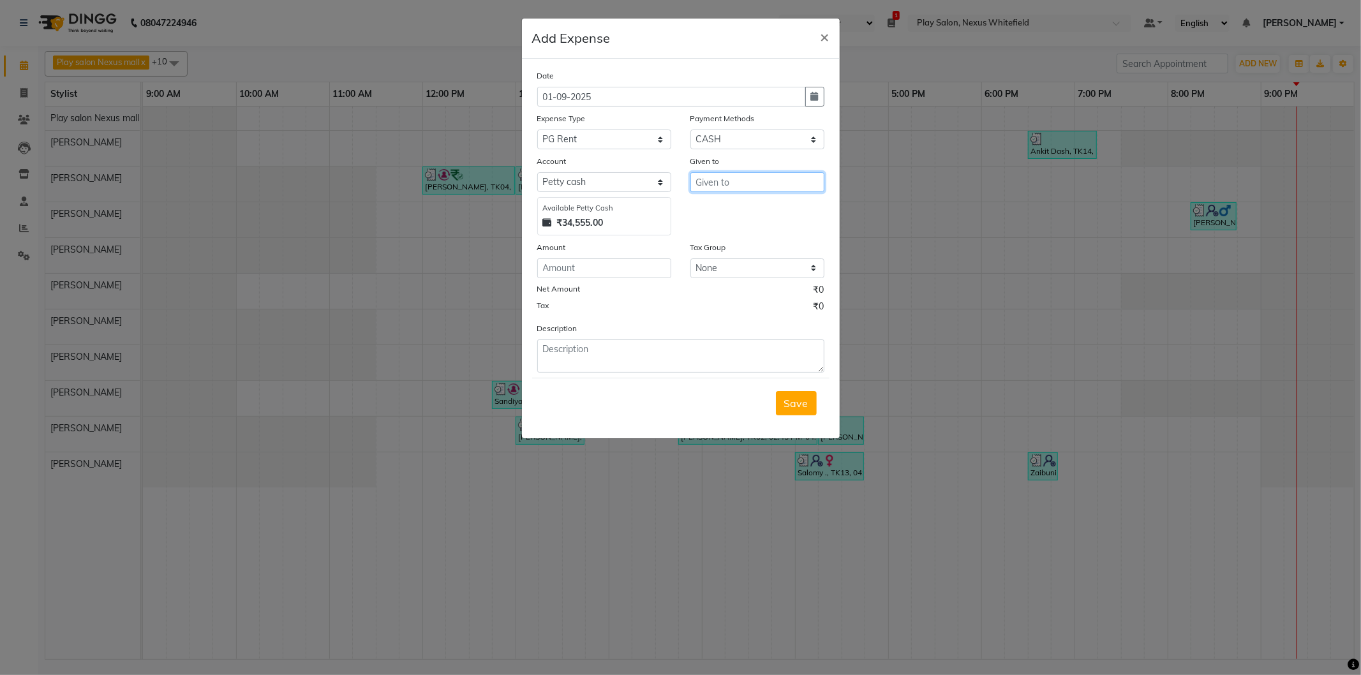
click at [720, 177] on input "text" at bounding box center [758, 182] width 134 height 20
drag, startPoint x: 737, startPoint y: 207, endPoint x: 684, endPoint y: 202, distance: 53.2
click at [735, 207] on ngb-highlight "[PERSON_NAME]" at bounding box center [734, 209] width 57 height 13
type input "[PERSON_NAME]"
click at [563, 275] on input "number" at bounding box center [604, 268] width 134 height 20
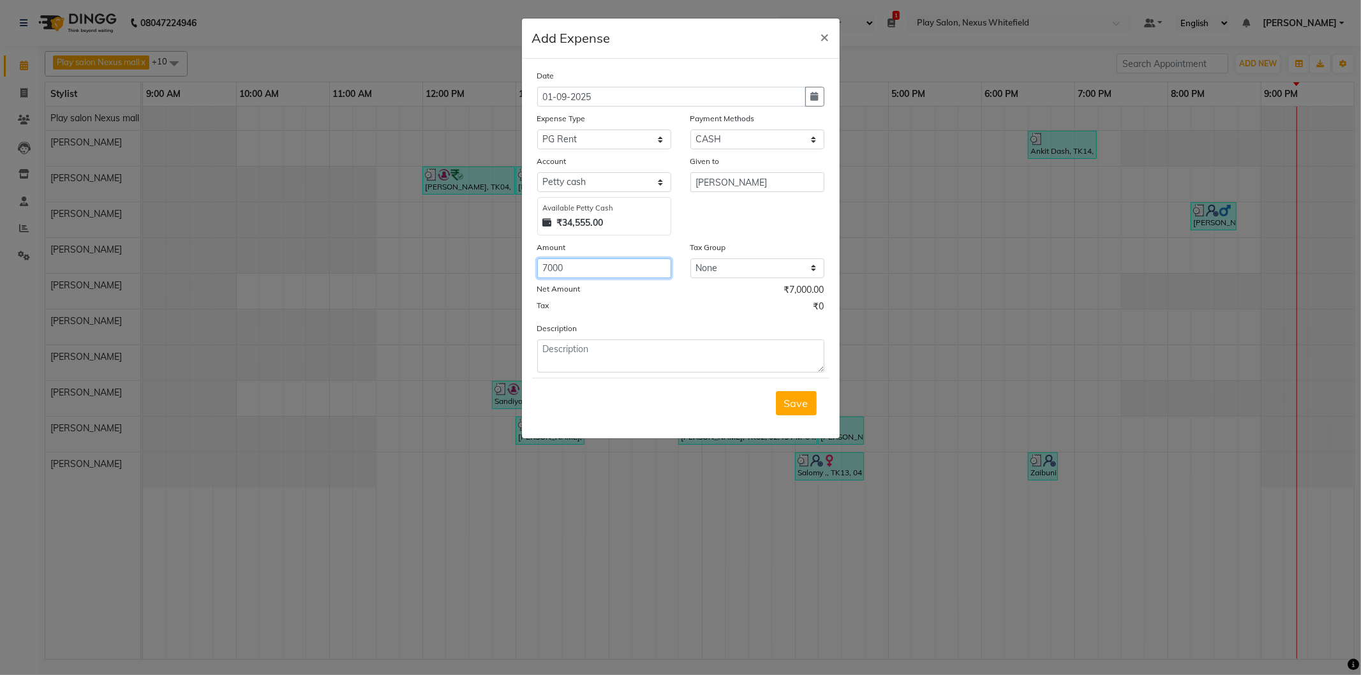
type input "7000"
click at [598, 354] on textarea at bounding box center [680, 356] width 287 height 33
type textarea "PG Rent paid to [PERSON_NAME]"
drag, startPoint x: 798, startPoint y: 405, endPoint x: 790, endPoint y: 399, distance: 10.6
click at [794, 403] on span "Save" at bounding box center [796, 403] width 24 height 13
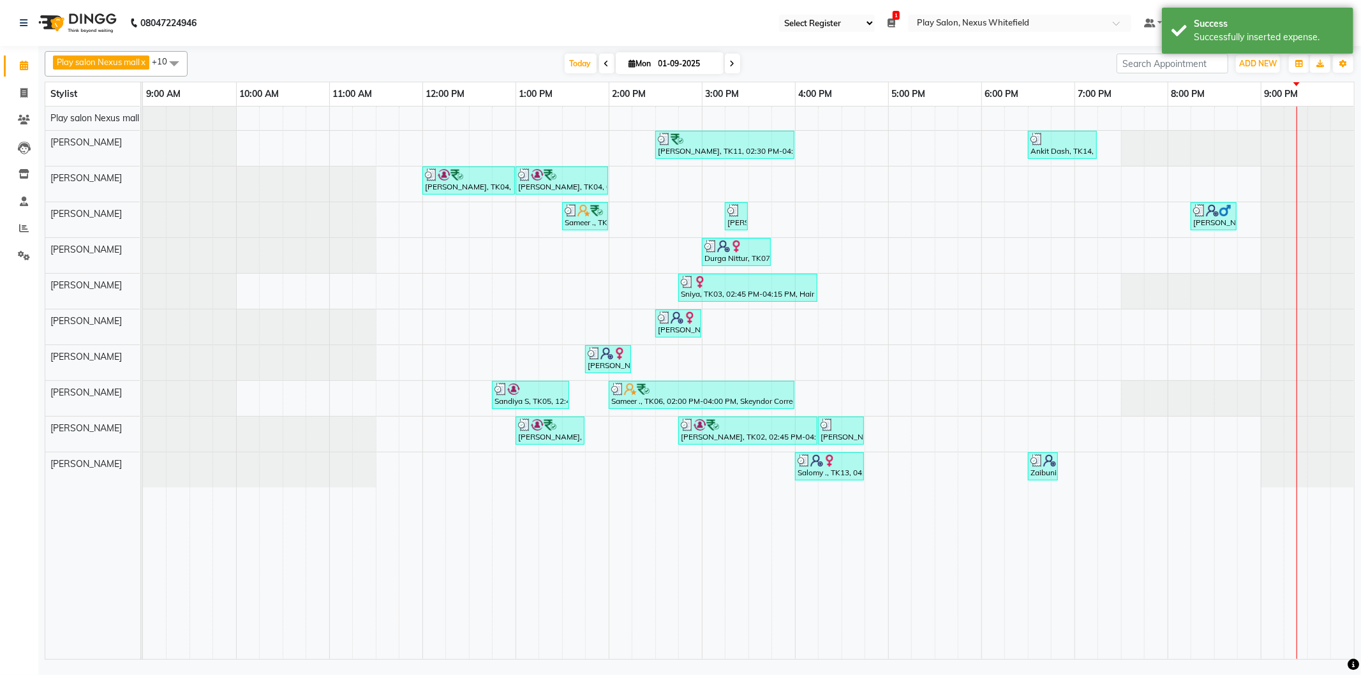
click at [900, 18] on span "1" at bounding box center [896, 15] width 7 height 9
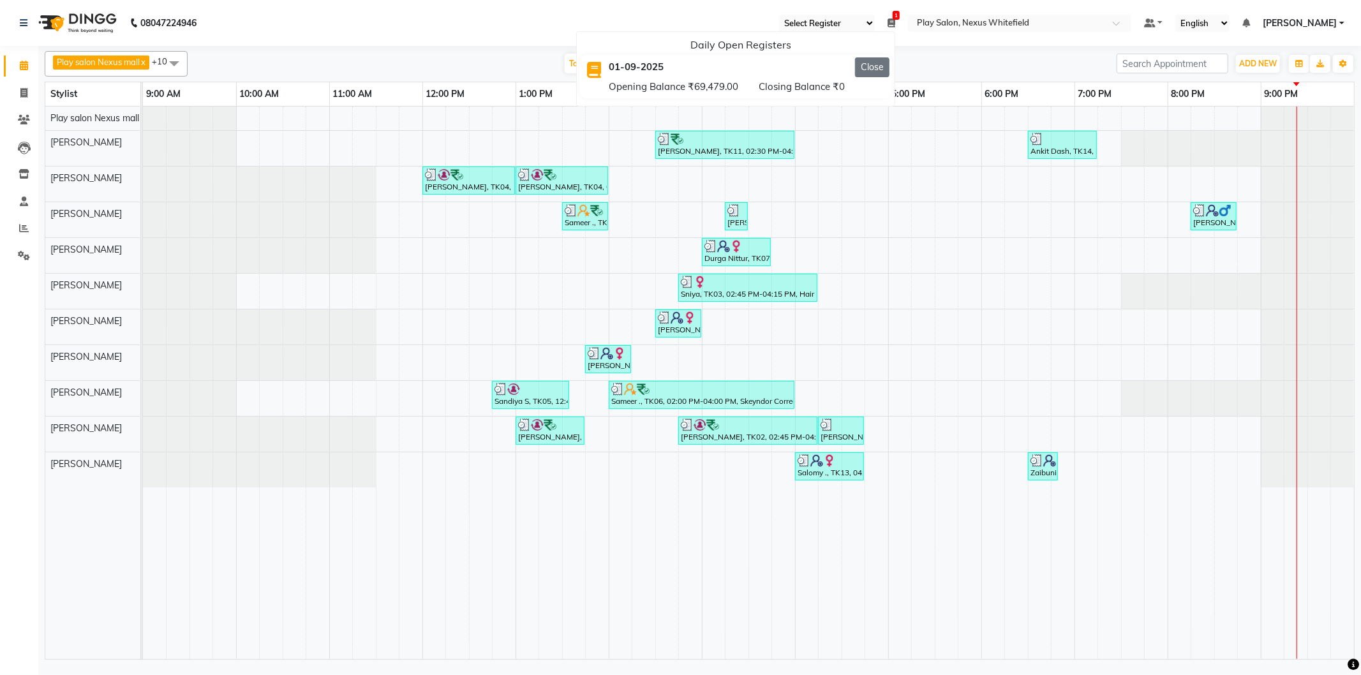
click at [890, 68] on button "Close" at bounding box center [872, 67] width 34 height 20
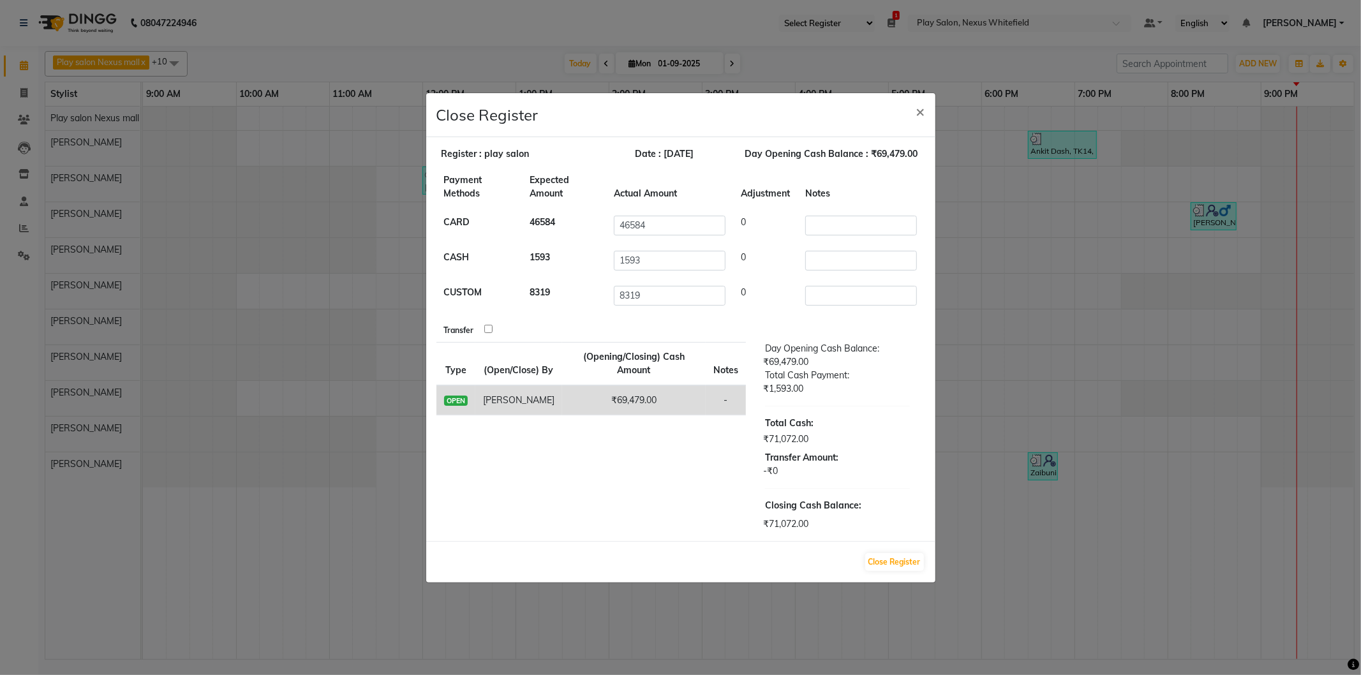
click at [486, 329] on input "checkbox" at bounding box center [488, 329] width 8 height 8
checkbox input "true"
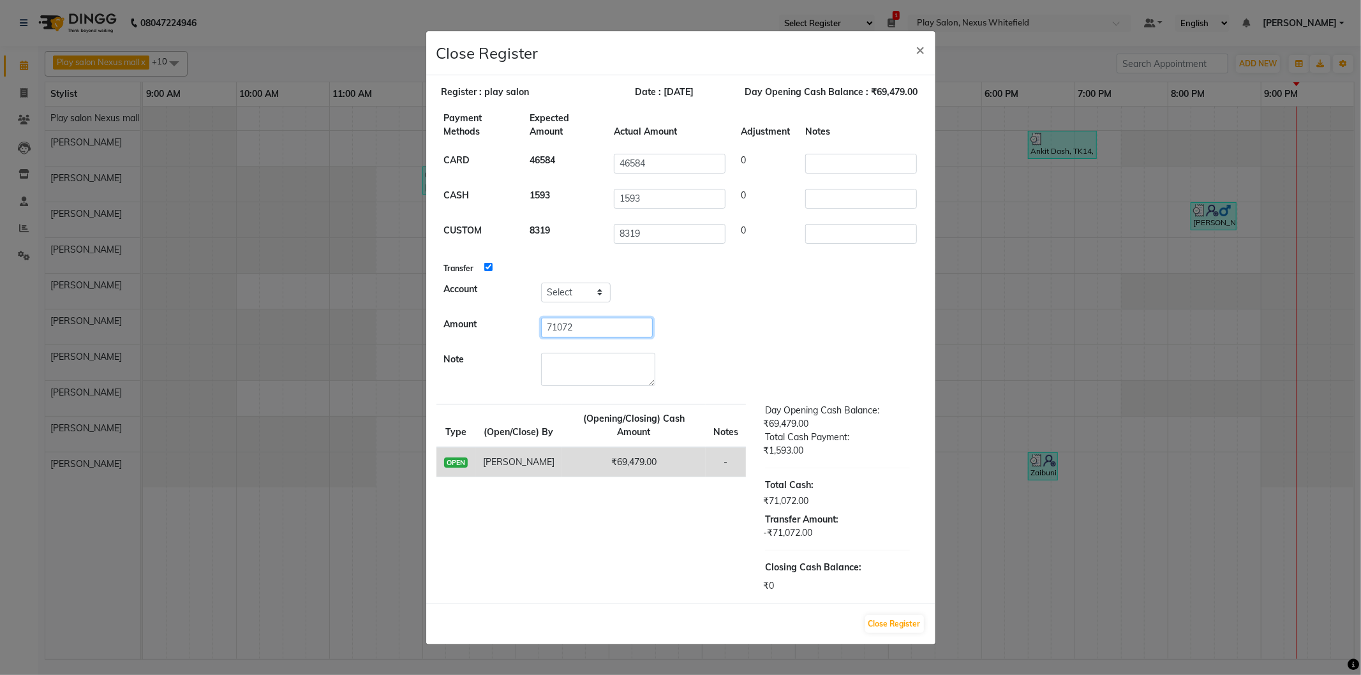
click at [565, 329] on input "71072" at bounding box center [597, 328] width 112 height 20
click at [557, 291] on select "Select [PERSON_NAME] Cash" at bounding box center [576, 293] width 70 height 20
select select "7478"
click at [541, 283] on select "Select [PERSON_NAME] Cash" at bounding box center [576, 293] width 70 height 20
drag, startPoint x: 544, startPoint y: 324, endPoint x: 503, endPoint y: 320, distance: 41.0
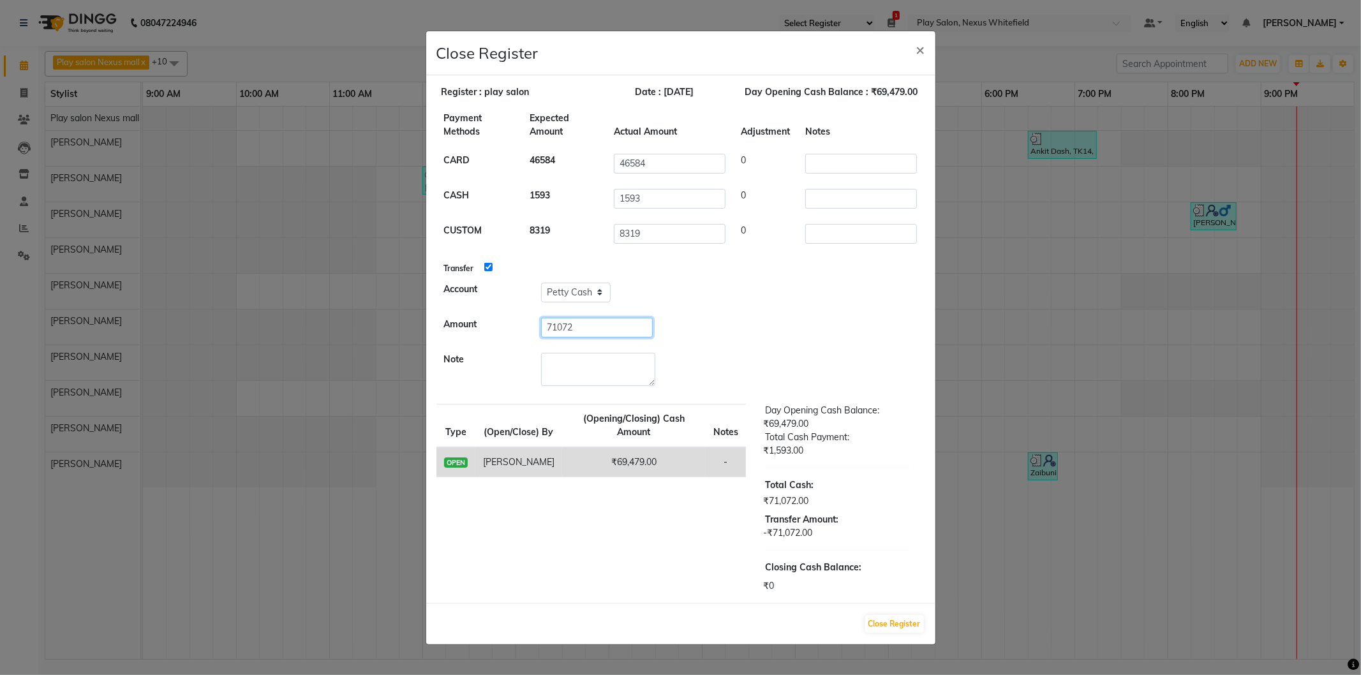
click at [505, 324] on tr "Amount 71072" at bounding box center [681, 327] width 489 height 35
type input "14000"
click at [580, 357] on textarea at bounding box center [598, 369] width 114 height 33
type textarea "PG rent paid to [PERSON_NAME] & [PERSON_NAME]"
click at [894, 615] on button "Close Register" at bounding box center [894, 624] width 59 height 18
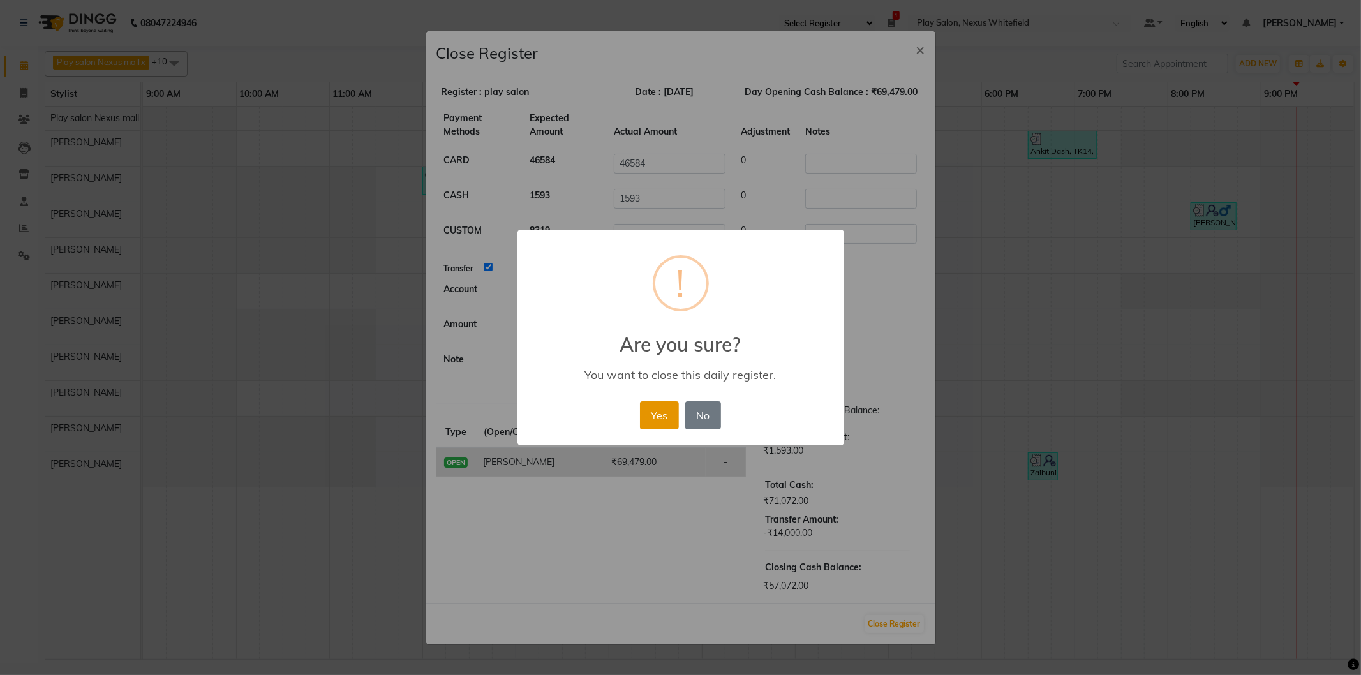
click at [668, 419] on button "Yes" at bounding box center [659, 415] width 39 height 28
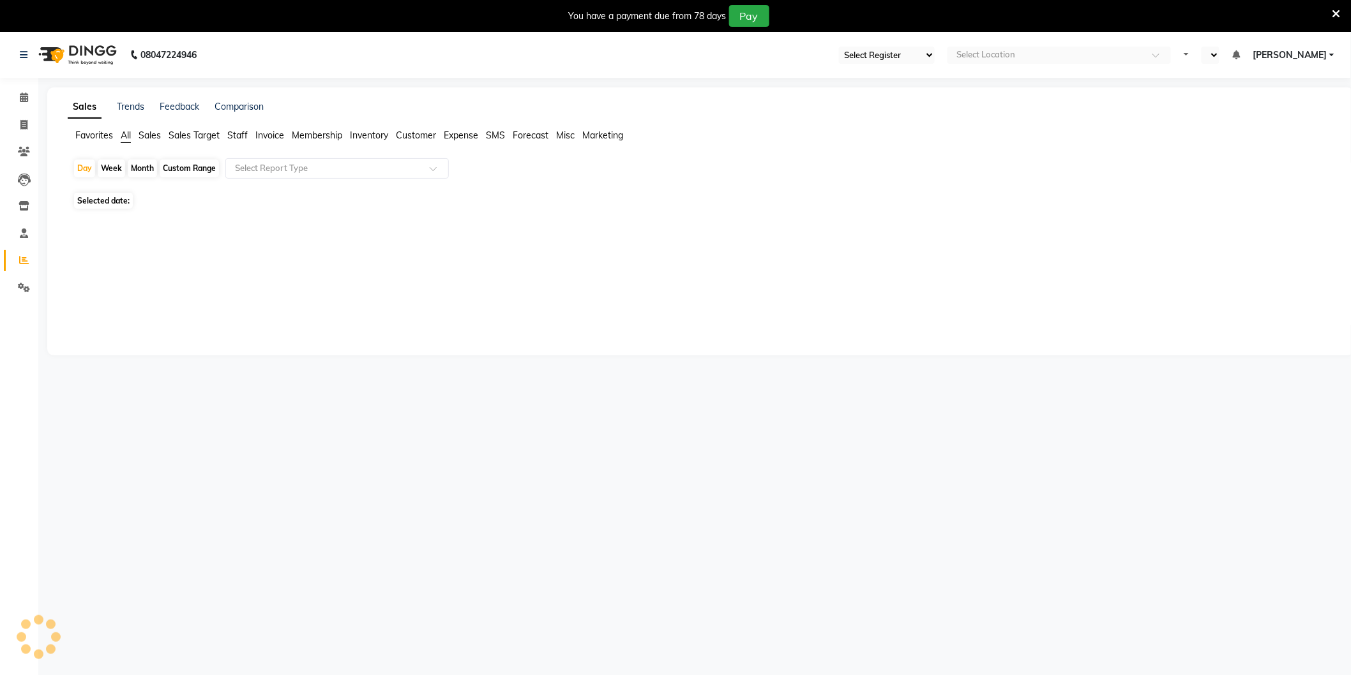
select select "104"
select select "en"
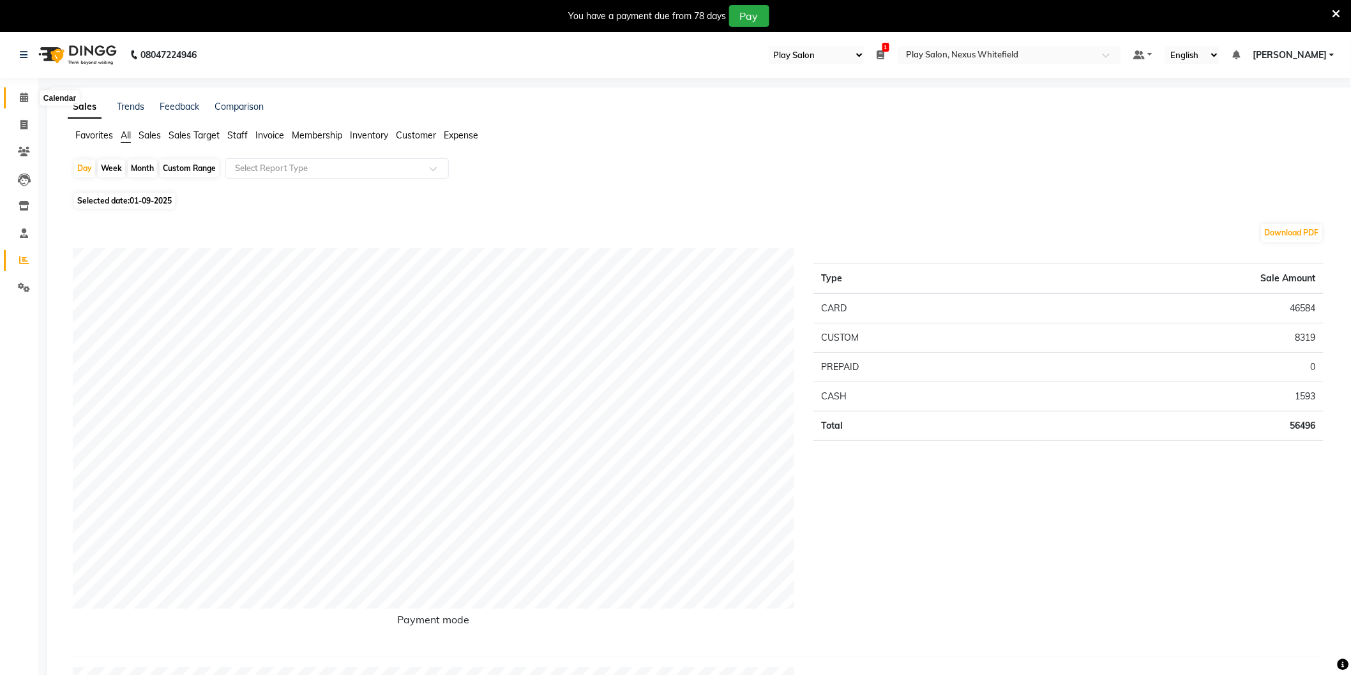
click at [24, 94] on icon at bounding box center [24, 98] width 8 height 10
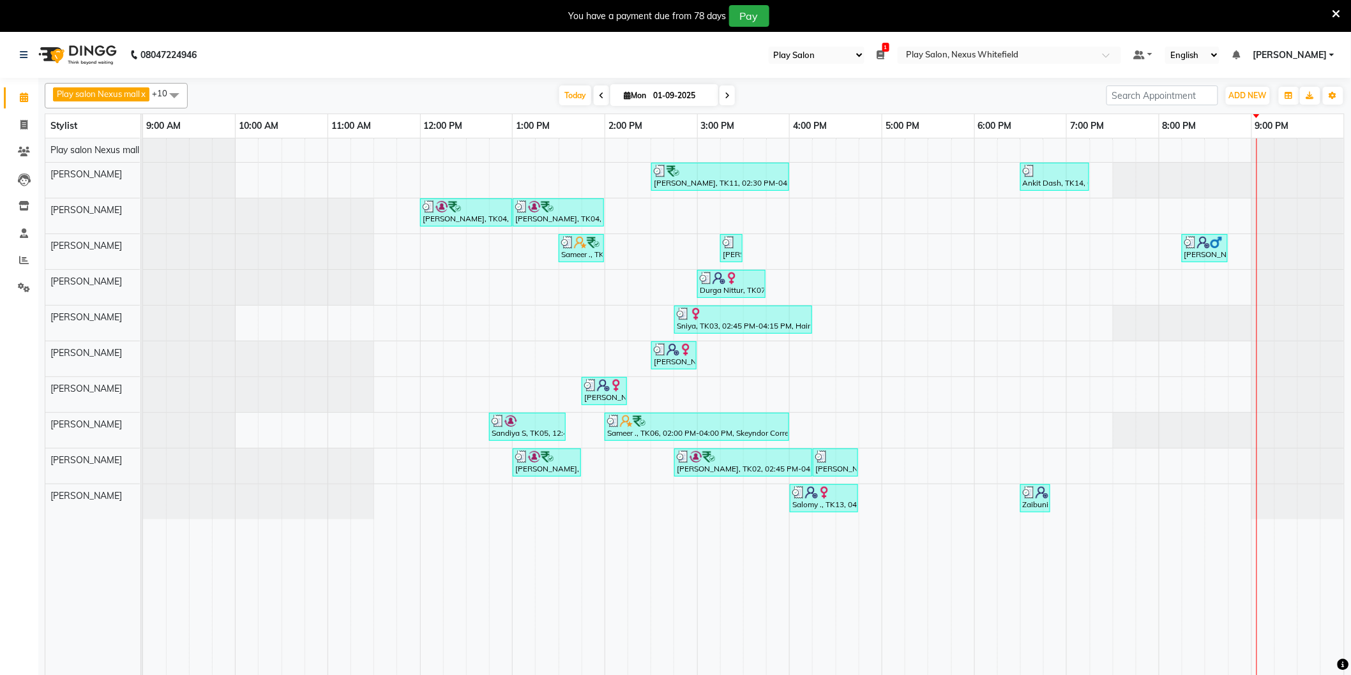
click at [924, 250] on div "Prithvi Raj, TK11, 02:30 PM-04:00 PM, Beard Shaping,Hair Cut Men (Senior stylis…" at bounding box center [743, 414] width 1201 height 553
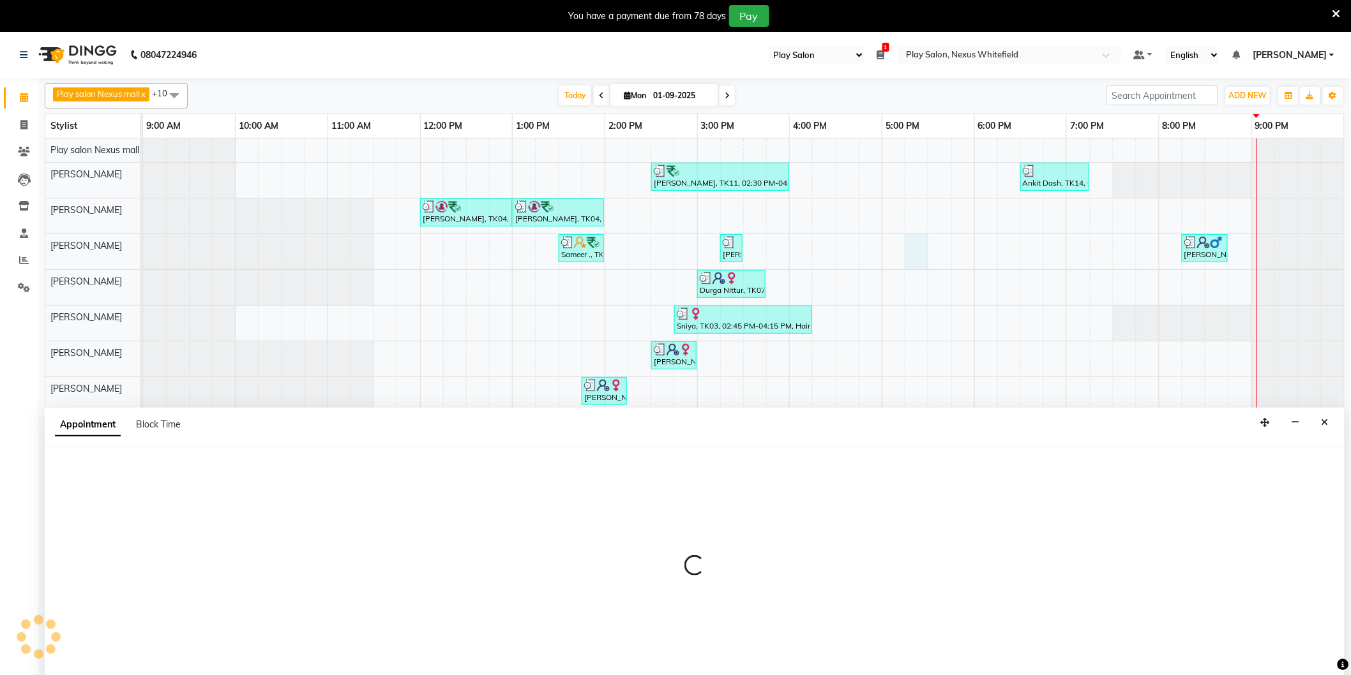
scroll to position [3, 0]
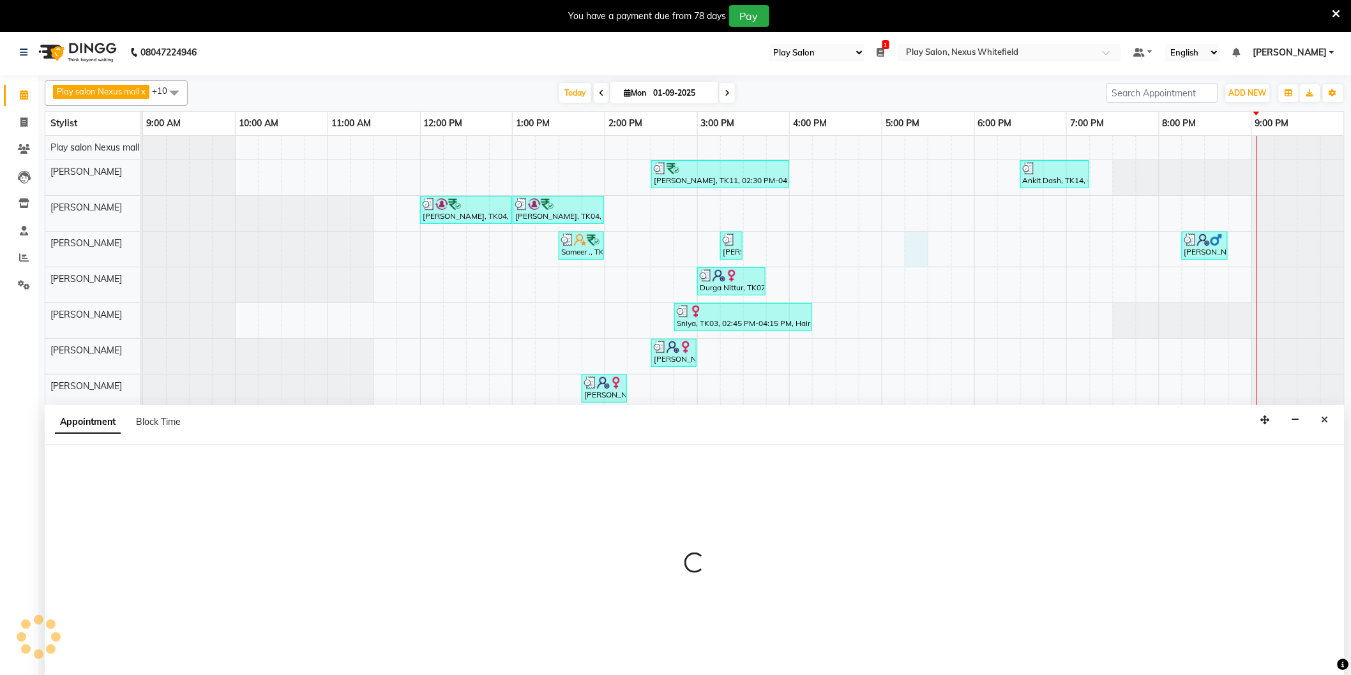
select select "81391"
select select "tentative"
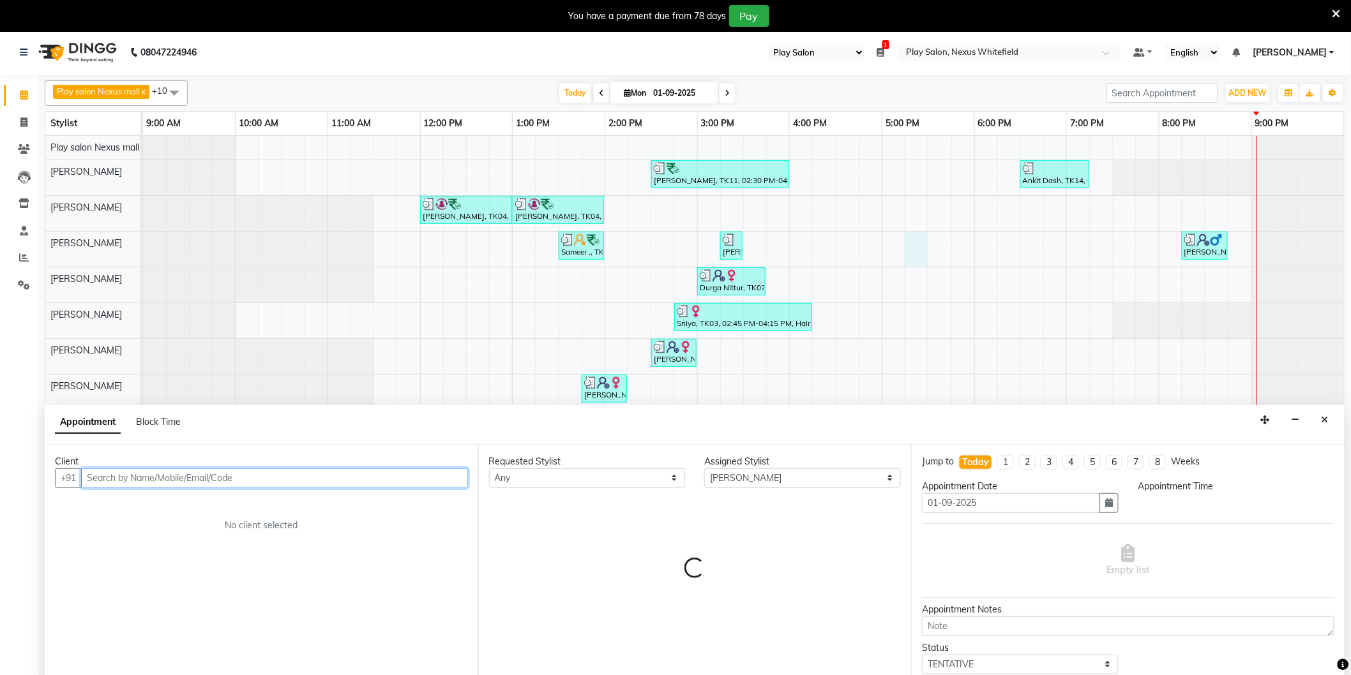
select select "1035"
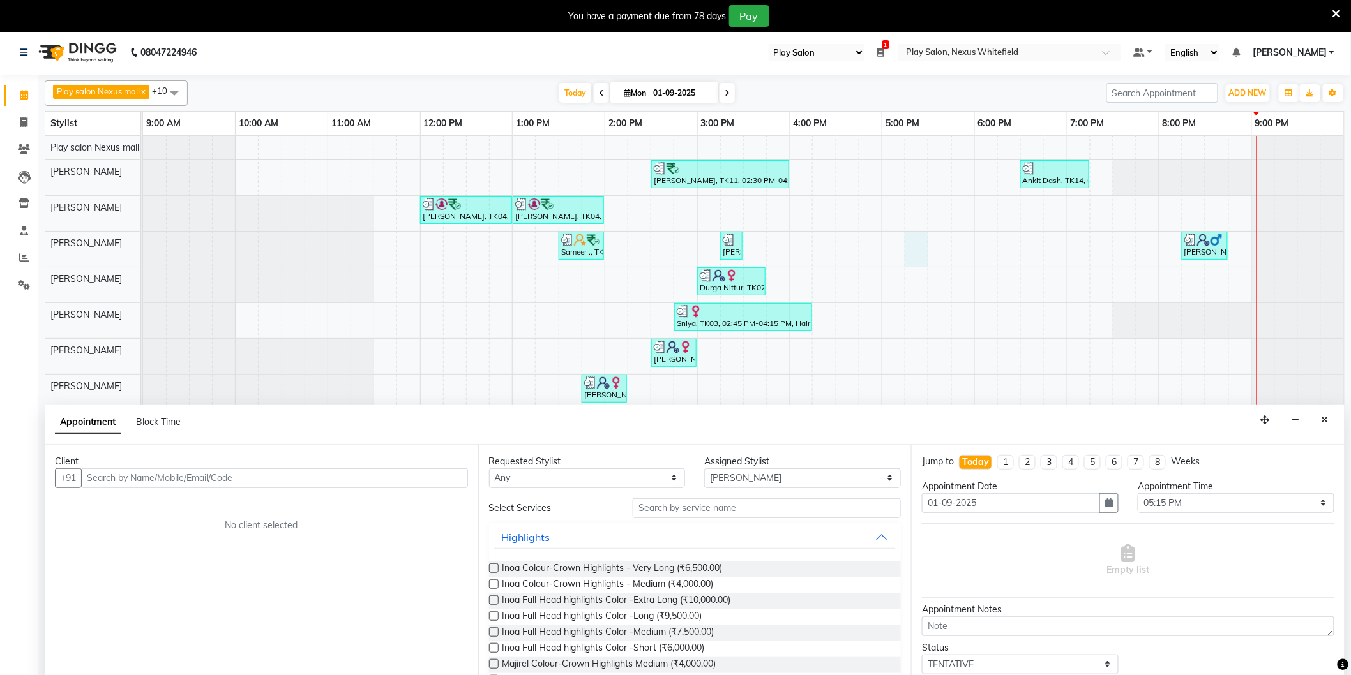
click at [1324, 419] on icon "Close" at bounding box center [1324, 419] width 7 height 9
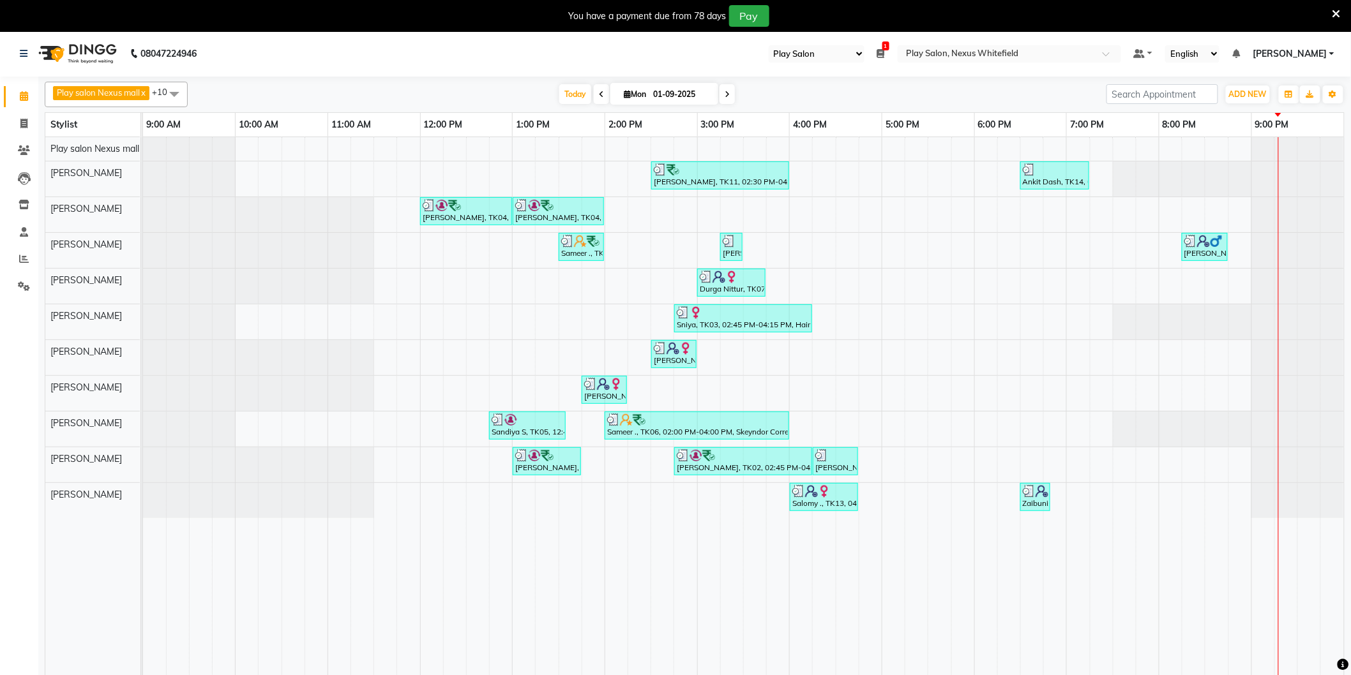
scroll to position [0, 0]
